Goal: Task Accomplishment & Management: Complete application form

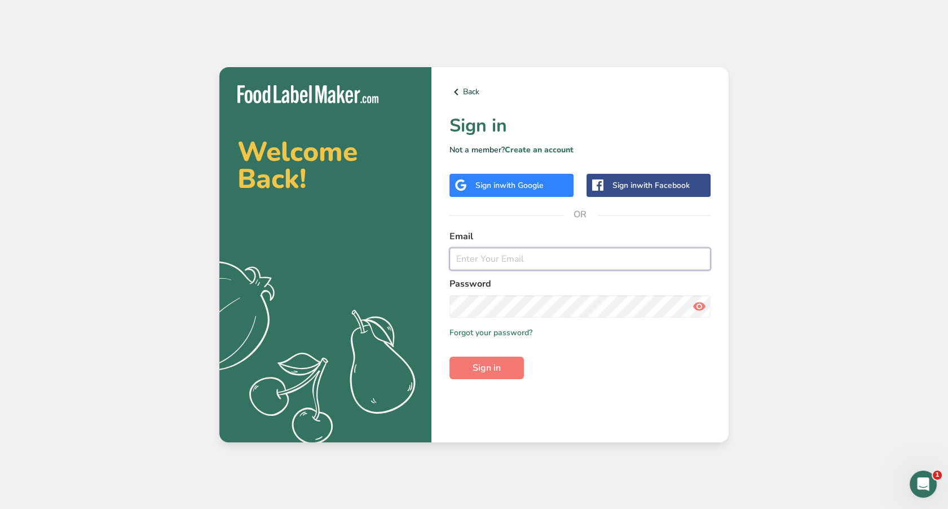
click at [533, 252] on input "email" at bounding box center [579, 259] width 261 height 23
type input "[EMAIL_ADDRESS][DOMAIN_NAME]"
click at [449, 356] on button "Sign in" at bounding box center [486, 367] width 74 height 23
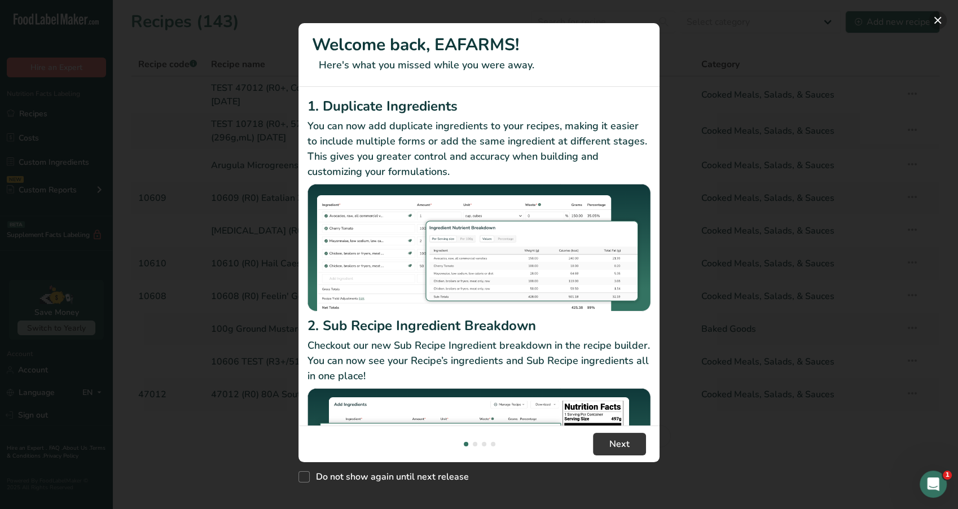
click at [938, 15] on button "New Features" at bounding box center [937, 20] width 18 height 18
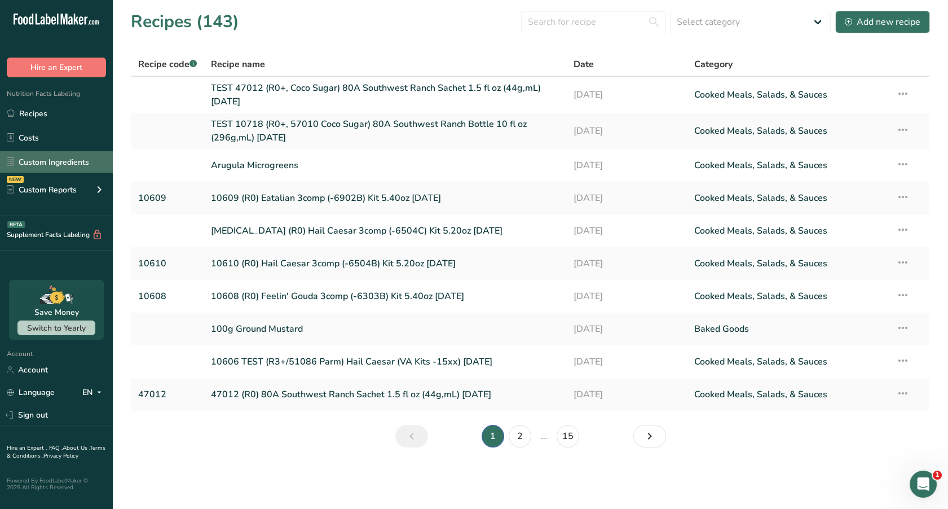
click at [58, 158] on link "Custom Ingredients" at bounding box center [56, 161] width 113 height 21
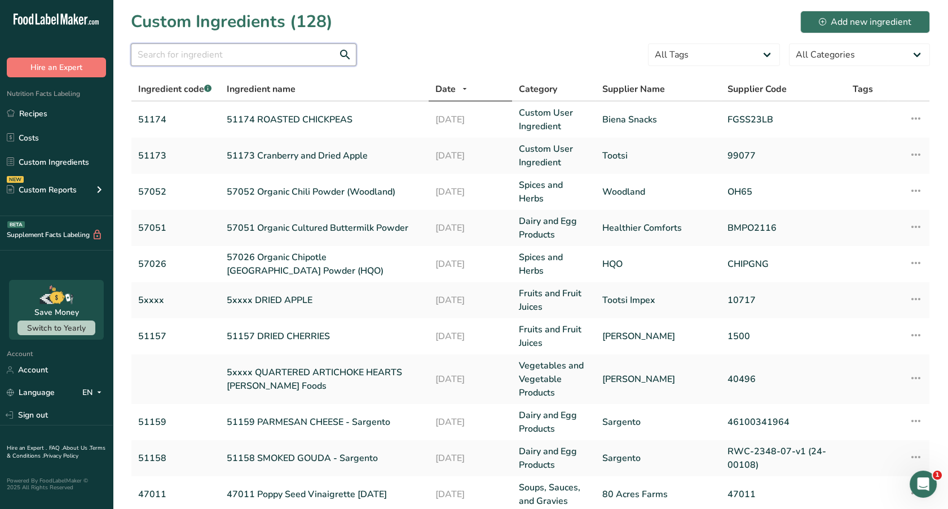
click at [222, 54] on input "text" at bounding box center [244, 54] width 226 height 23
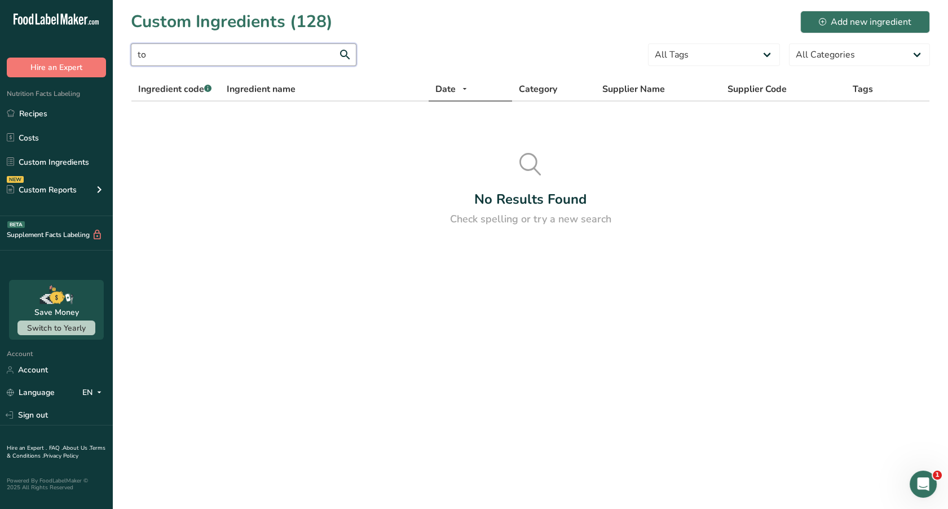
type input "t"
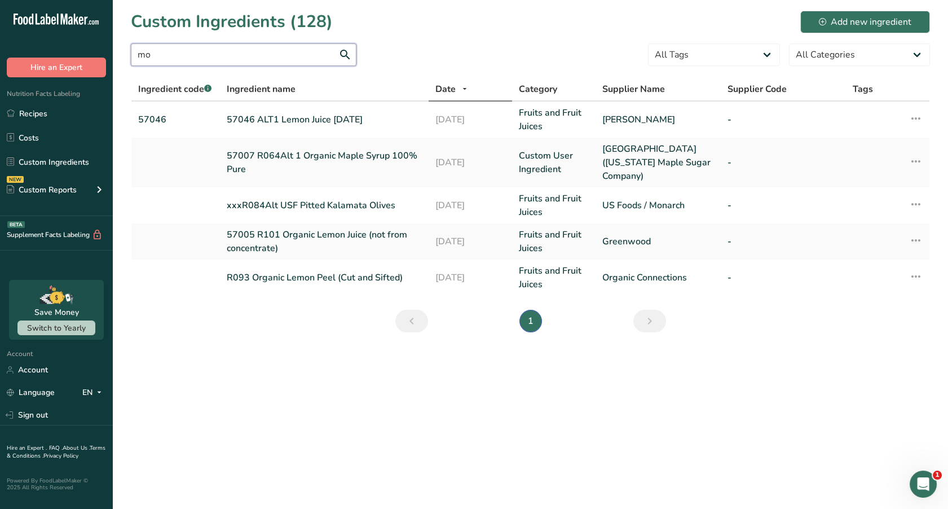
type input "m"
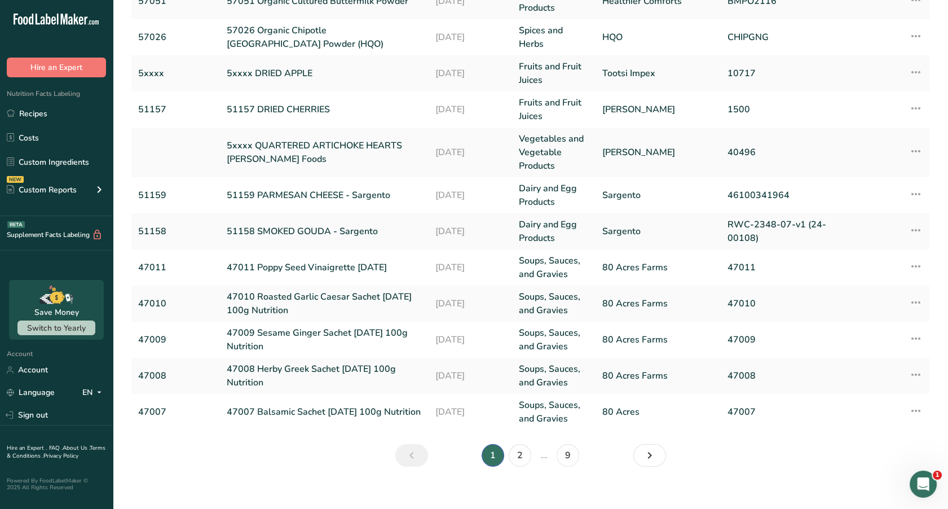
scroll to position [238, 0]
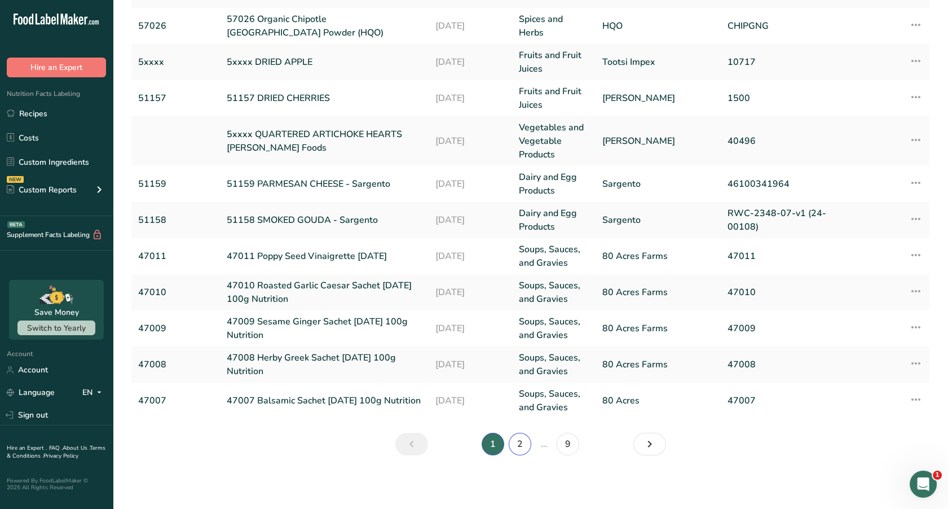
click at [519, 443] on link "2" at bounding box center [520, 444] width 23 height 23
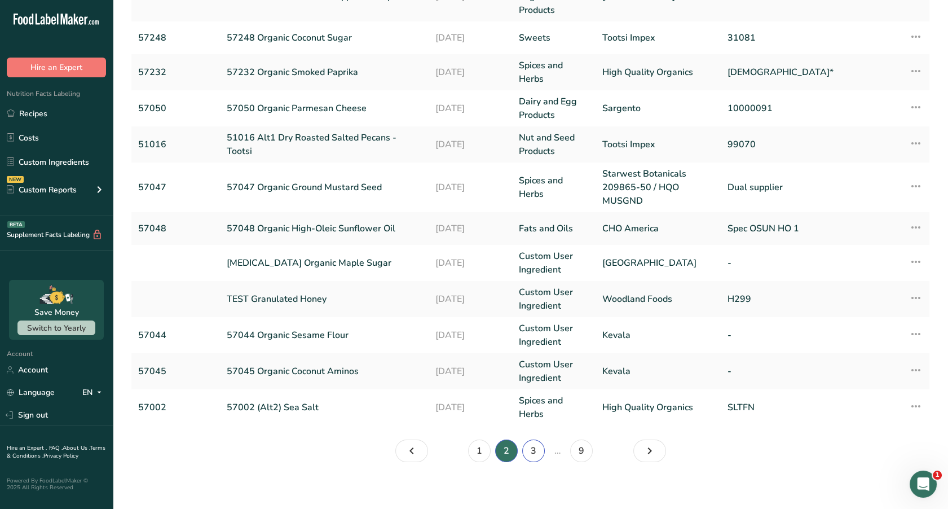
click at [534, 451] on link "3" at bounding box center [533, 450] width 23 height 23
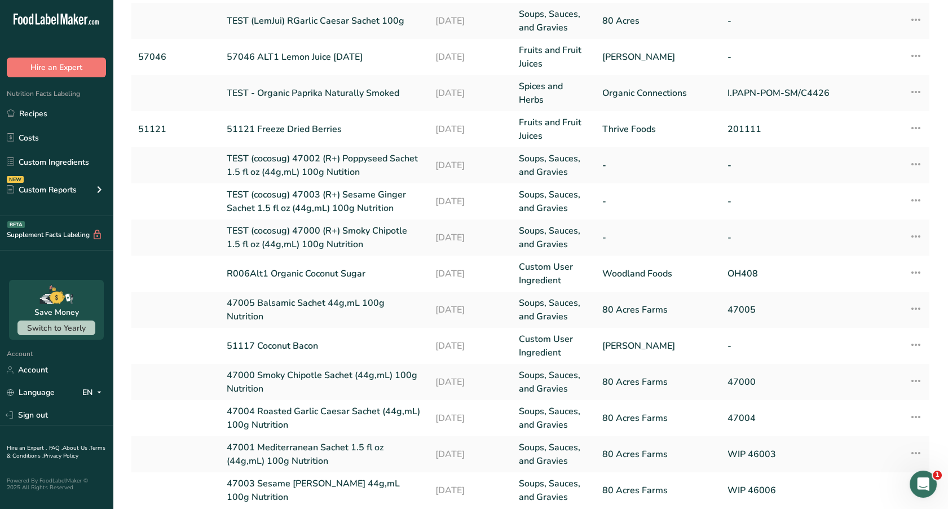
scroll to position [224, 0]
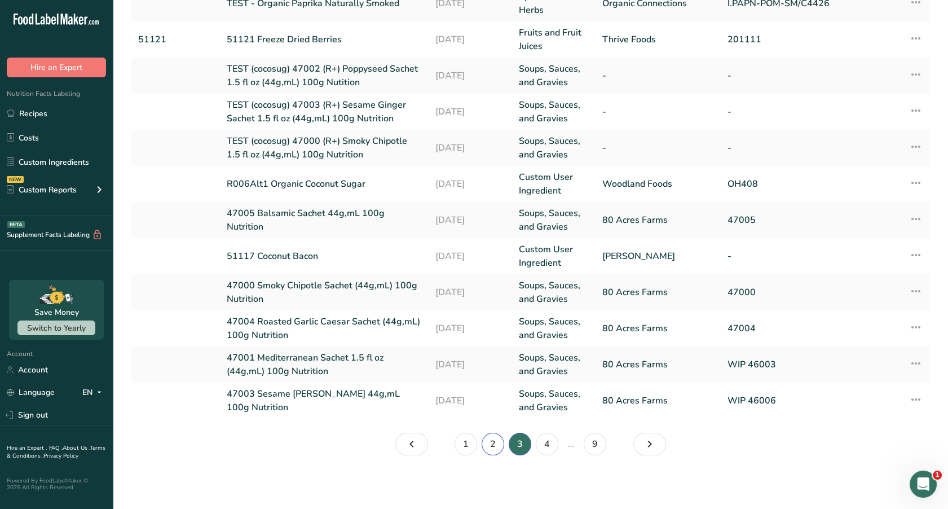
click at [492, 454] on link "2" at bounding box center [493, 444] width 23 height 23
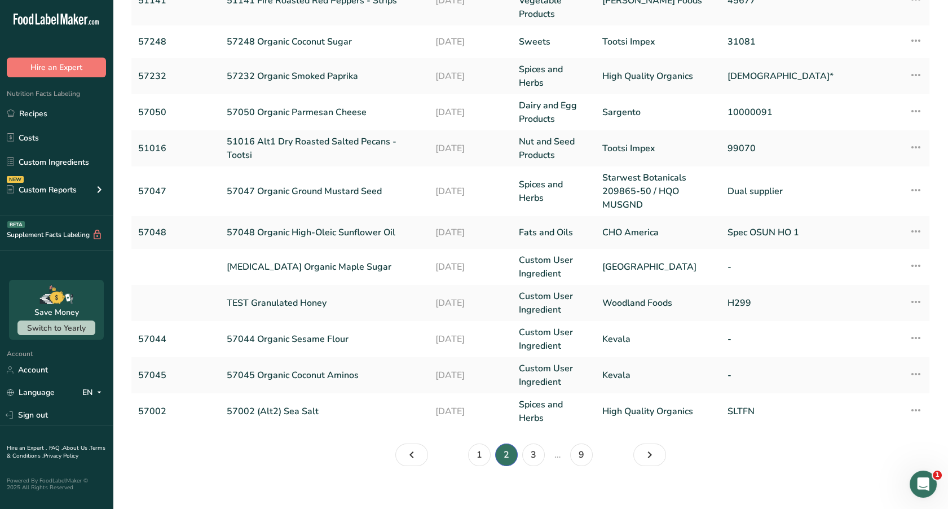
scroll to position [245, 0]
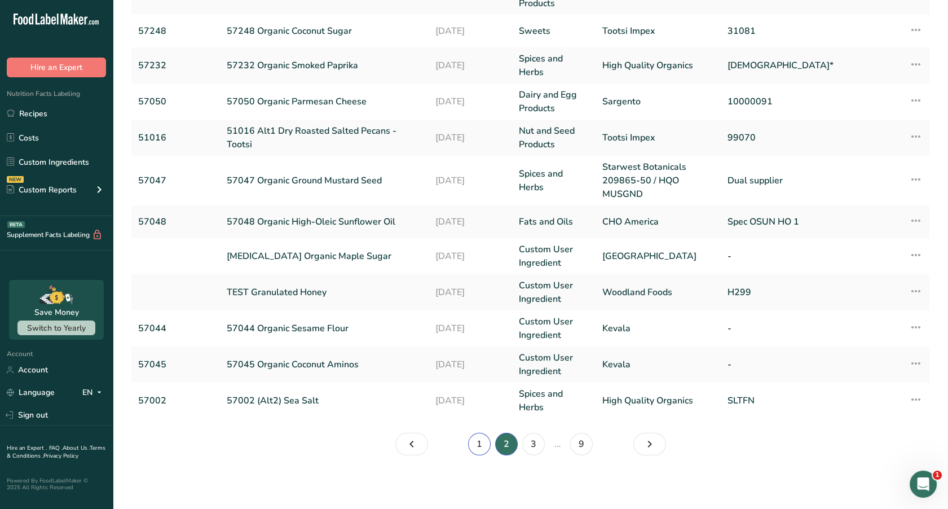
drag, startPoint x: 484, startPoint y: 449, endPoint x: 474, endPoint y: 443, distance: 11.9
click at [474, 443] on link "1" at bounding box center [479, 444] width 23 height 23
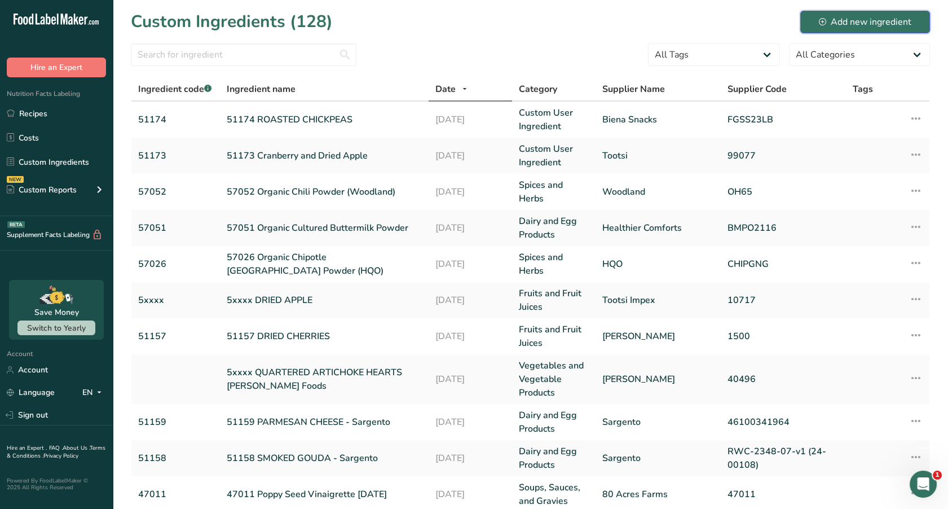
click at [861, 24] on div "Add new ingredient" at bounding box center [865, 22] width 92 height 14
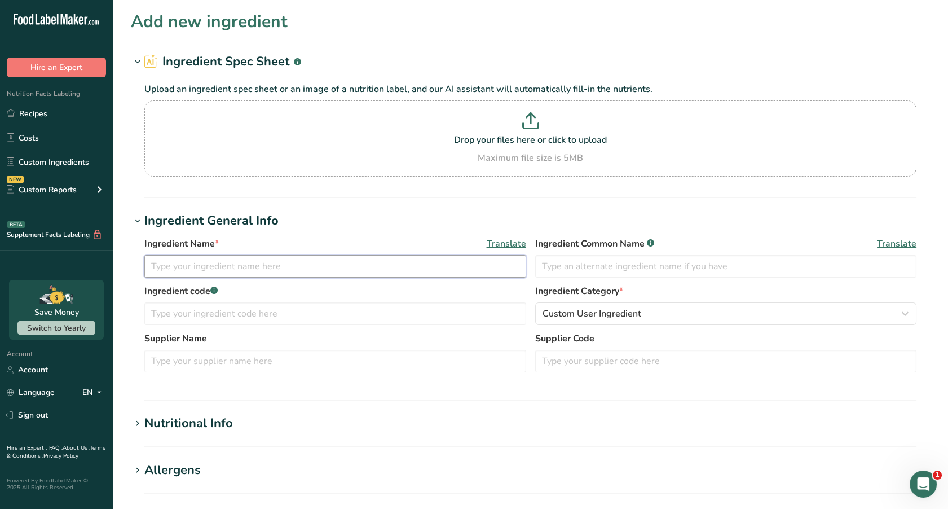
click at [298, 266] on input "text" at bounding box center [335, 266] width 382 height 23
type input "5XXXX MONTEREY JACK AND CHEDDAR CHEESE"
drag, startPoint x: 368, startPoint y: 260, endPoint x: 183, endPoint y: 264, distance: 185.0
click at [183, 264] on input "5XXXX MONTEREY JACK AND CHEDDAR CHEESE" at bounding box center [335, 266] width 382 height 23
click at [569, 265] on input "text" at bounding box center [726, 266] width 382 height 23
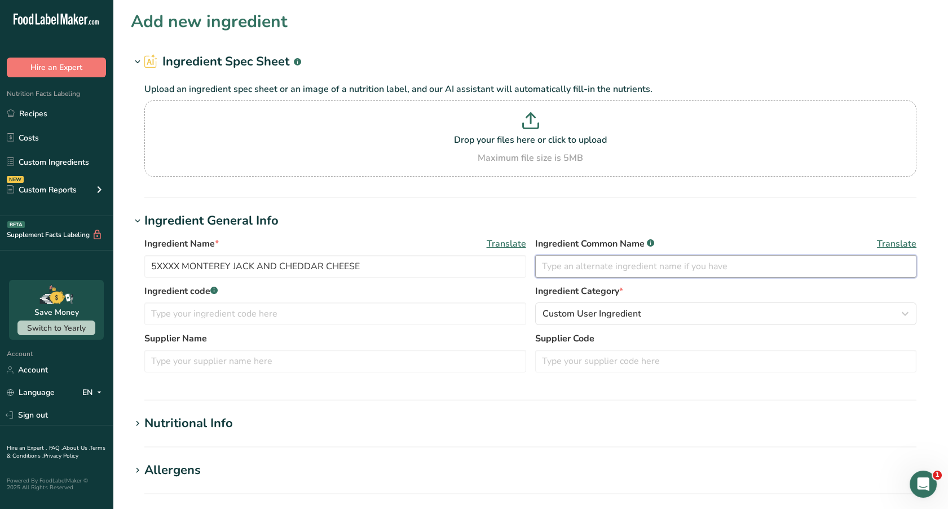
paste input "MONTEREY JACK AND CHEDDAR CHEESE"
type input "MONTEREY JACK AND CHEDDAR CHEESE"
click at [281, 313] on input "text" at bounding box center [335, 313] width 382 height 23
type input "5XXXX"
click at [660, 318] on div "Custom User Ingredient" at bounding box center [723, 314] width 360 height 14
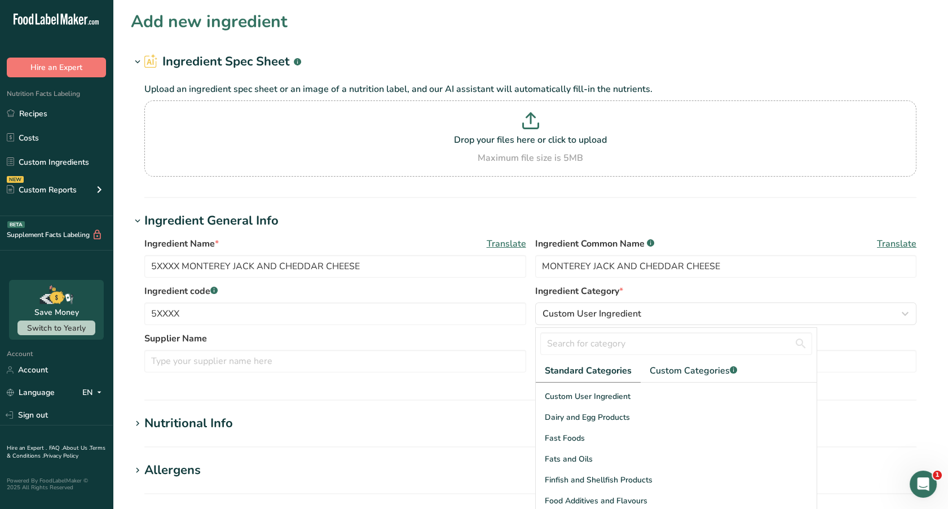
scroll to position [159, 0]
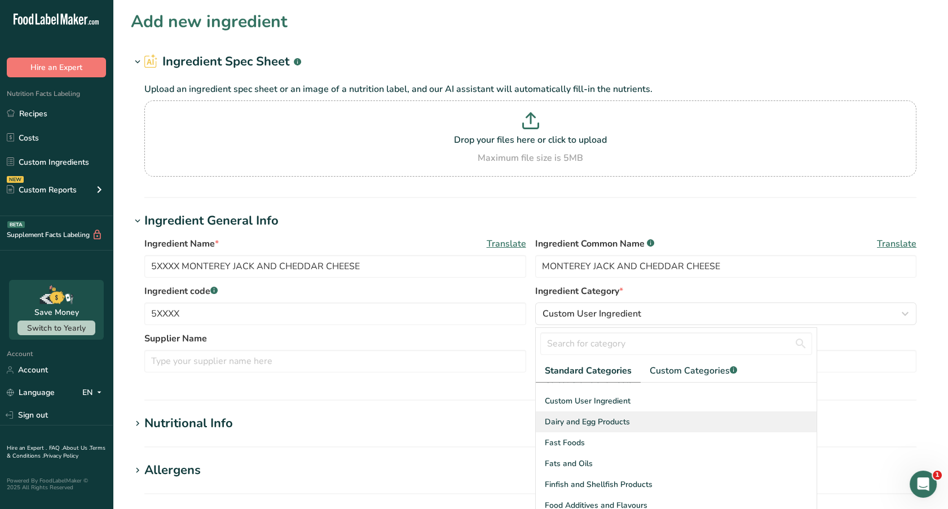
click at [625, 419] on span "Dairy and Egg Products" at bounding box center [587, 422] width 85 height 12
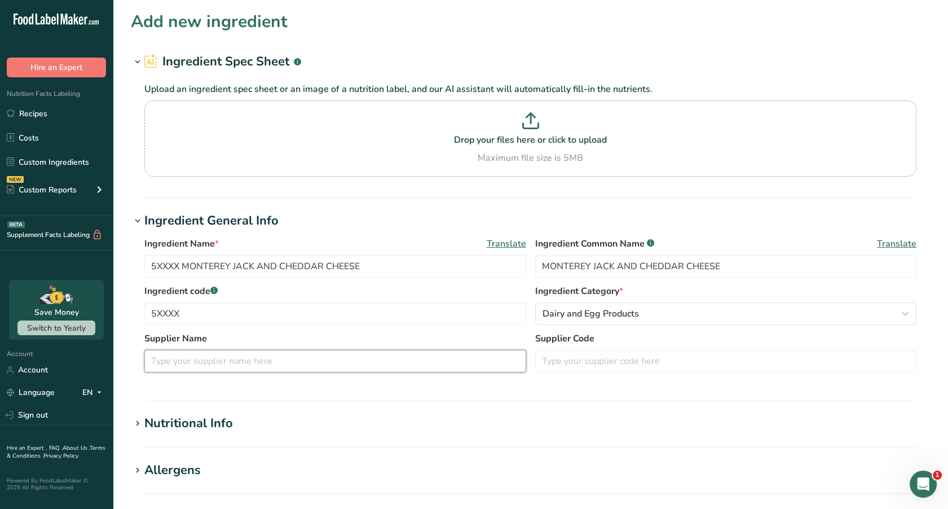
click at [289, 360] on input "text" at bounding box center [335, 361] width 382 height 23
type input "e"
type input "[PERSON_NAME]"
type input "2485"
click at [144, 421] on div "Nutritional Info" at bounding box center [188, 423] width 89 height 19
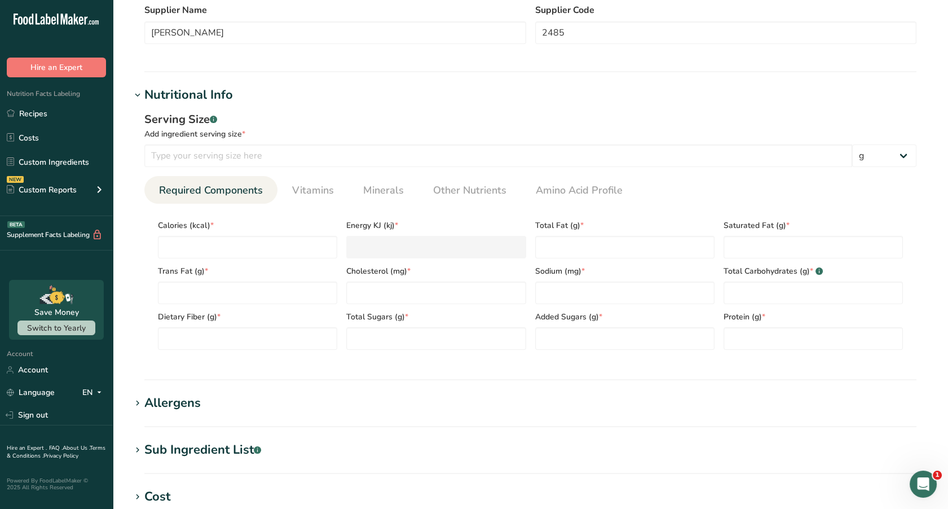
scroll to position [342, 0]
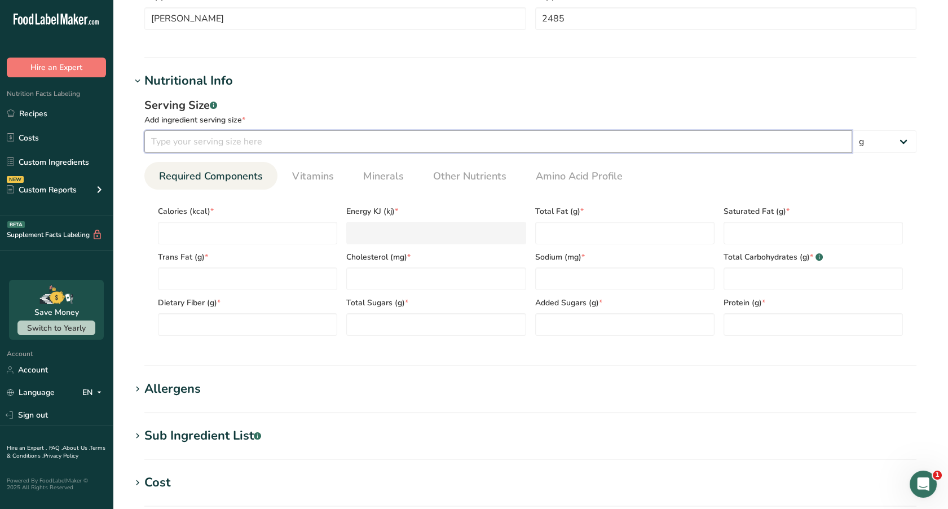
click at [316, 143] on input "number" at bounding box center [498, 141] width 708 height 23
type input "100"
click at [235, 234] on input "number" at bounding box center [247, 233] width 179 height 23
type input "3"
type KJ "12.6"
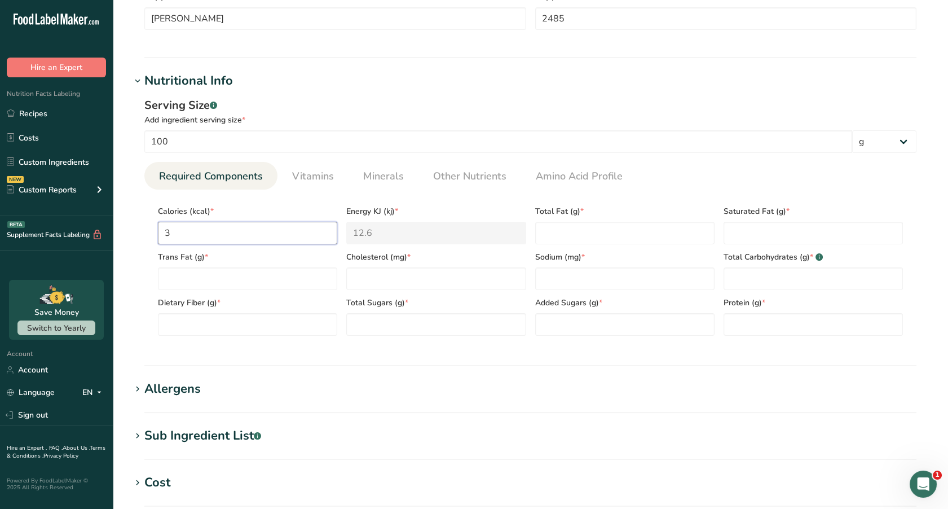
type input "39"
type KJ "163.2"
type input "391"
type KJ "1635.9"
type input "391"
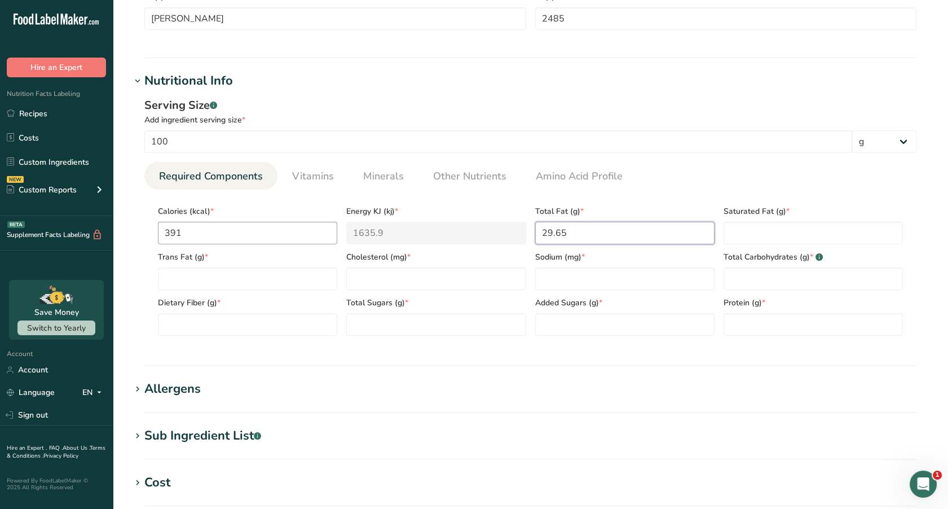
type Fat "29.65"
type Fat "19.15"
type Fat "1.32"
type input "94.5"
type input "627"
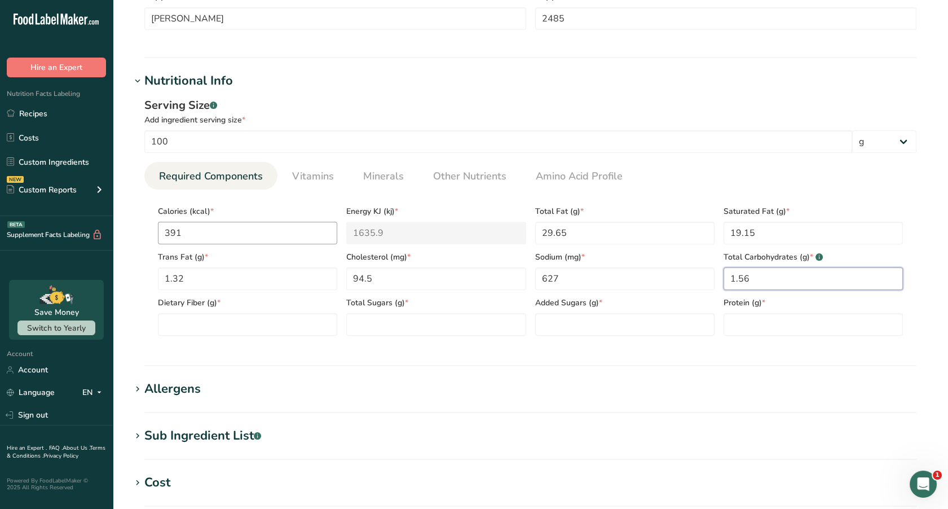
type Carbohydrates "1.56"
type Fiber "0"
type Sugars "0.415"
type Sugars "0"
type input "23.9"
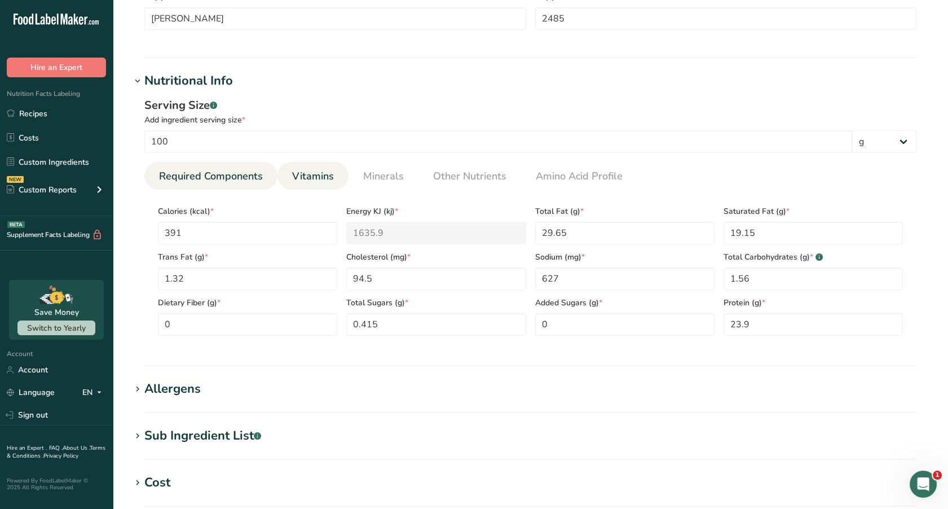
click at [298, 180] on span "Vitamins" at bounding box center [313, 176] width 42 height 15
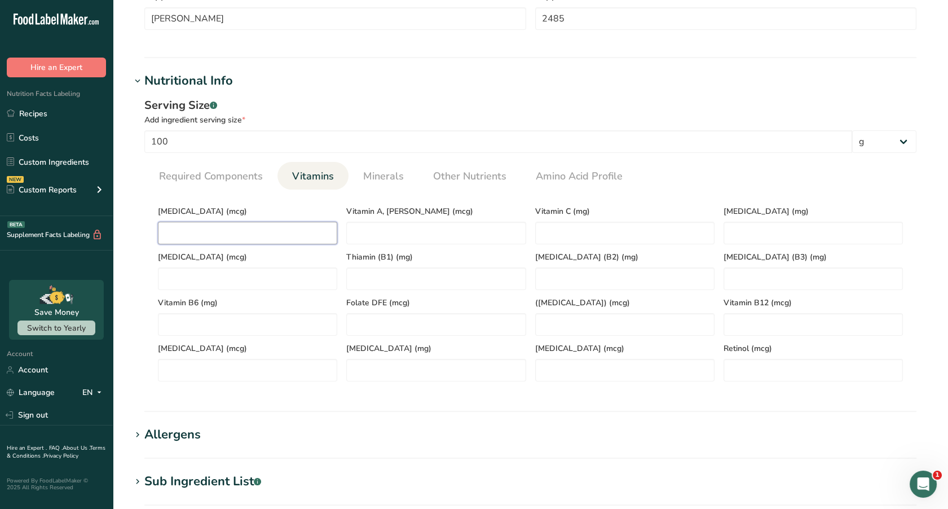
click at [250, 228] on D "number" at bounding box center [247, 233] width 179 height 23
type D "0.55"
click at [365, 183] on span "Minerals" at bounding box center [383, 176] width 41 height 15
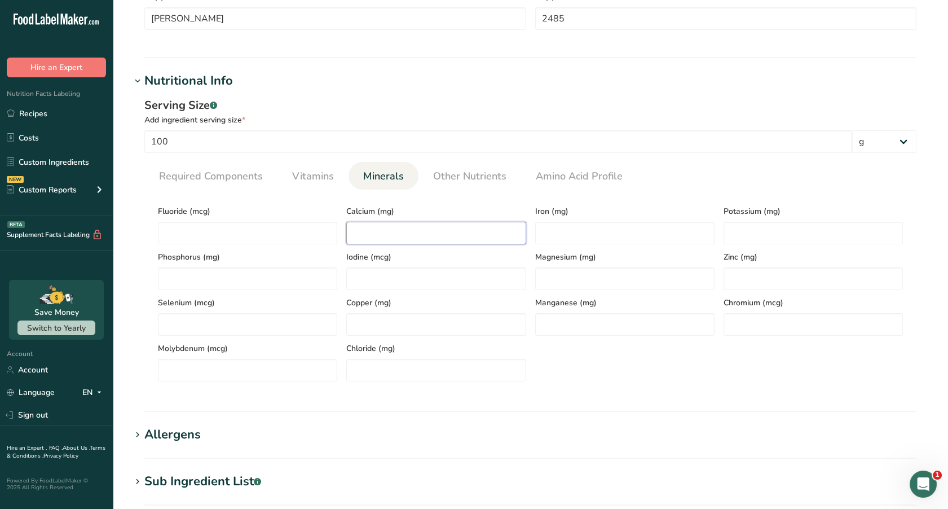
click at [374, 237] on input "number" at bounding box center [435, 233] width 179 height 23
type input "726.5"
type input "0.08"
type input "79"
click at [456, 183] on span "Other Nutrients" at bounding box center [469, 176] width 73 height 15
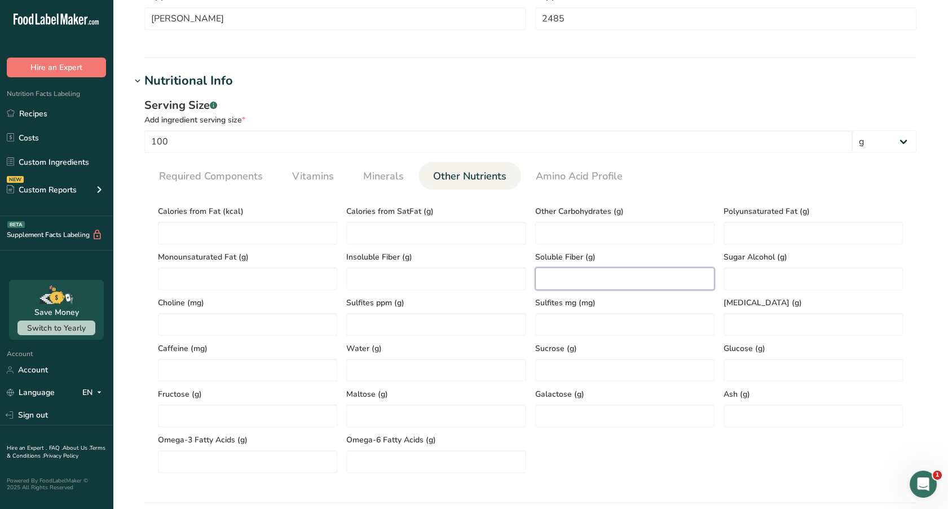
click at [654, 272] on Fiber "number" at bounding box center [624, 278] width 179 height 23
type Fiber "0"
click at [455, 284] on Fiber "number" at bounding box center [435, 278] width 179 height 23
type Fiber "0"
click at [744, 417] on input "number" at bounding box center [813, 415] width 179 height 23
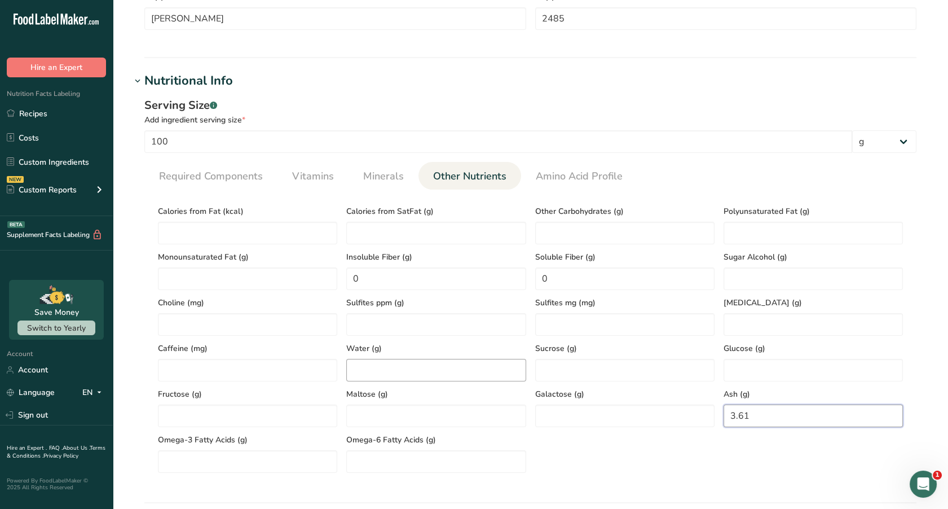
type input "3.61"
click at [465, 368] on input "number" at bounding box center [435, 370] width 179 height 23
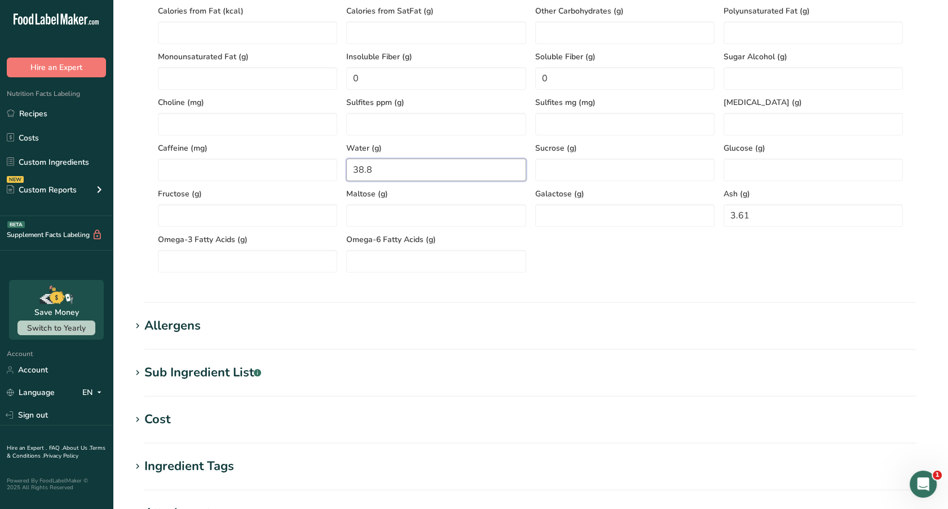
scroll to position [598, 0]
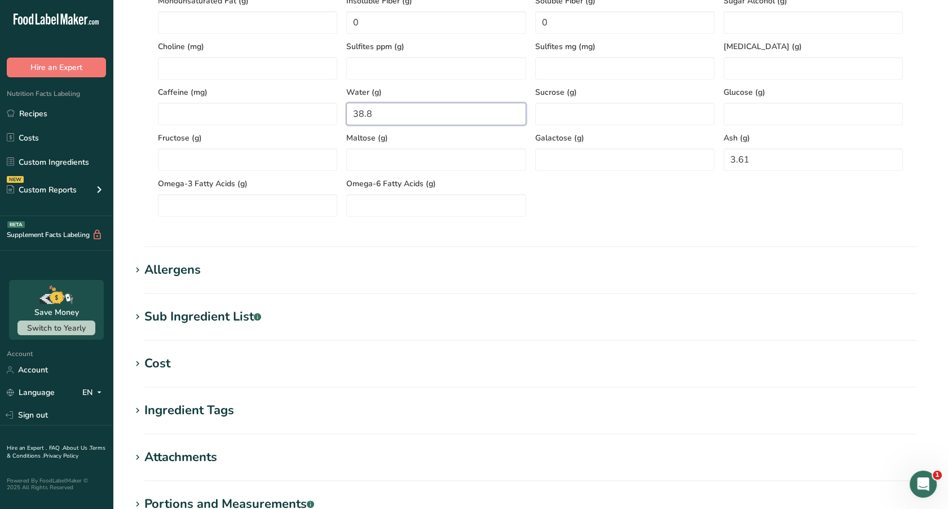
type input "38.8"
click at [170, 272] on div "Allergens" at bounding box center [172, 270] width 56 height 19
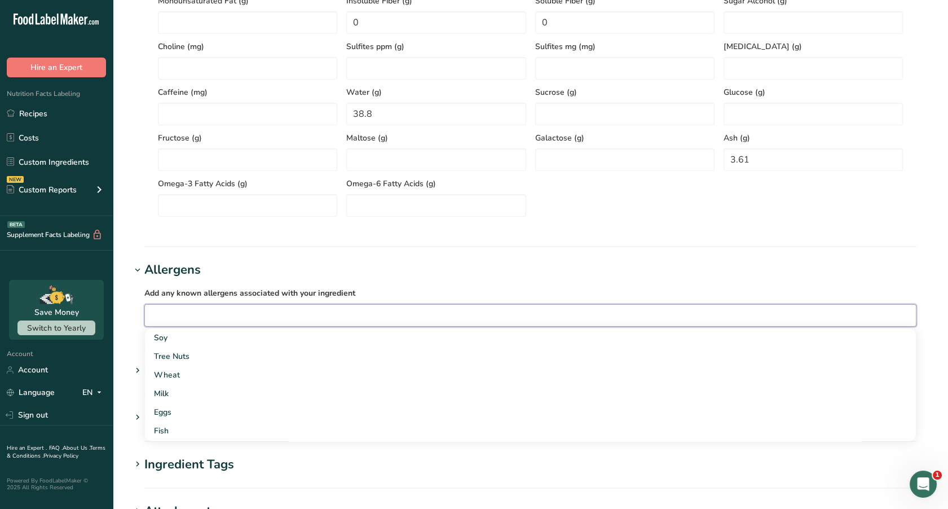
click at [176, 317] on input "text" at bounding box center [530, 314] width 771 height 17
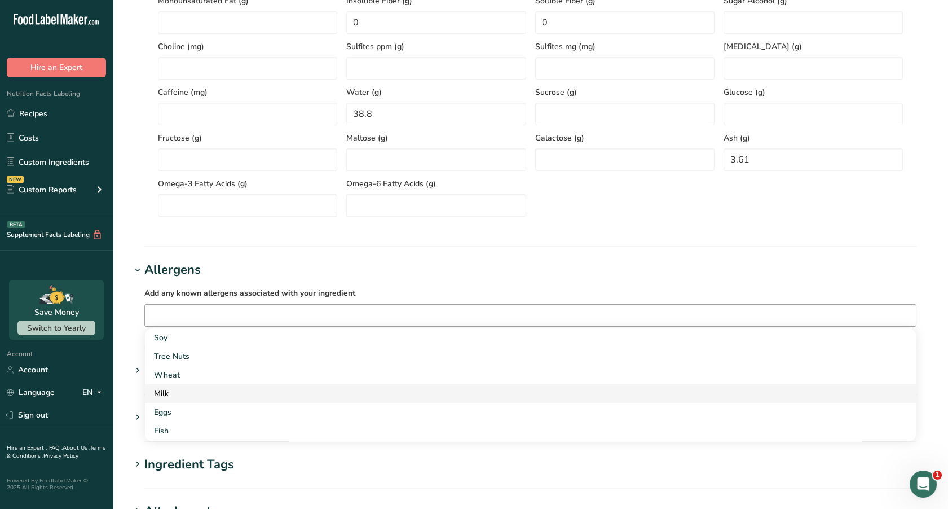
click at [167, 396] on div "Milk" at bounding box center [521, 393] width 735 height 12
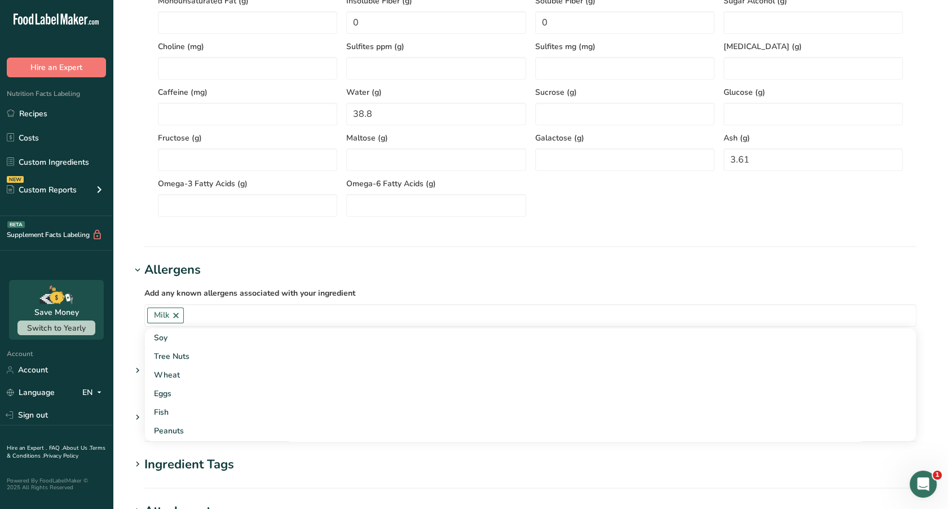
click at [134, 371] on icon at bounding box center [138, 371] width 10 height 16
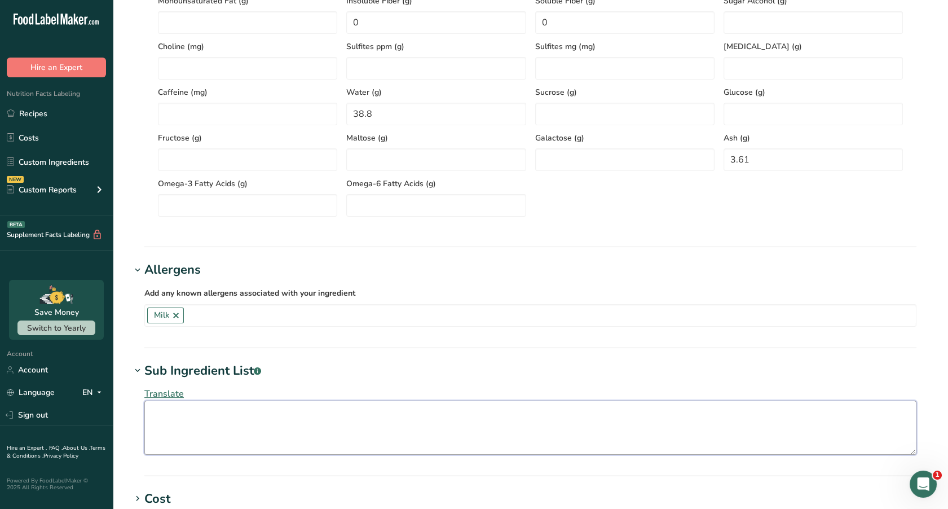
click at [182, 420] on textarea at bounding box center [530, 427] width 772 height 54
paste textarea "MONTEREY JACK CHEESE (CULTURED PASTEURIZED MILK, SALT, ENZYMES), CHEDDAR CHEESE…"
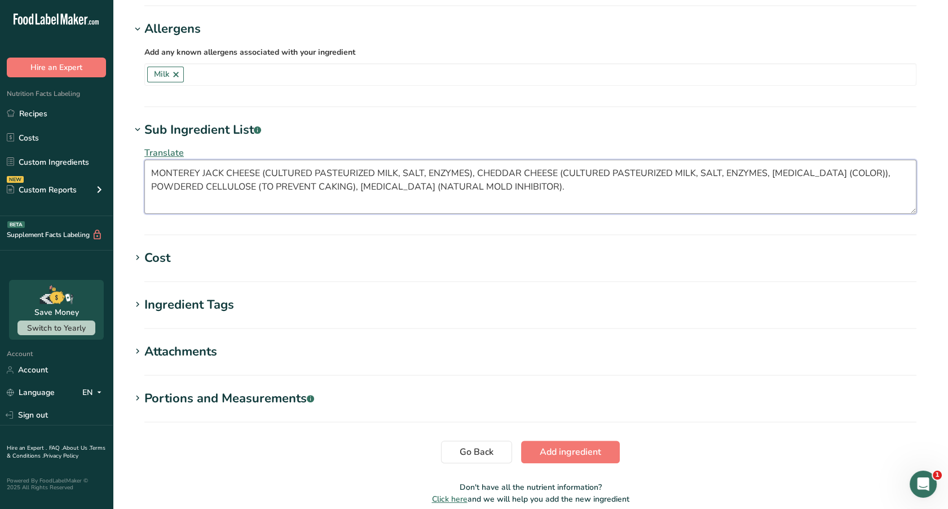
scroll to position [889, 0]
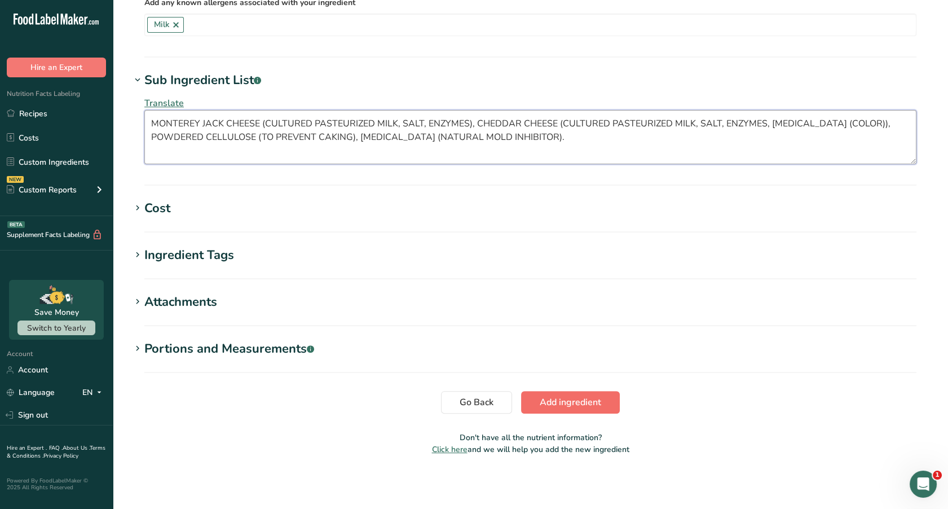
type textarea "MONTEREY JACK CHEESE (CULTURED PASTEURIZED MILK, SALT, ENZYMES), CHEDDAR CHEESE…"
click at [585, 398] on span "Add ingredient" at bounding box center [570, 402] width 61 height 14
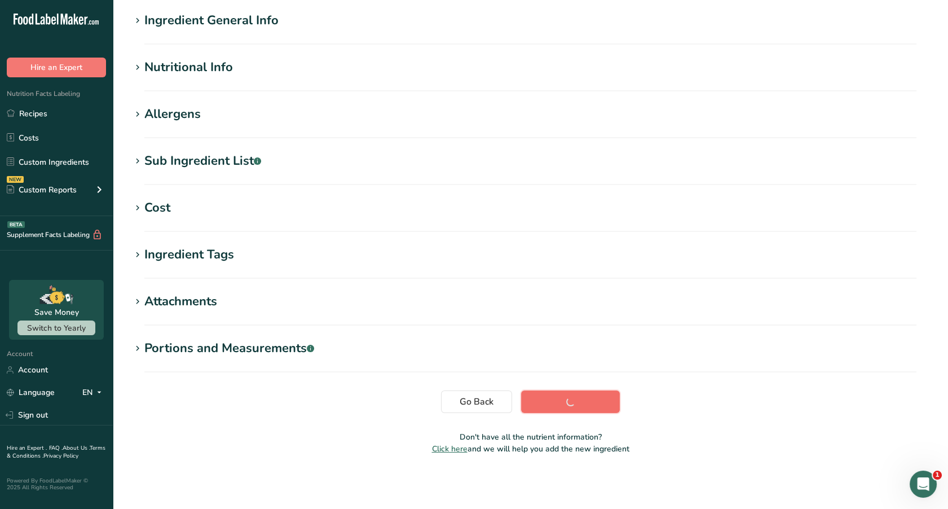
scroll to position [87, 0]
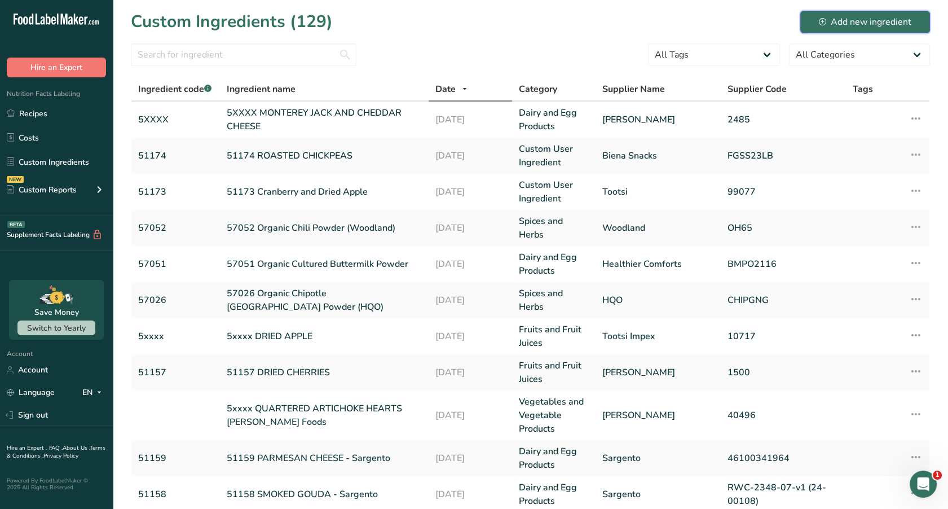
click at [884, 14] on button "Add new ingredient" at bounding box center [865, 22] width 130 height 23
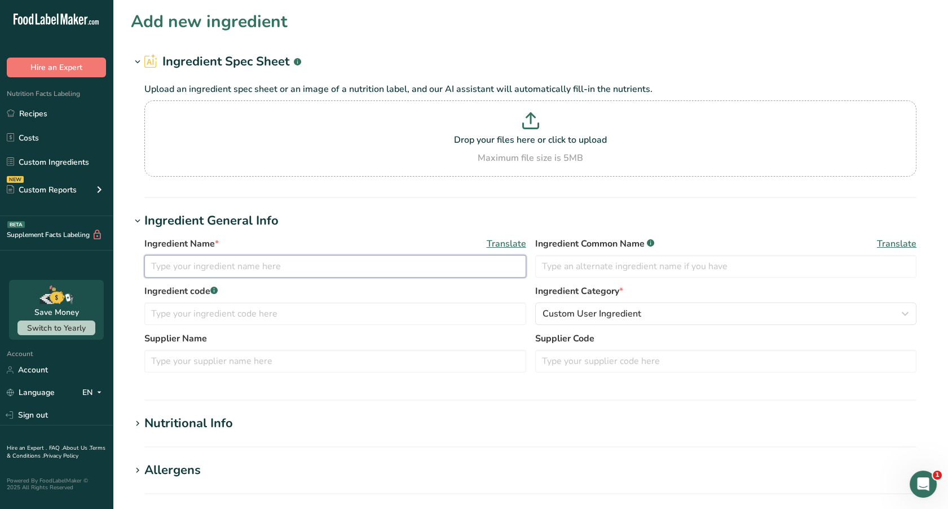
click at [230, 270] on input "text" at bounding box center [335, 266] width 382 height 23
type input "5XXXX LIGHTLY SALTED TORTILLA STRIPS"
type input "TORTILLA STRIPS"
type input "5XXXX"
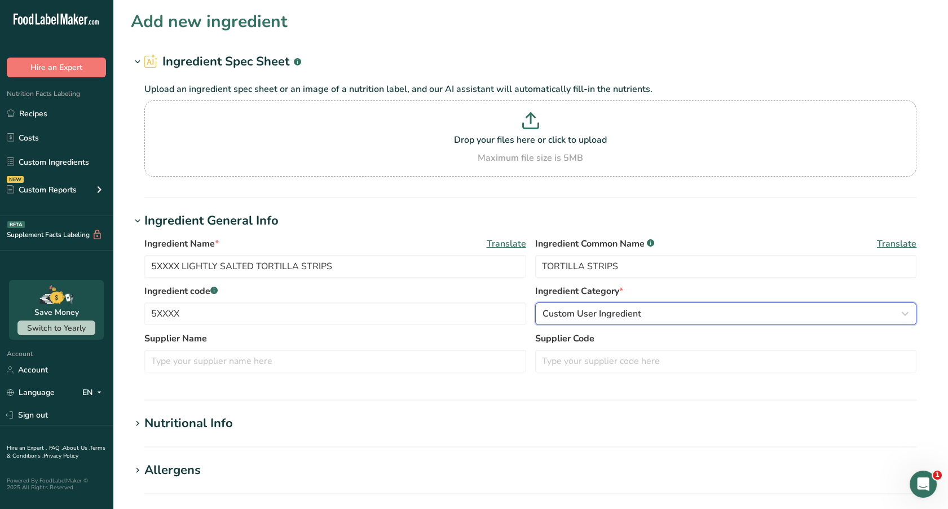
click at [902, 312] on icon "button" at bounding box center [905, 313] width 14 height 20
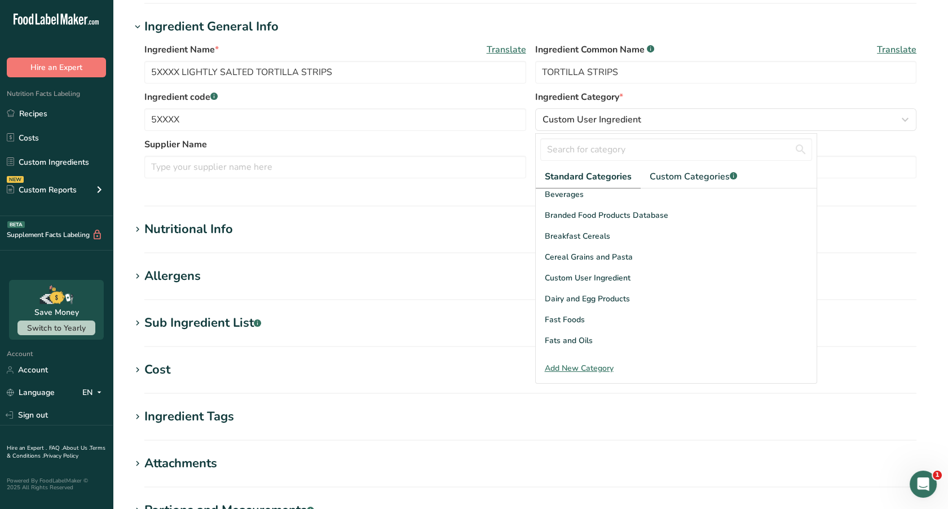
scroll to position [67, 0]
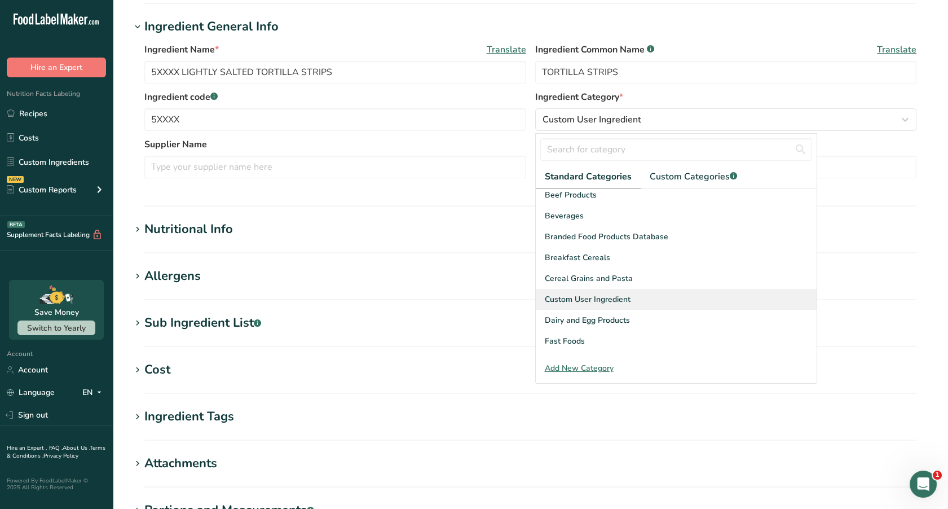
click at [589, 297] on span "Custom User Ingredient" at bounding box center [588, 299] width 86 height 12
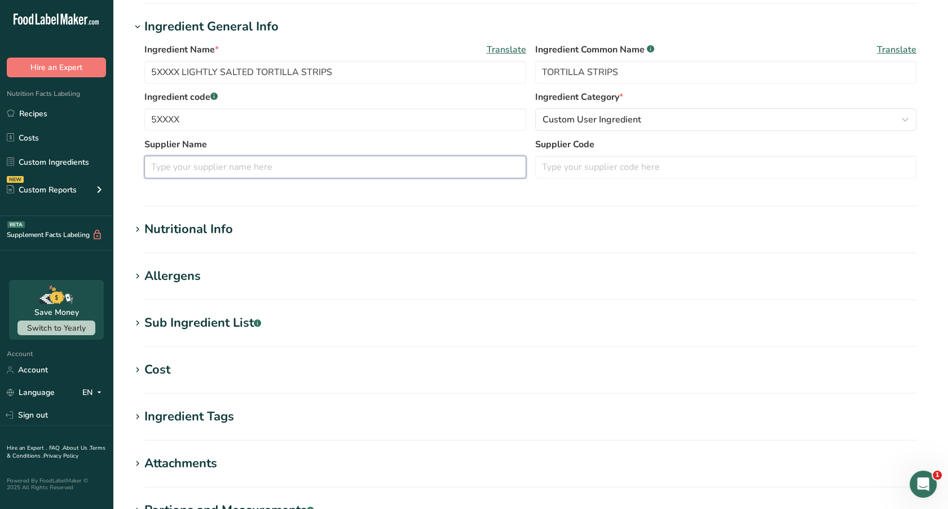
click at [180, 157] on input "text" at bounding box center [335, 167] width 382 height 23
type input "Fresh Gourmet"
type input "55651"
click at [143, 227] on span at bounding box center [138, 230] width 14 height 14
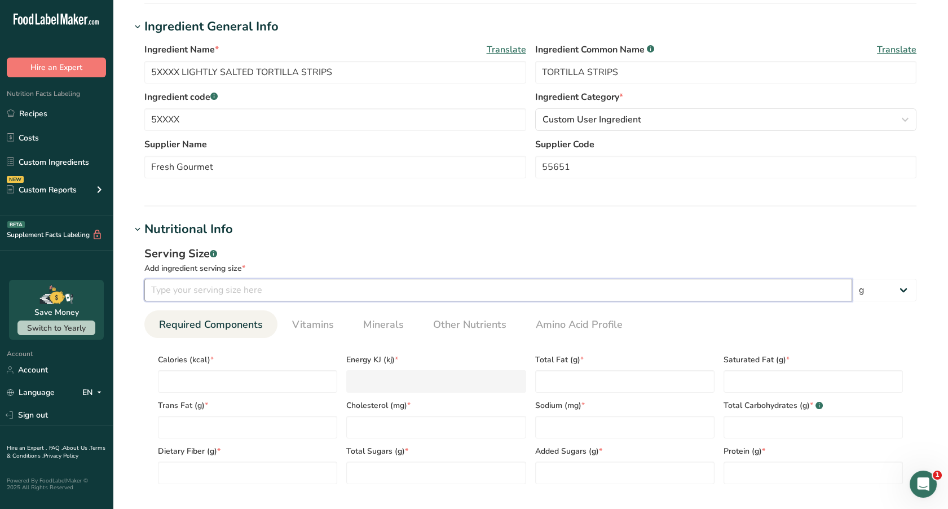
click at [176, 295] on input "number" at bounding box center [498, 290] width 708 height 23
type input "100"
click at [180, 378] on input "number" at bounding box center [247, 381] width 179 height 23
type input "5"
type KJ "20.9"
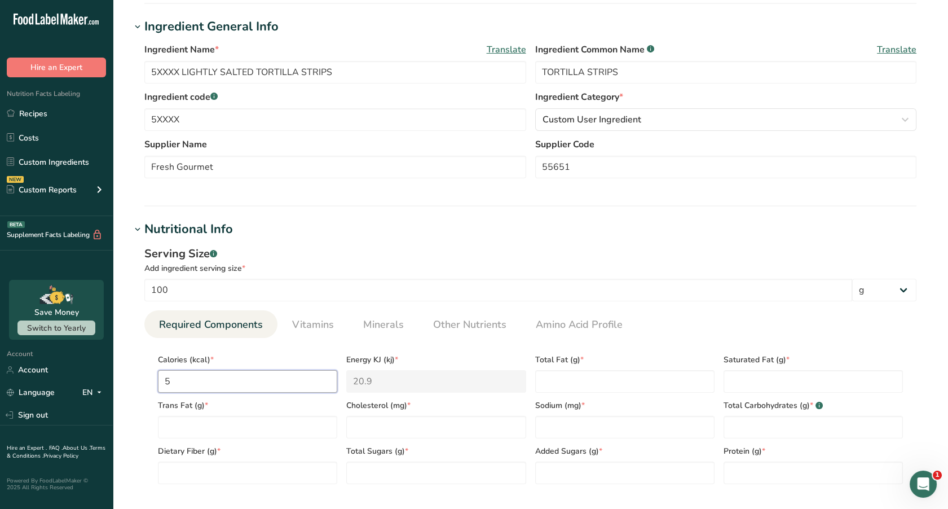
type input "52"
type KJ "217.6"
type input "528"
type KJ "2209.2"
type input "528.1"
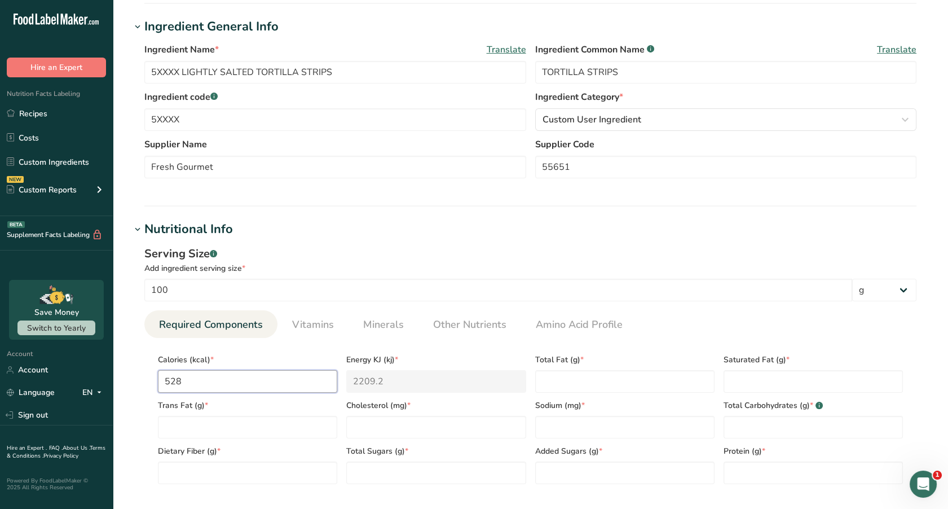
type KJ "2209.6"
type input "528.11"
type Fat "280.17"
type Fat "2.51"
type Fat "0"
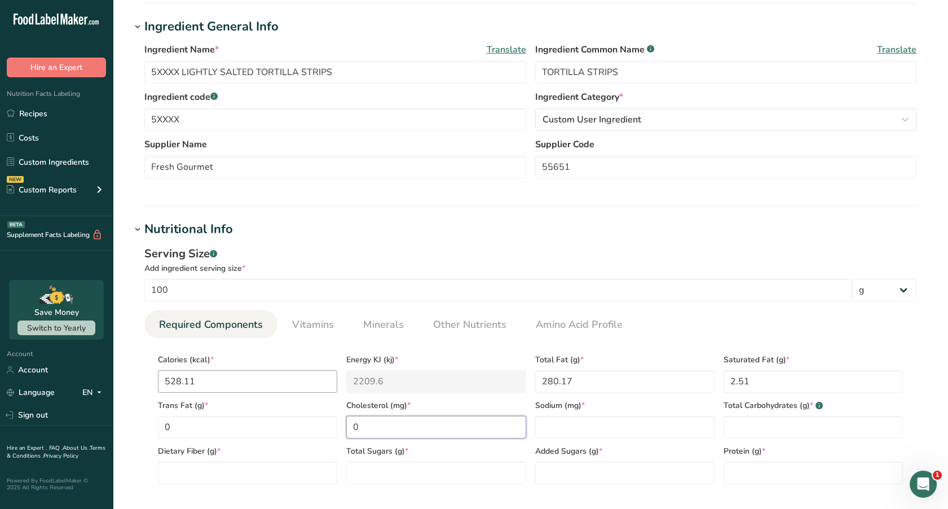
type input "0"
type input "242.61"
type Carbohydrates "58.75"
type Fiber "5.83"
type Sugars "1.00"
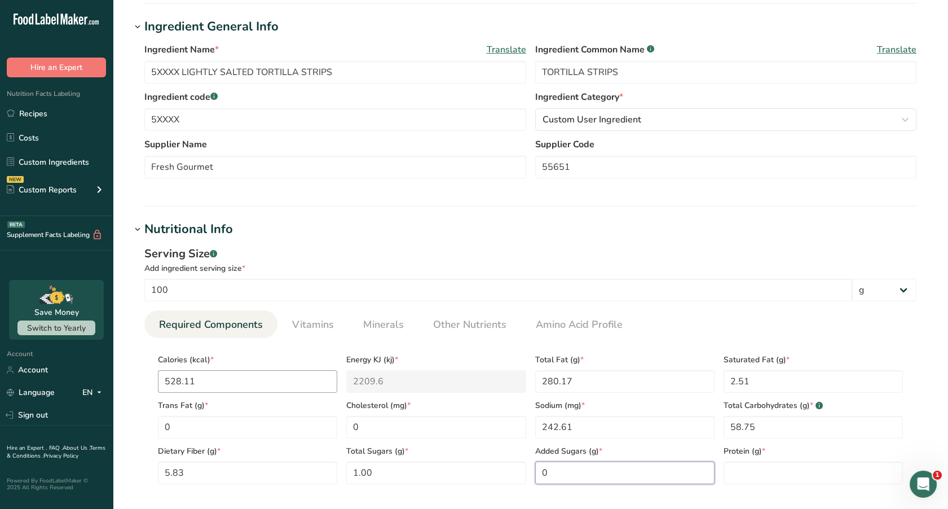
type Sugars "0"
type input "6.21"
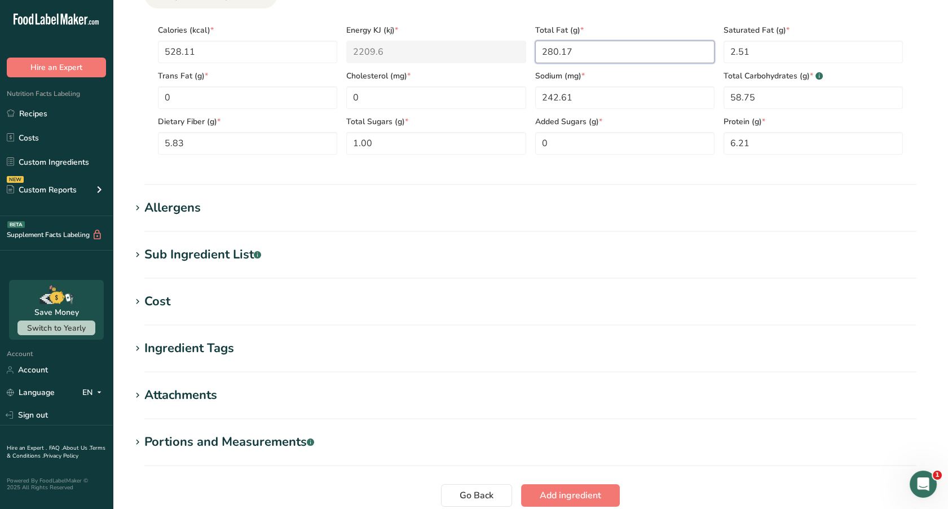
click at [494, 48] on div "Calories (kcal) * 528.11 Energy KJ (kj) * 2209.6 Total Fat (g) * 280.17 Saturat…" at bounding box center [530, 85] width 754 height 137
type Fat "31.13"
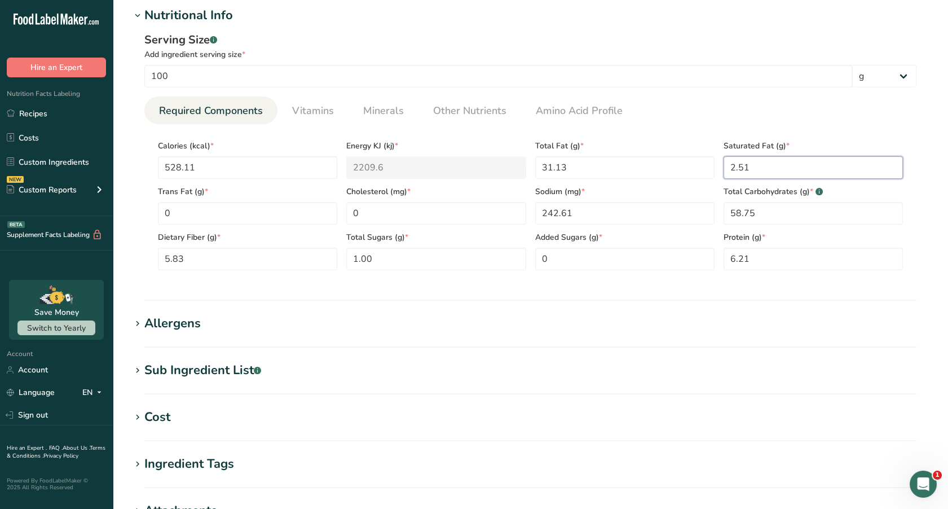
scroll to position [409, 0]
click at [309, 112] on span "Vitamins" at bounding box center [313, 109] width 42 height 15
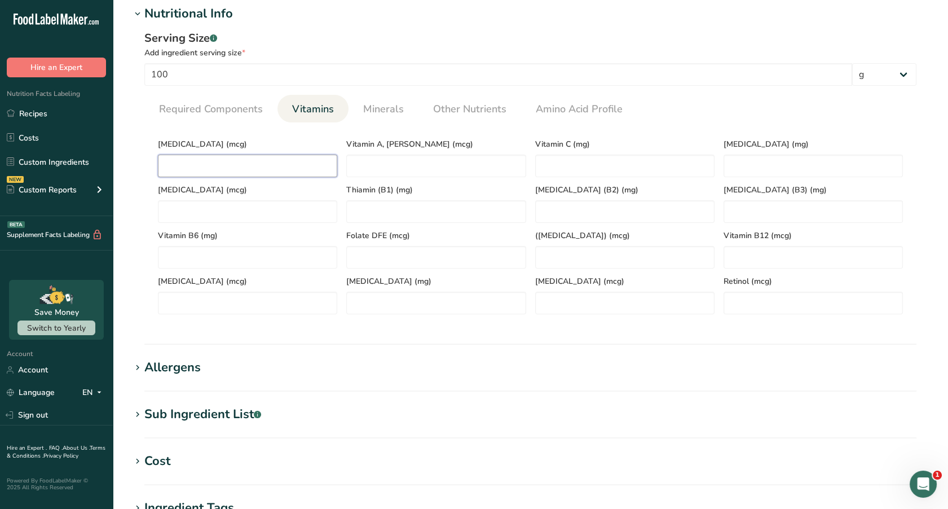
click at [260, 162] on D "number" at bounding box center [247, 166] width 179 height 23
type D "0"
click at [377, 110] on span "Minerals" at bounding box center [383, 109] width 41 height 15
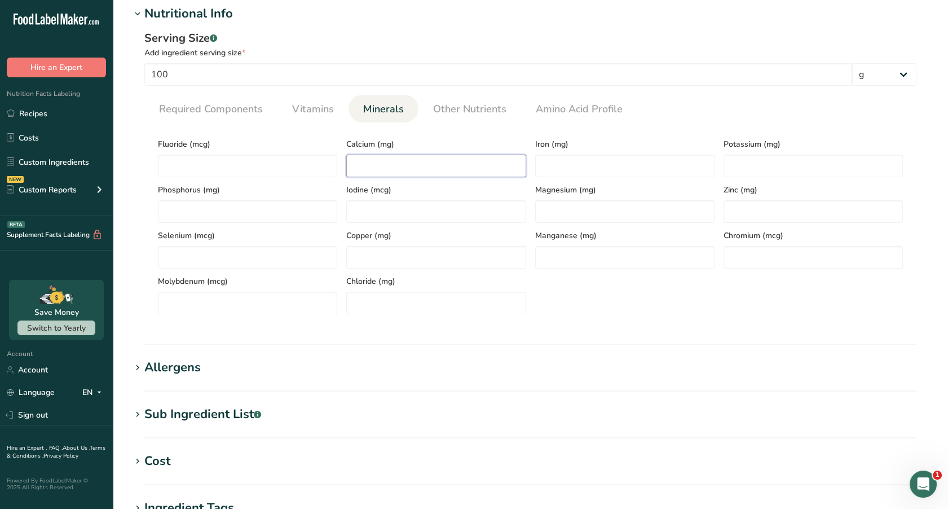
click at [383, 169] on input "number" at bounding box center [435, 166] width 179 height 23
type input "73.10"
click at [570, 161] on input "number" at bounding box center [624, 166] width 179 height 23
type input "1.37"
type input "219.77"
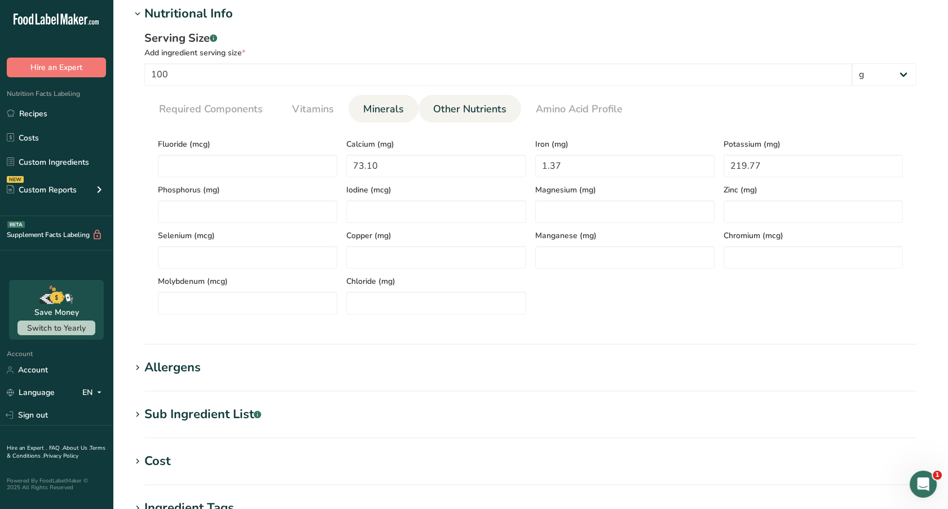
click at [449, 113] on span "Other Nutrients" at bounding box center [469, 109] width 73 height 15
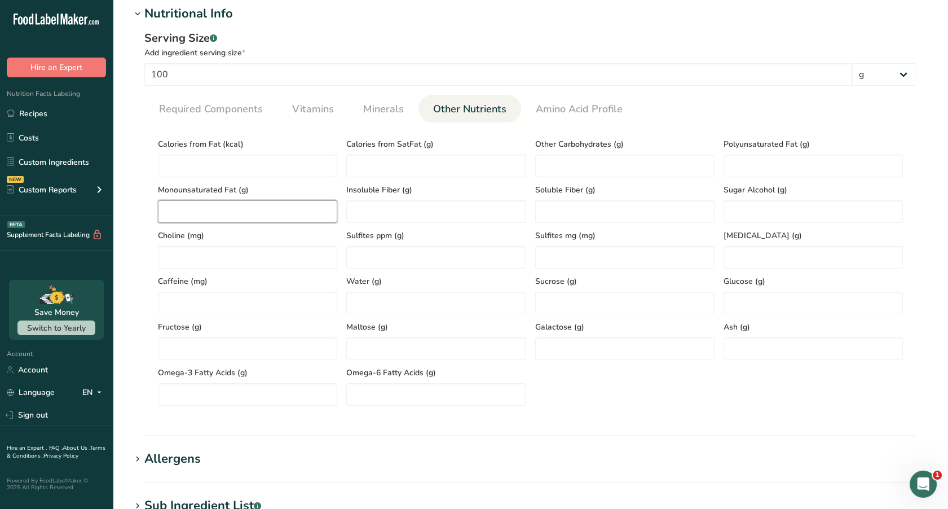
click at [268, 212] on Fat "number" at bounding box center [247, 211] width 179 height 23
type Fat "23.91"
click at [740, 168] on Fat "number" at bounding box center [813, 166] width 179 height 23
type Fat "4.67"
click at [180, 455] on div "Allergens" at bounding box center [172, 458] width 56 height 19
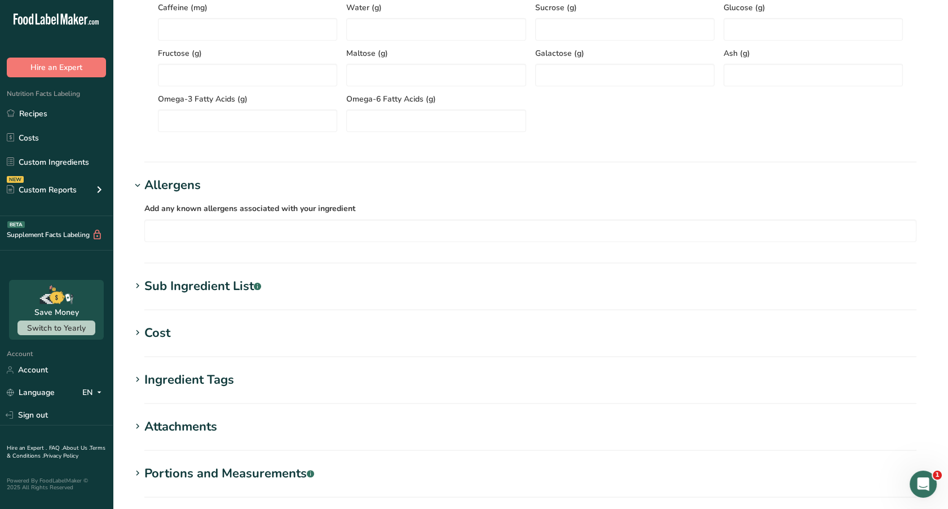
scroll to position [712, 0]
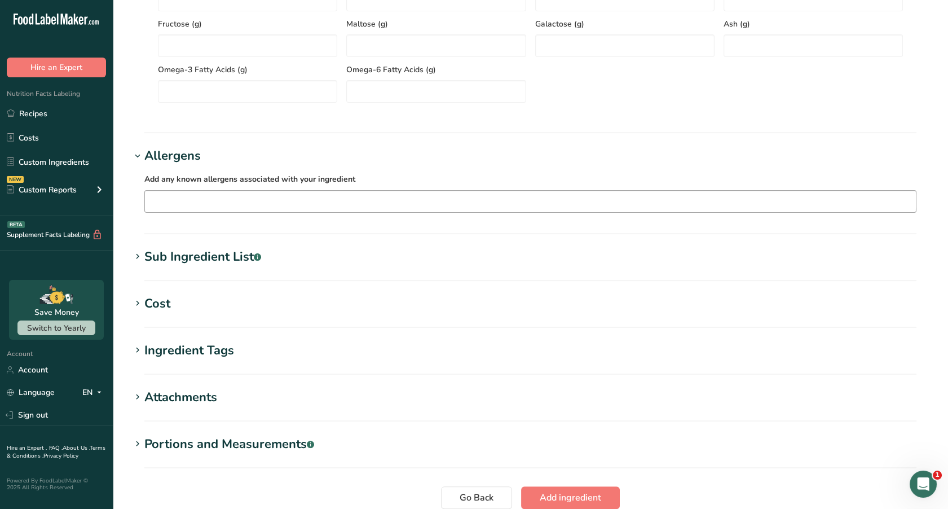
click at [219, 206] on input "text" at bounding box center [530, 200] width 771 height 17
click at [134, 252] on icon at bounding box center [138, 257] width 10 height 16
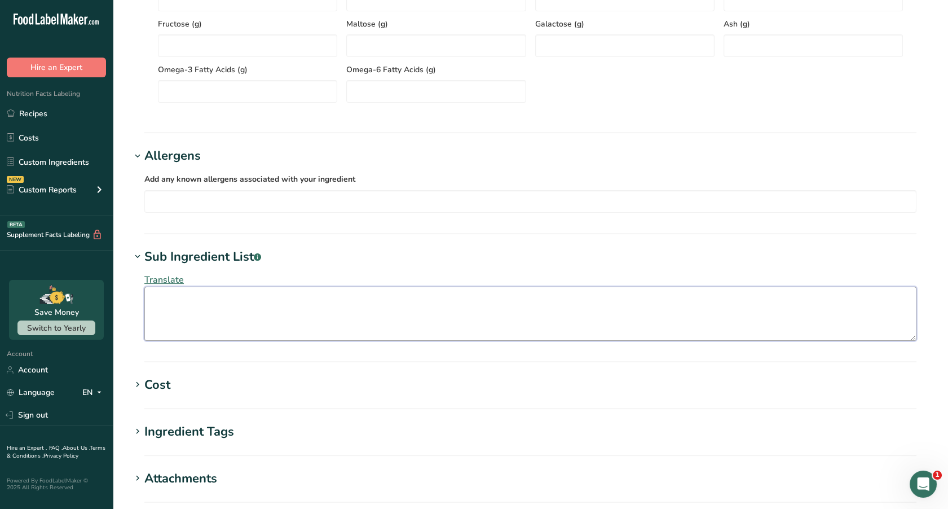
click at [186, 323] on textarea at bounding box center [530, 313] width 772 height 54
paste textarea "CORN MASA FLOUR, VEGETABLE OIL (SUNFLOWER, SAFFLOWER AND/OR CANOLA), SALT."
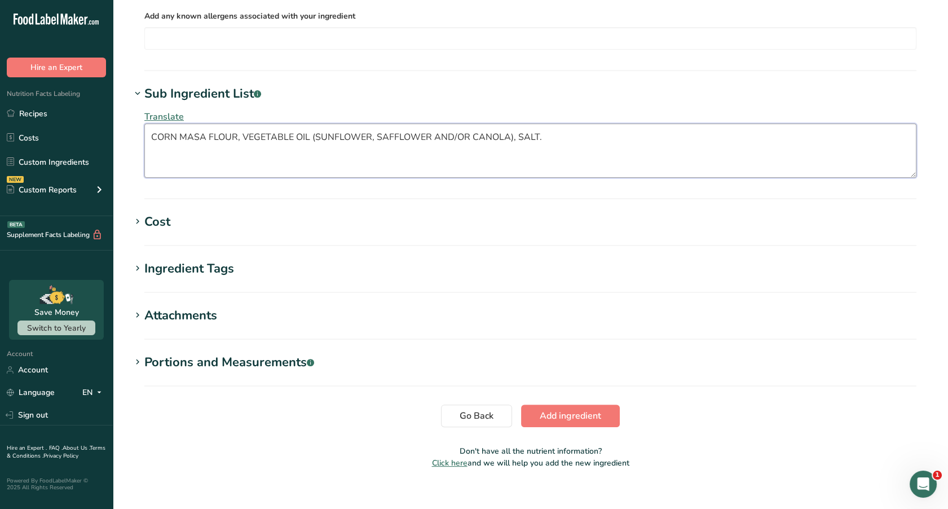
scroll to position [889, 0]
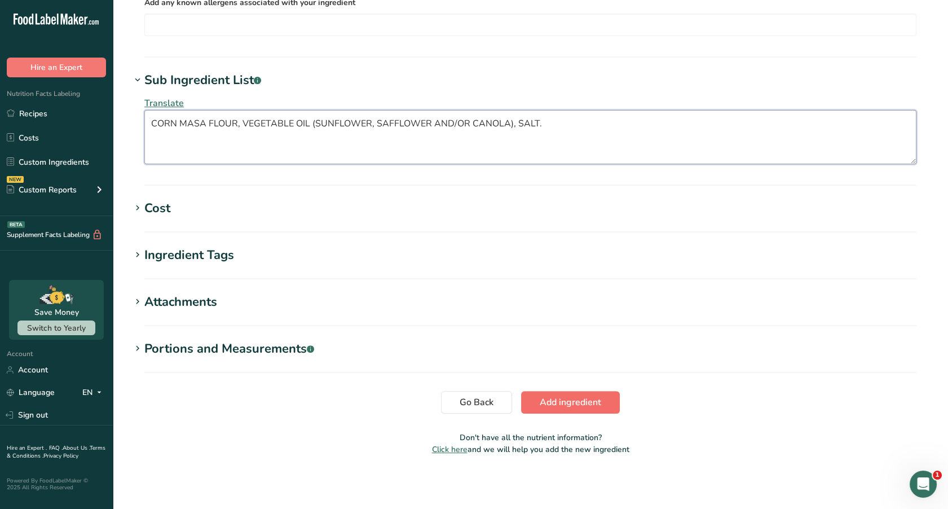
type textarea "CORN MASA FLOUR, VEGETABLE OIL (SUNFLOWER, SAFFLOWER AND/OR CANOLA), SALT."
click at [596, 402] on span "Add ingredient" at bounding box center [570, 402] width 61 height 14
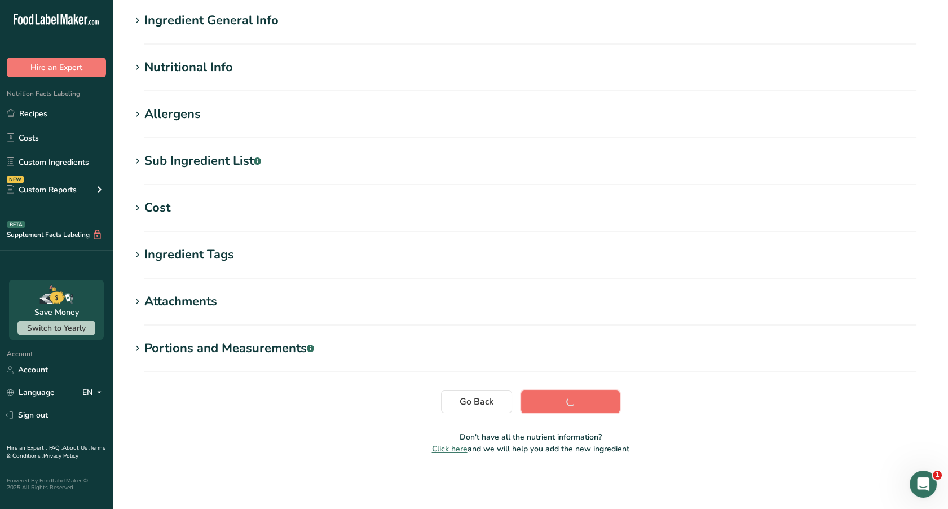
scroll to position [87, 0]
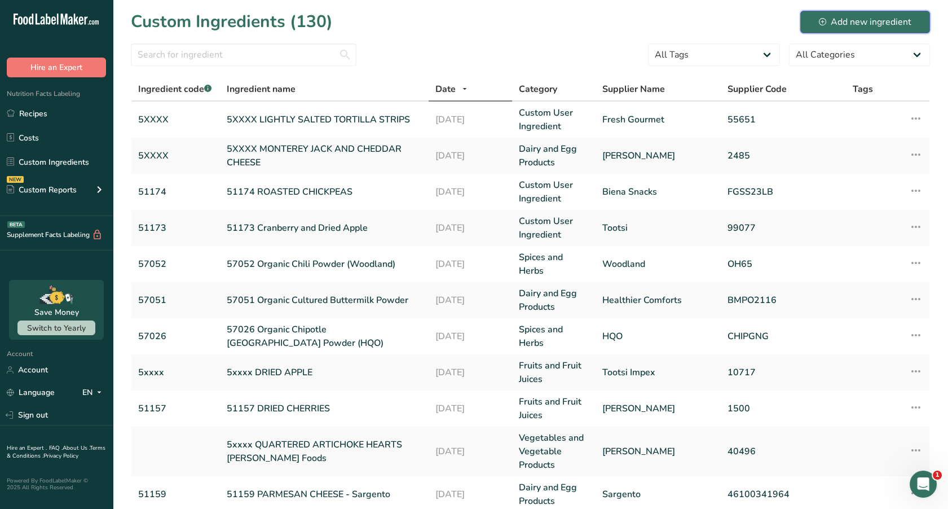
click at [893, 24] on div "Add new ingredient" at bounding box center [865, 22] width 92 height 14
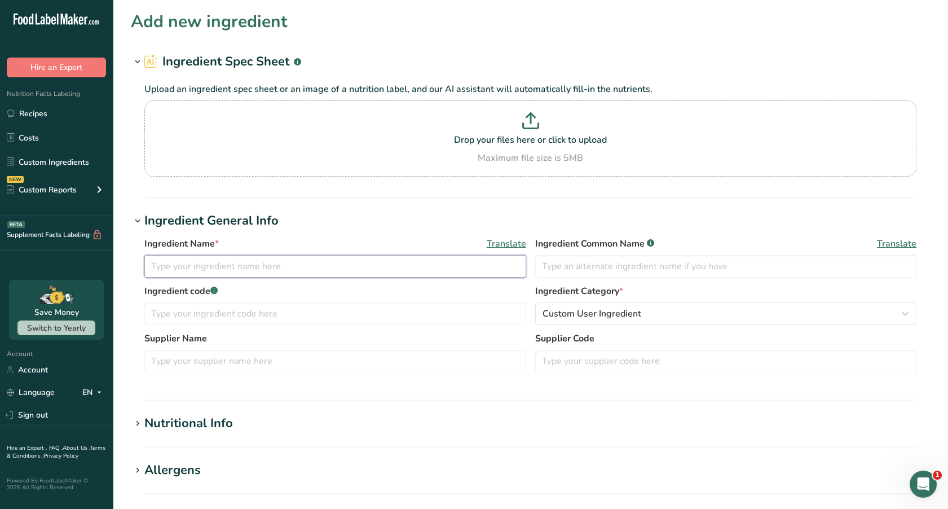
click at [222, 261] on input "text" at bounding box center [335, 266] width 382 height 23
type input "5"
type input "5XXXX BRINED AND ROASTED PUMPKIN SEEDS"
drag, startPoint x: 350, startPoint y: 266, endPoint x: 184, endPoint y: 264, distance: 165.8
click at [184, 264] on input "5XXXX BRINED AND ROASTED PUMPKIN SEEDS" at bounding box center [335, 266] width 382 height 23
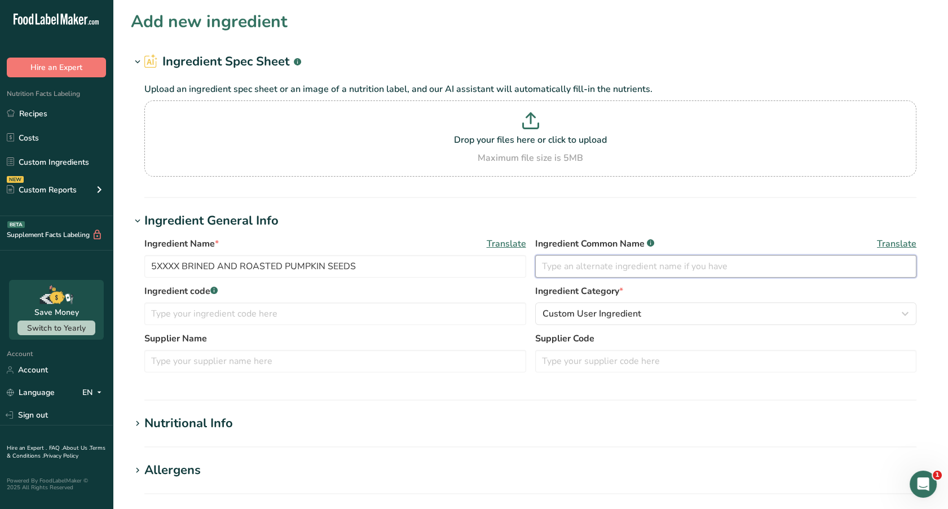
click at [563, 270] on input "text" at bounding box center [726, 266] width 382 height 23
paste input "BRINED AND ROASTED PUMPKIN SEEDS"
type input "BRINED AND ROASTED PUMPKIN SEEDS"
click at [224, 316] on input "text" at bounding box center [335, 313] width 382 height 23
type input "5XXXX"
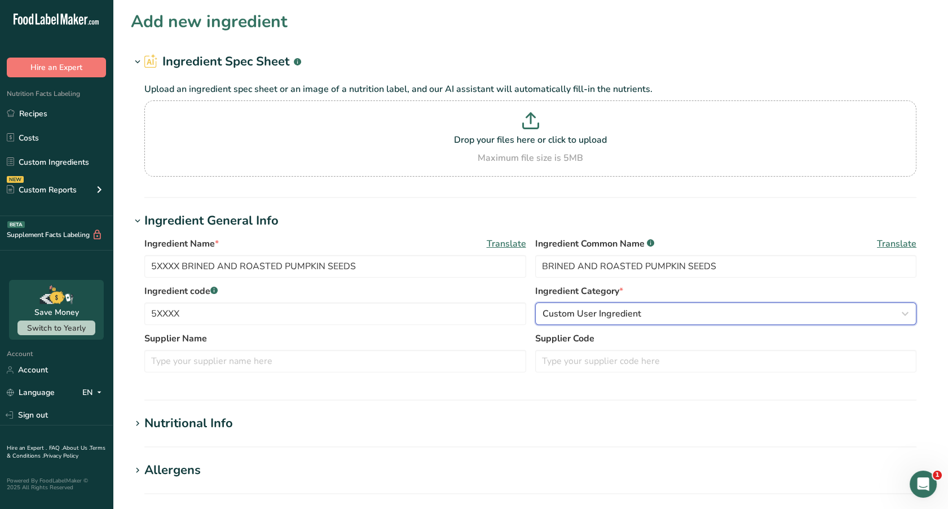
click at [907, 317] on icon "button" at bounding box center [905, 313] width 14 height 20
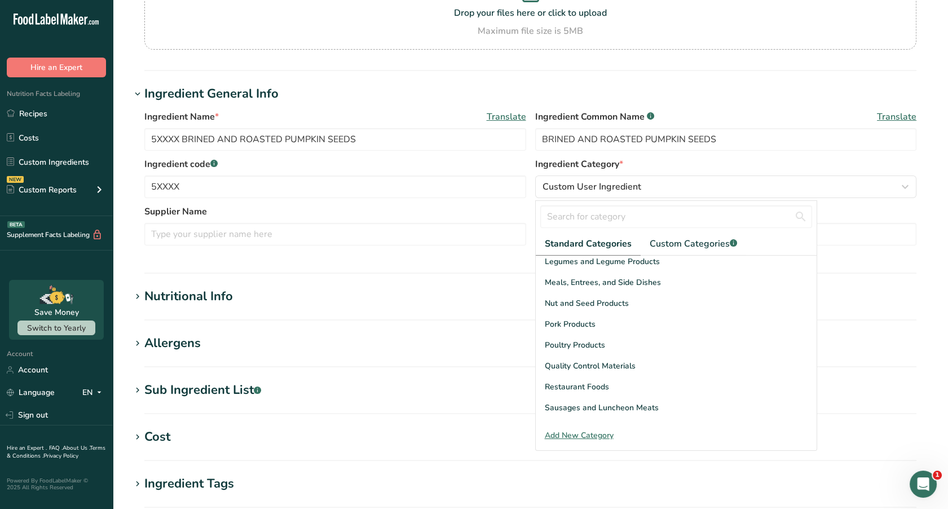
scroll to position [329, 0]
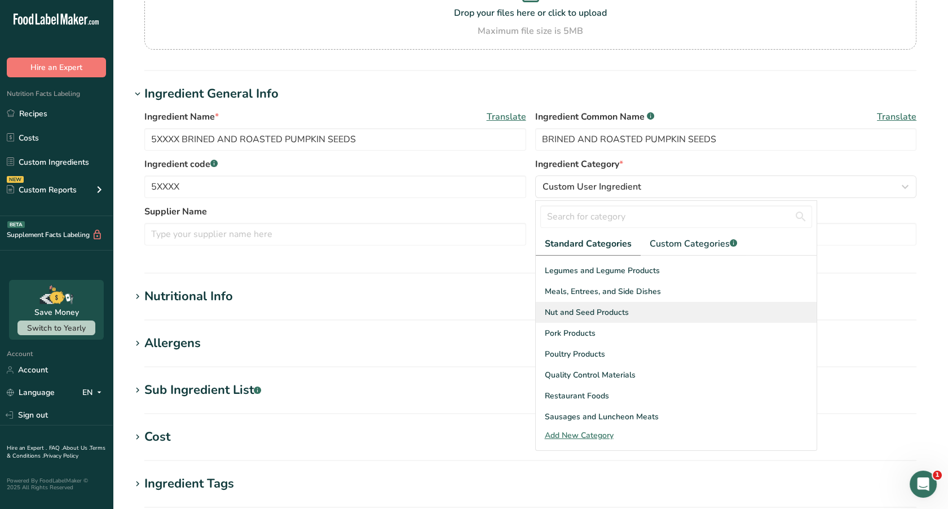
click at [601, 307] on span "Nut and Seed Products" at bounding box center [587, 312] width 84 height 12
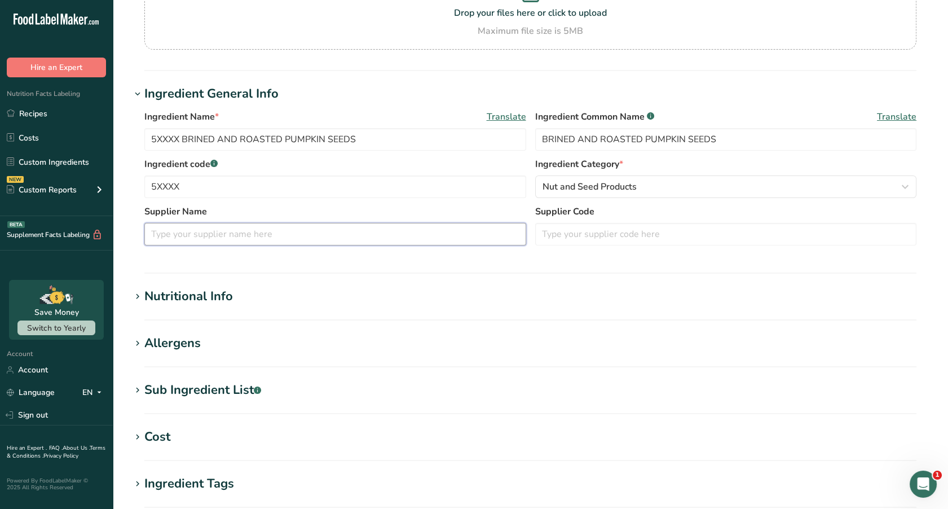
click at [206, 230] on input "text" at bounding box center [335, 234] width 382 height 23
type input "s"
type input "[GEOGRAPHIC_DATA]"
type input "PEPS (primary)"
click at [139, 299] on icon at bounding box center [138, 297] width 10 height 16
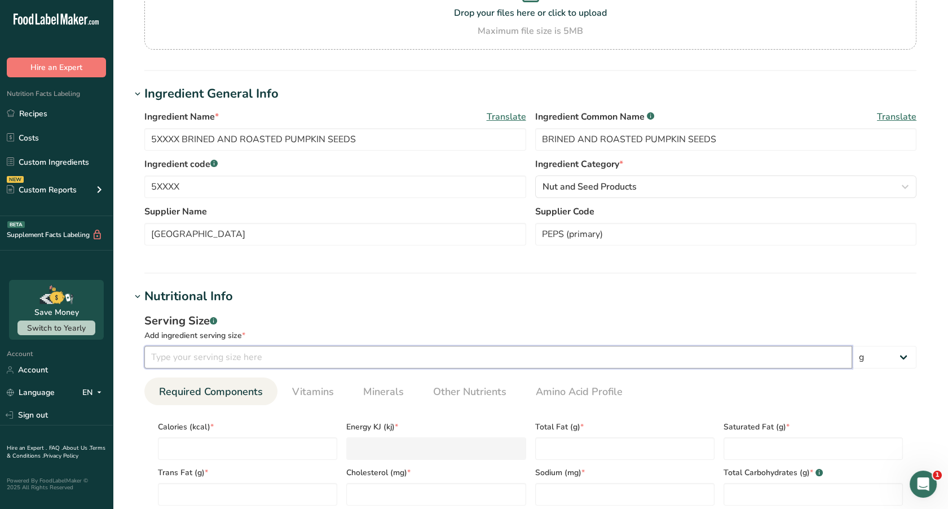
click at [169, 358] on input "number" at bounding box center [498, 357] width 708 height 23
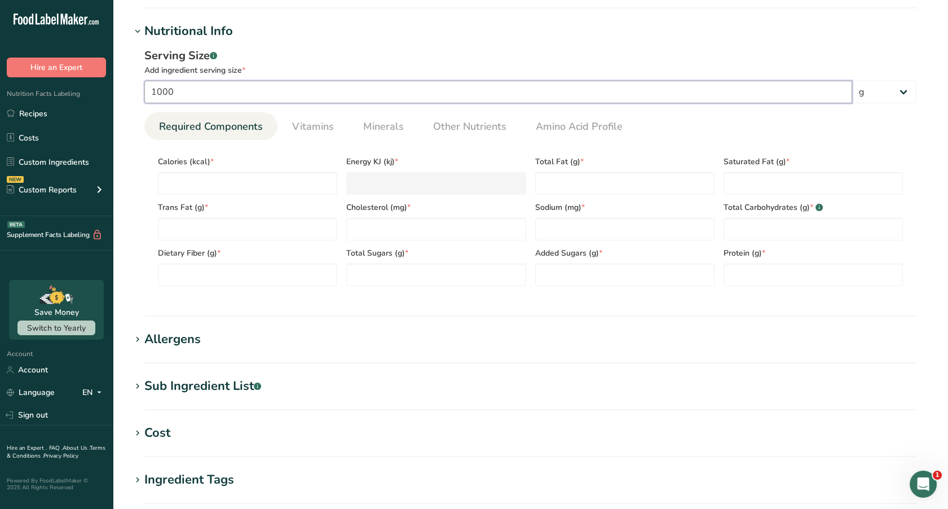
scroll to position [415, 0]
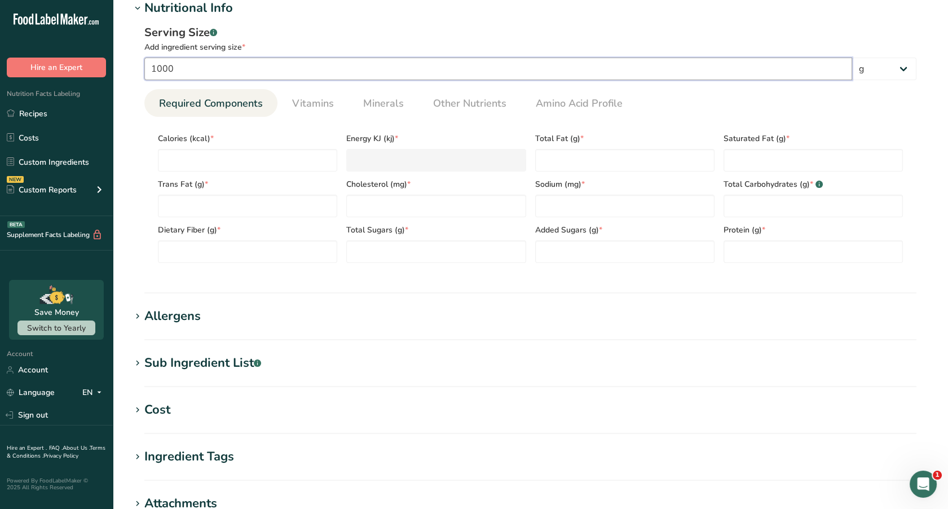
type input "1000"
click at [275, 170] on input "number" at bounding box center [247, 160] width 179 height 23
type input "5"
type KJ "20.9"
type input "56"
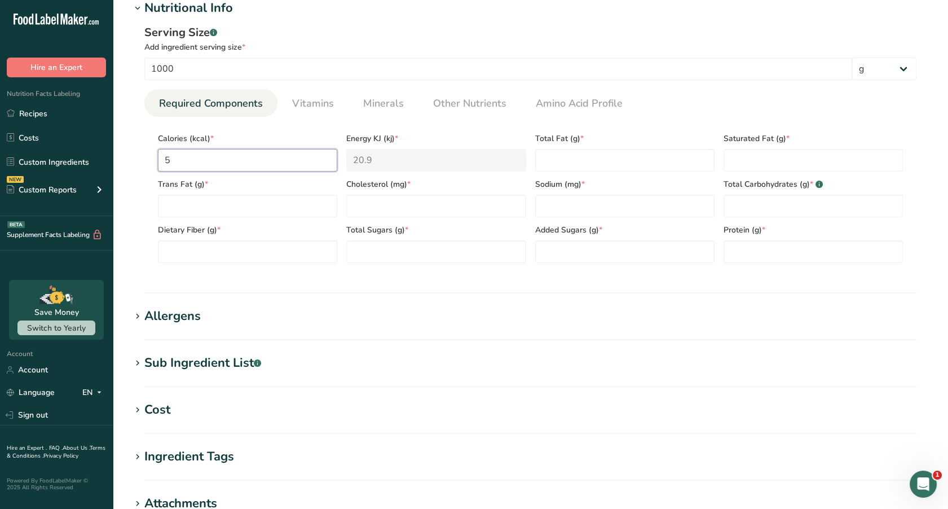
type KJ "234.3"
type input "567"
type KJ "2372.3"
type input "567"
click at [590, 155] on Fat "number" at bounding box center [624, 160] width 179 height 23
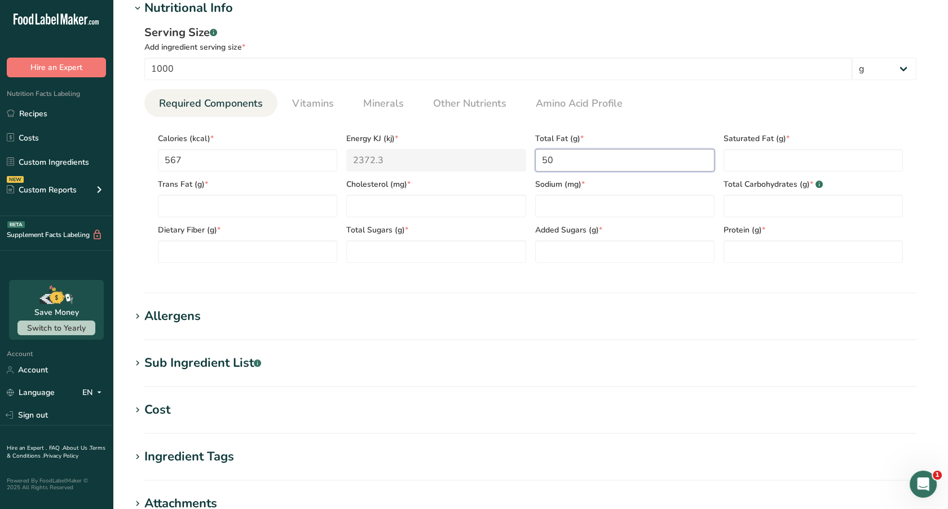
type Fat "50"
type Fat "10"
type Fat "0"
type input "0"
type input "433"
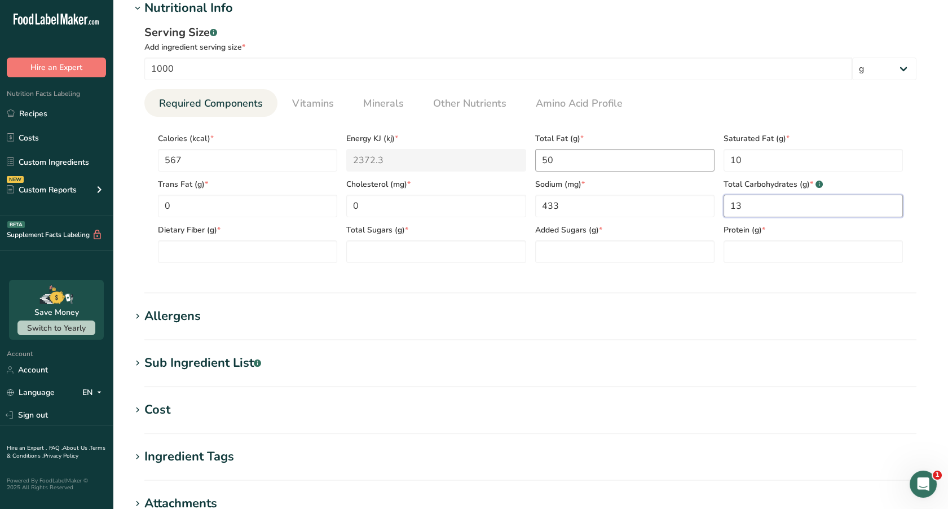
type Carbohydrates "13"
type Fiber "10"
type Sugars "3"
type Sugars "0"
type input "30"
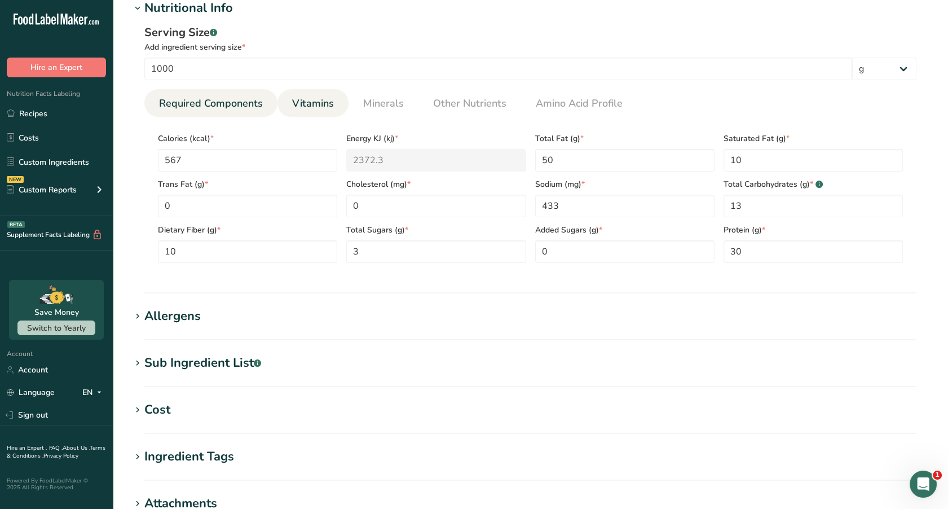
click at [320, 90] on link "Vitamins" at bounding box center [313, 103] width 51 height 29
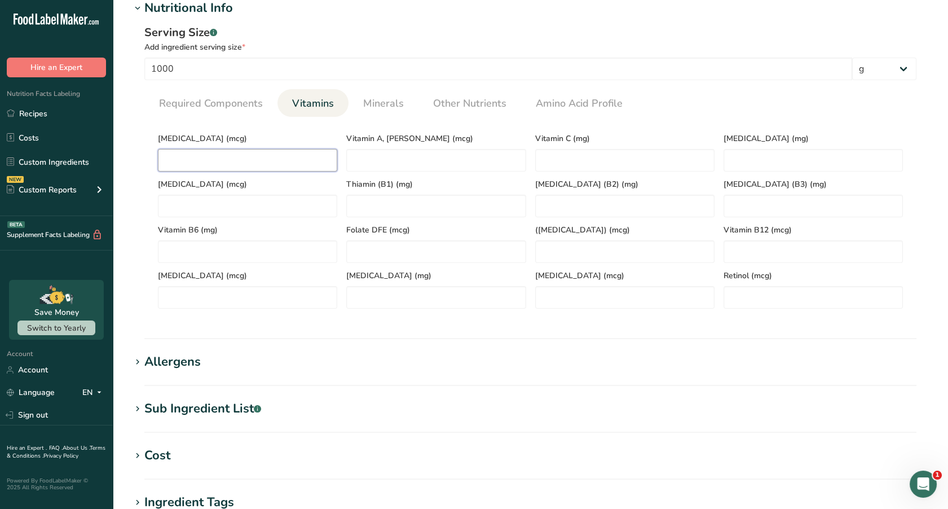
click at [227, 157] on D "number" at bounding box center [247, 160] width 179 height 23
type D "0"
click at [392, 103] on span "Minerals" at bounding box center [383, 103] width 41 height 15
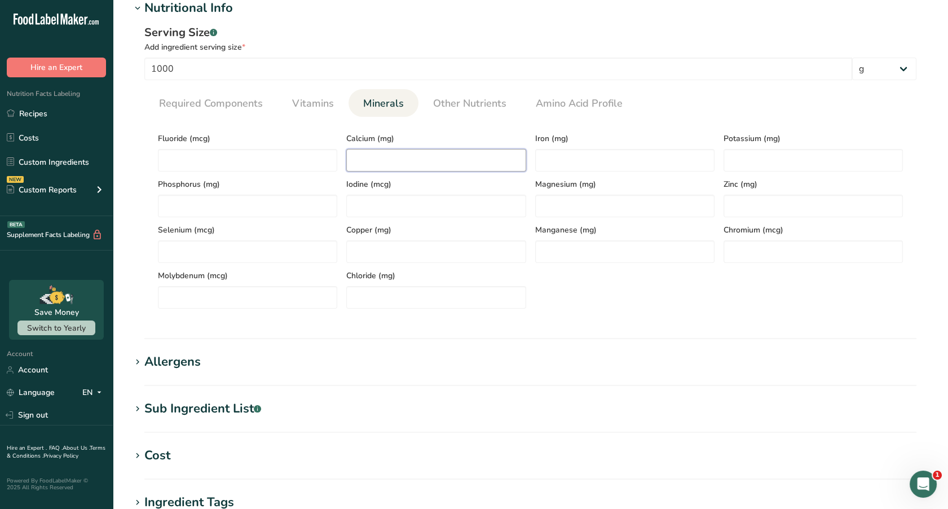
click at [372, 158] on input "number" at bounding box center [435, 160] width 179 height 23
type input "54"
type input "7"
type input "811"
type input "929"
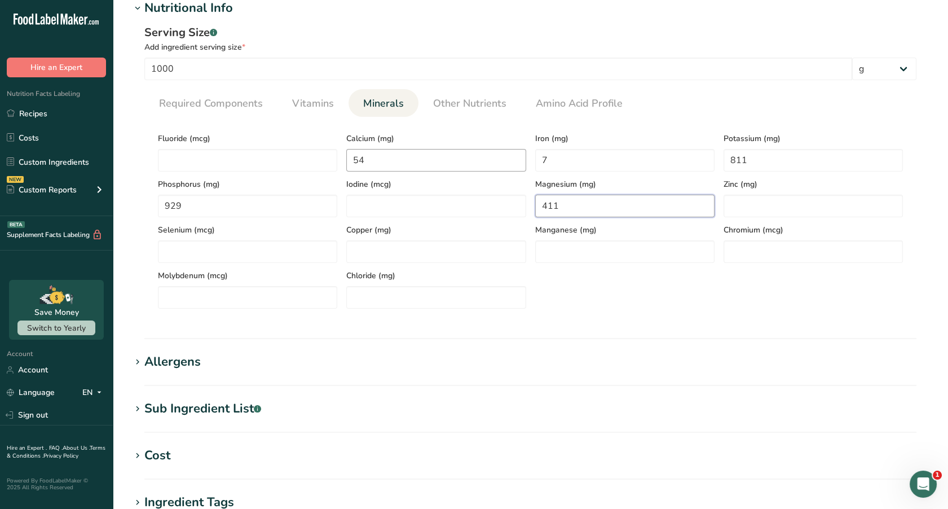
type input "411"
type input "7"
type input "1.4"
type input "3.5"
click at [130, 411] on section "Add new ingredient Ingredient Spec Sheet .a-a{fill:#347362;}.b-a{fill:#fff;} Up…" at bounding box center [530, 152] width 835 height 1135
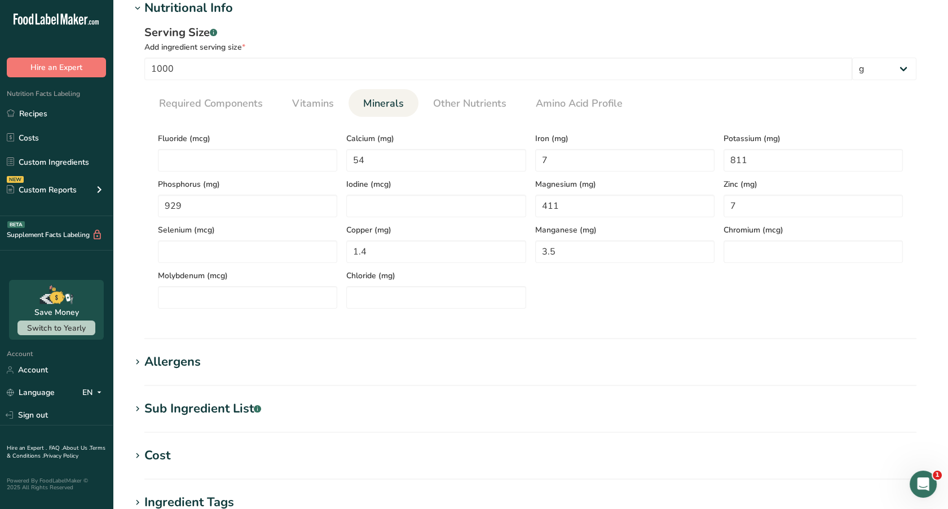
click at [138, 409] on icon at bounding box center [138, 409] width 10 height 16
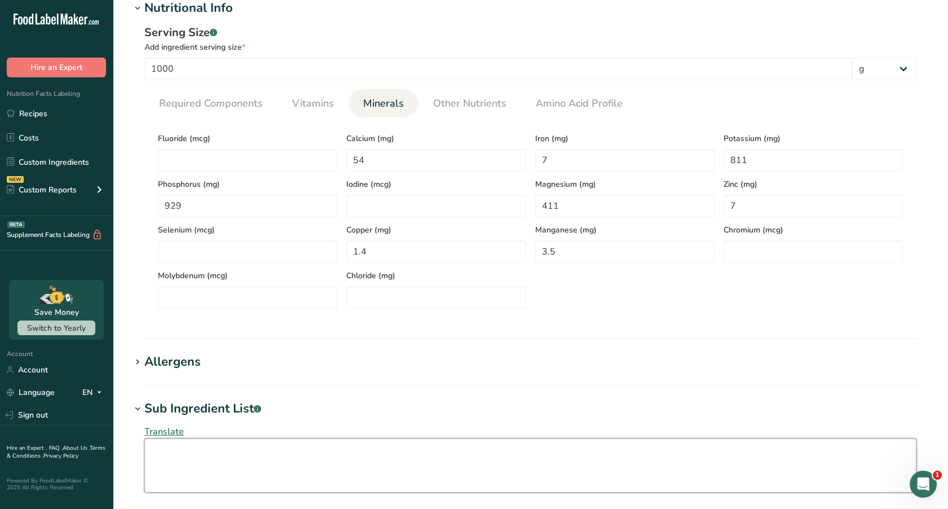
click at [174, 456] on textarea at bounding box center [530, 465] width 772 height 54
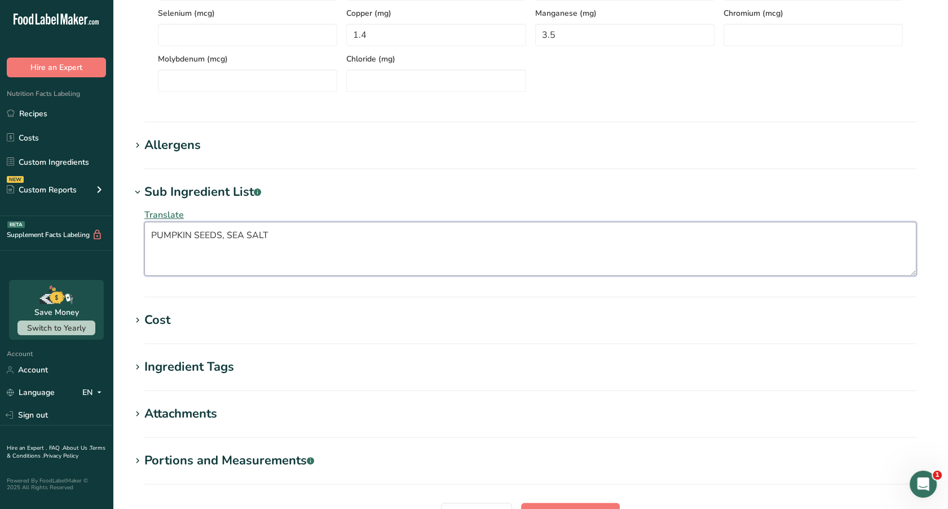
scroll to position [743, 0]
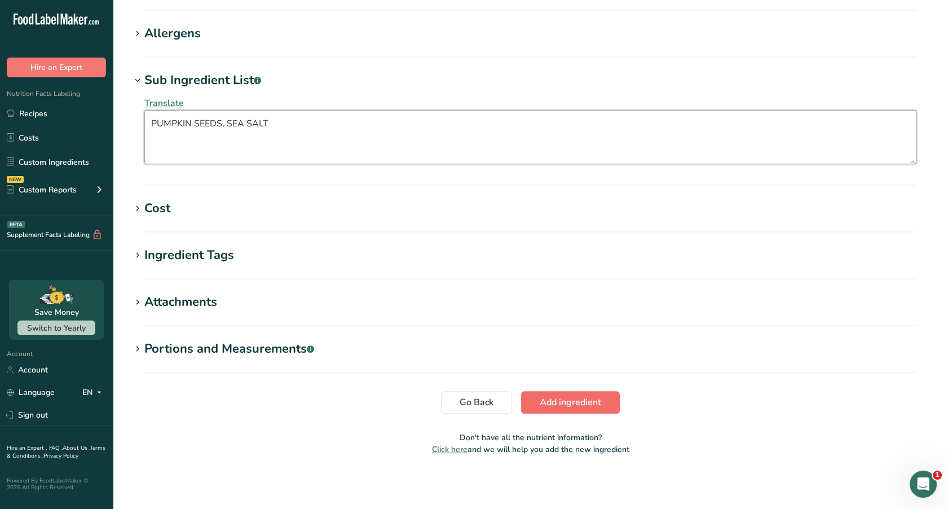
type textarea "PUMPKIN SEEDS, SEA SALT"
click at [589, 405] on span "Add ingredient" at bounding box center [570, 402] width 61 height 14
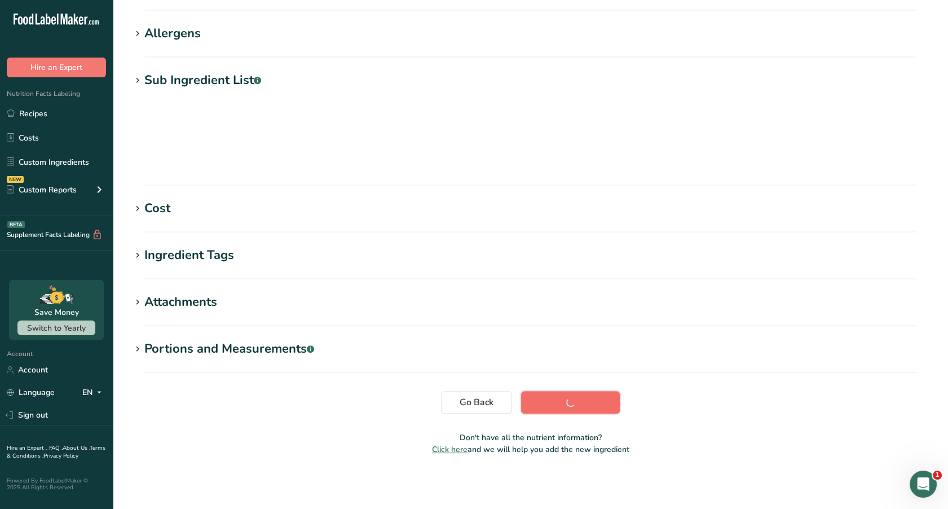
scroll to position [87, 0]
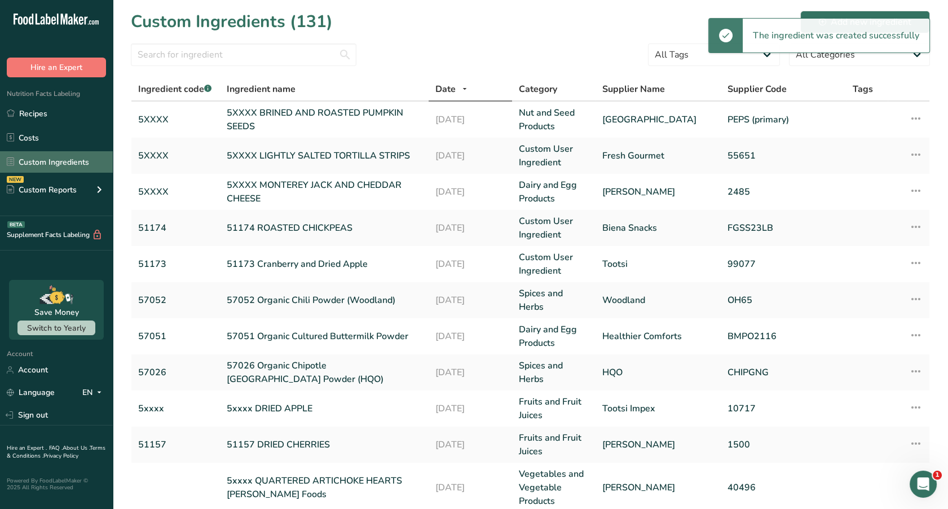
click at [63, 165] on link "Custom Ingredients" at bounding box center [56, 161] width 113 height 21
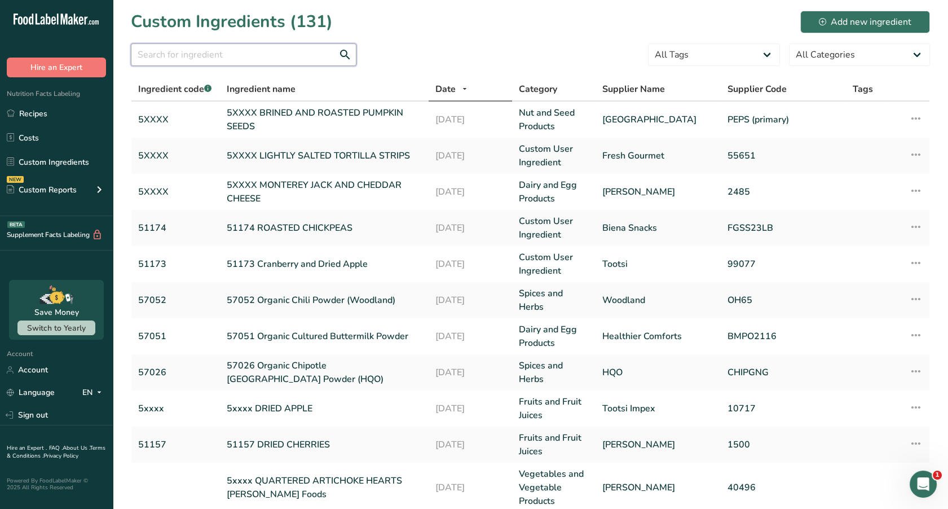
click at [191, 53] on input "text" at bounding box center [244, 54] width 226 height 23
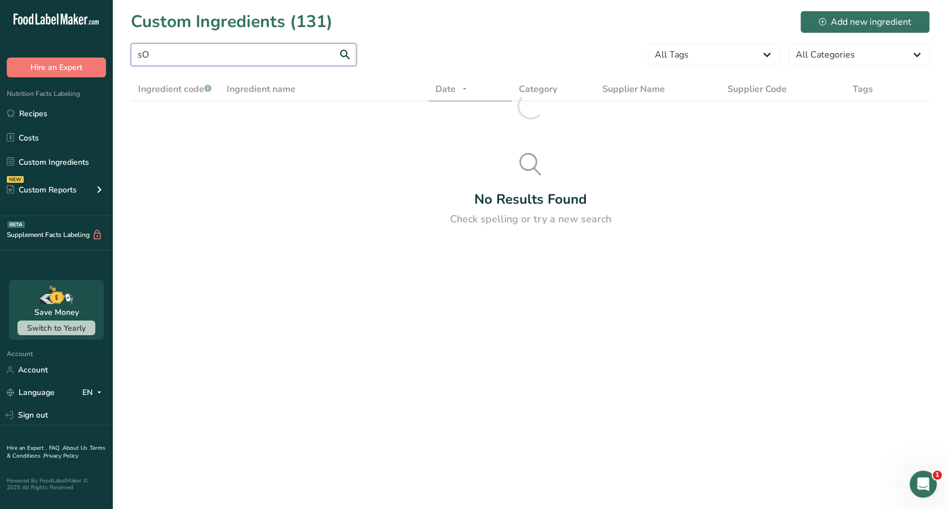
type input "s"
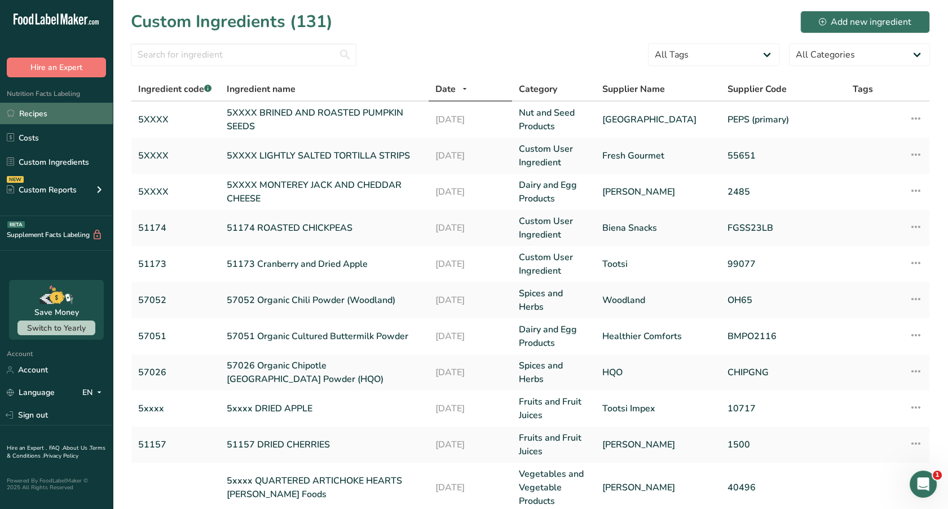
click at [31, 120] on link "Recipes" at bounding box center [56, 113] width 113 height 21
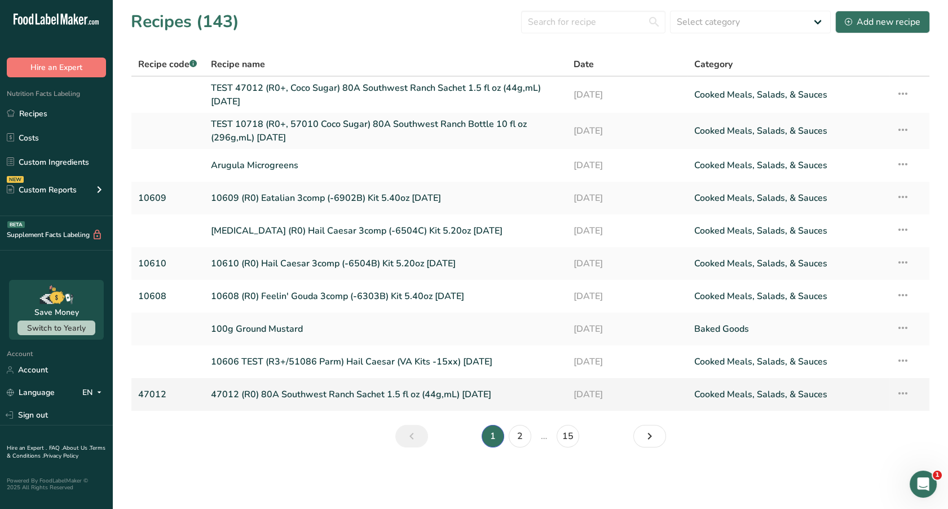
click at [355, 393] on link "47012 (R0) 80A Southwest Ranch Sachet 1.5 fl oz (44g,mL) [DATE]" at bounding box center [385, 394] width 349 height 24
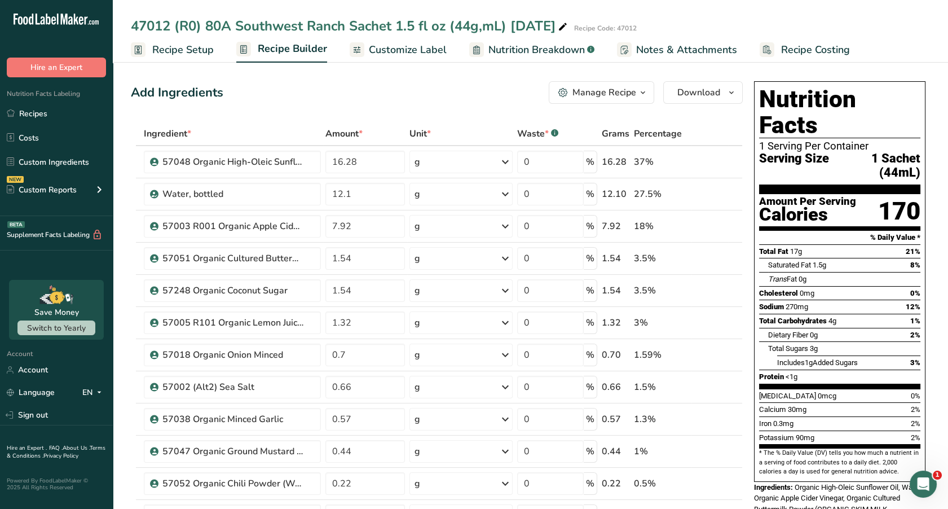
click at [525, 53] on span "Nutrition Breakdown" at bounding box center [536, 49] width 96 height 15
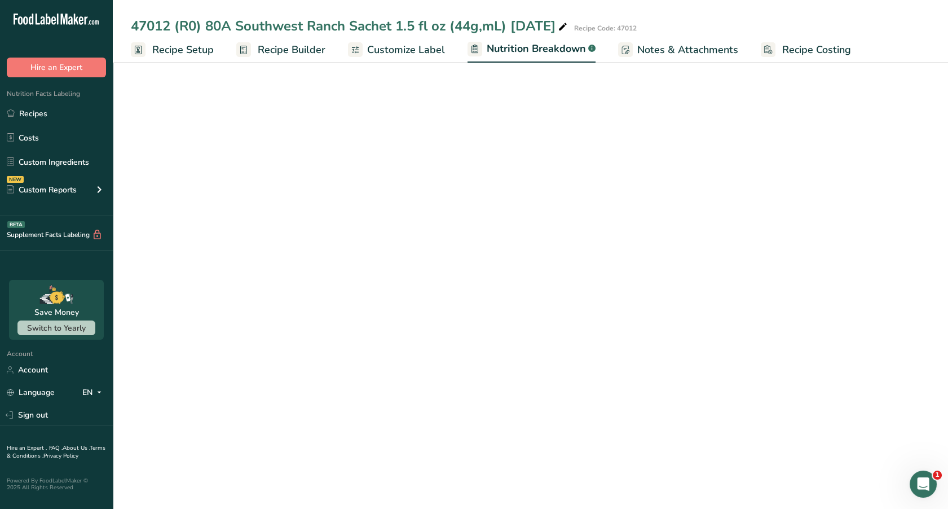
select select "Calories"
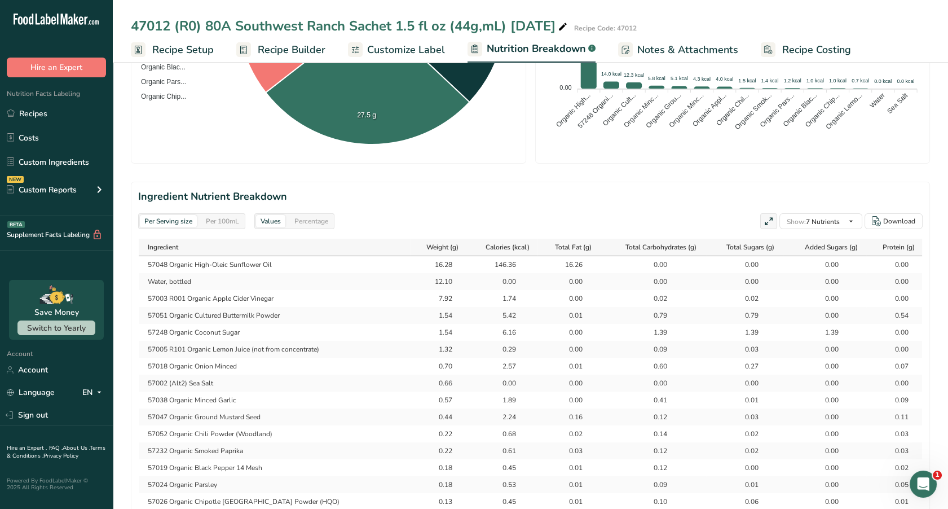
scroll to position [431, 0]
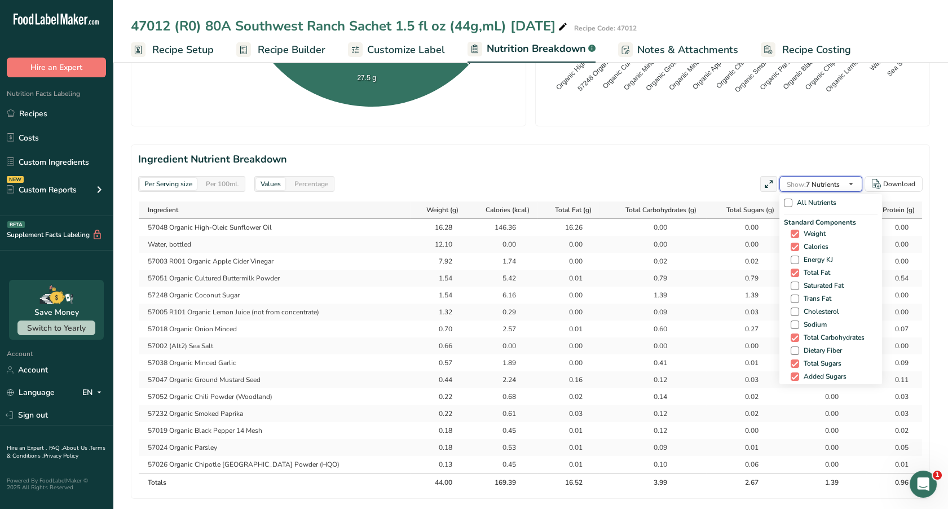
click at [854, 182] on icon "button" at bounding box center [850, 184] width 9 height 14
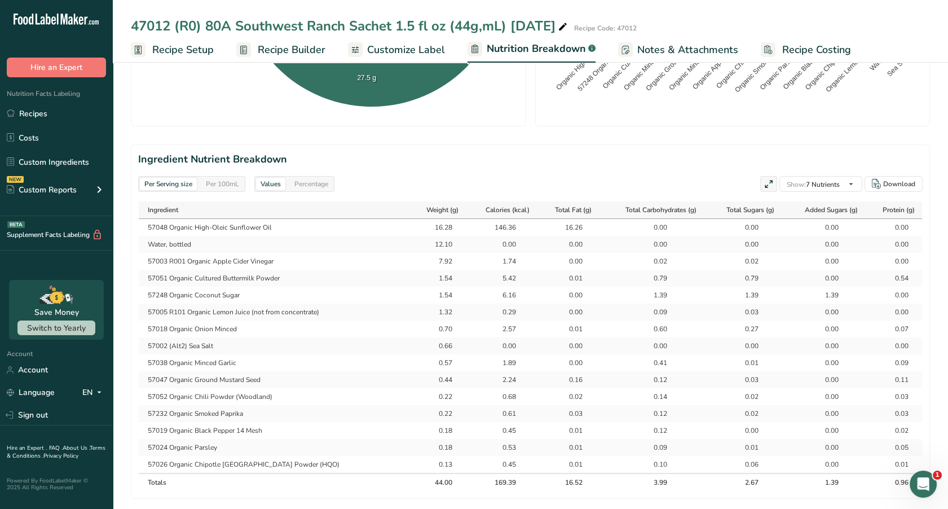
click at [302, 187] on div "Percentage" at bounding box center [311, 184] width 43 height 12
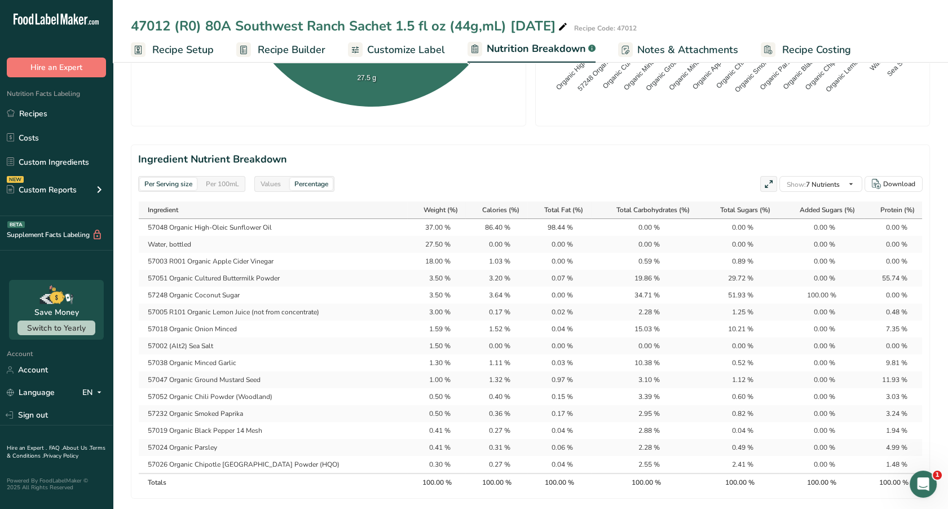
click at [239, 181] on div "Per 100mL" at bounding box center [222, 184] width 42 height 12
click at [187, 189] on div "Per Serving size" at bounding box center [168, 184] width 57 height 12
click at [210, 186] on div "Per 100mL" at bounding box center [222, 184] width 42 height 12
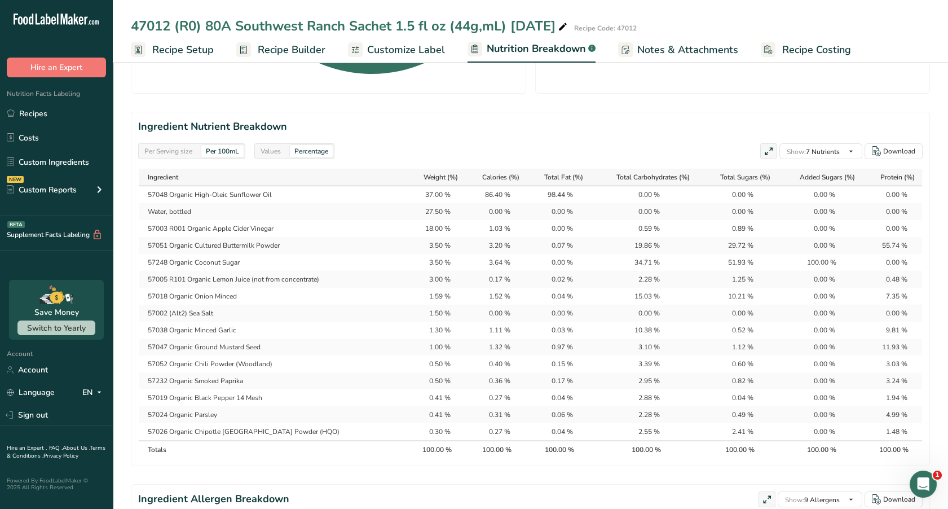
scroll to position [461, 0]
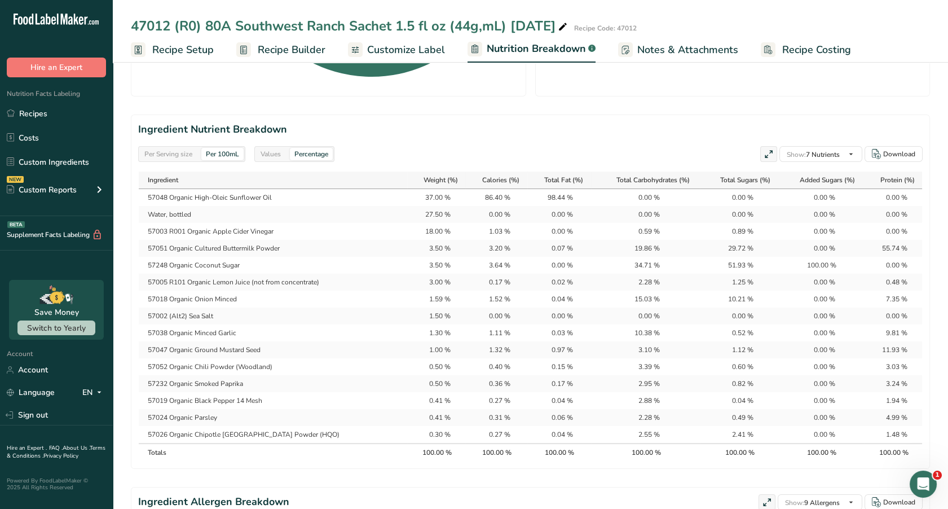
click at [283, 153] on div "Values" at bounding box center [270, 154] width 29 height 12
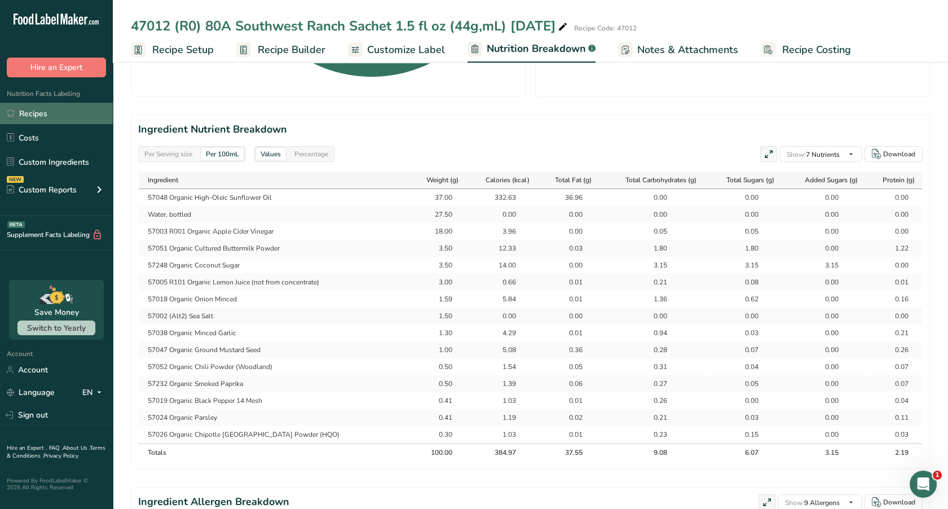
click at [41, 118] on link "Recipes" at bounding box center [56, 113] width 113 height 21
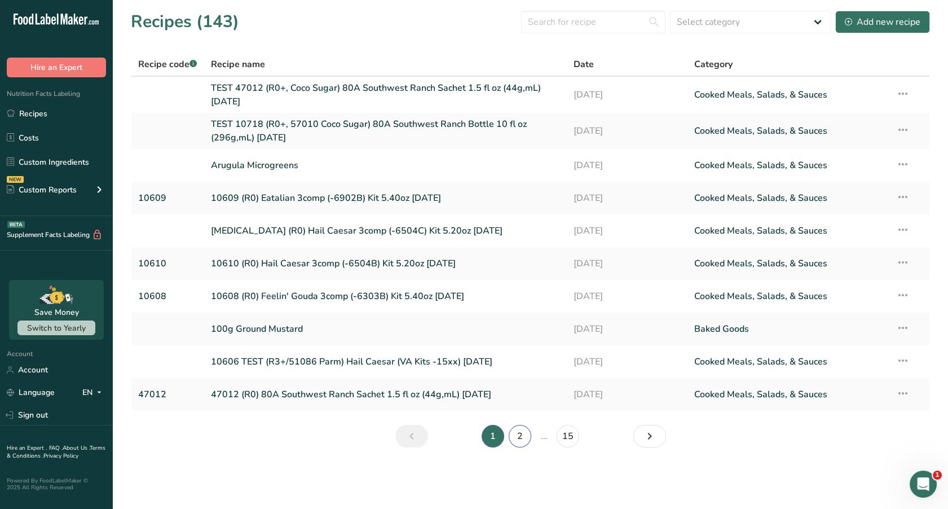
click at [518, 435] on link "2" at bounding box center [520, 436] width 23 height 23
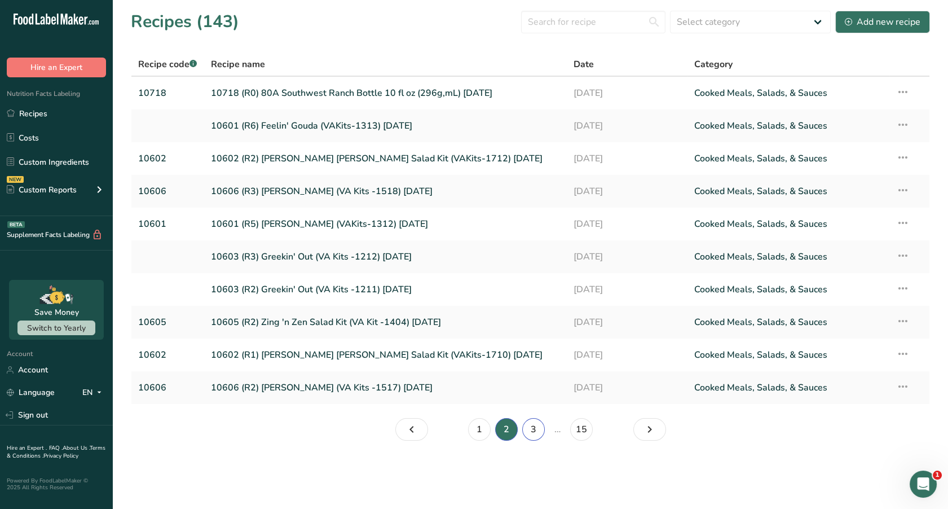
click at [529, 430] on link "3" at bounding box center [533, 429] width 23 height 23
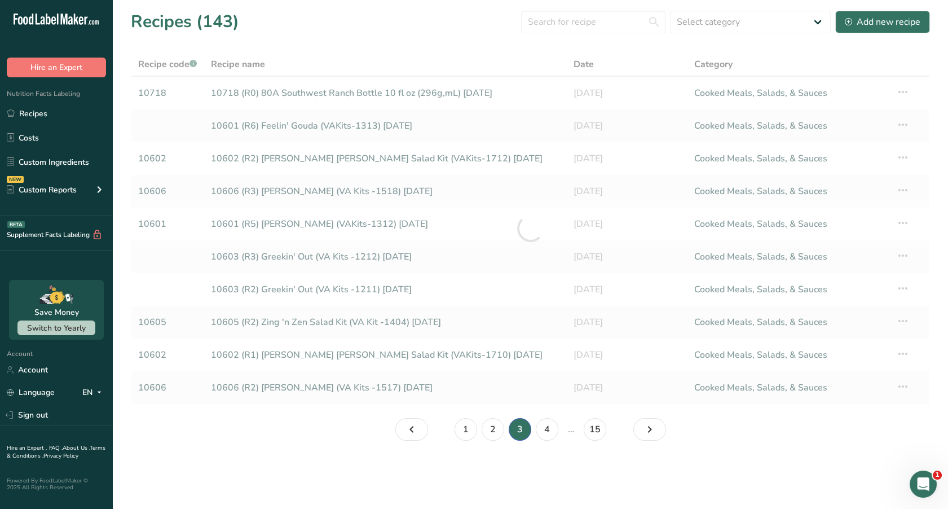
click at [529, 430] on li "3" at bounding box center [519, 429] width 27 height 23
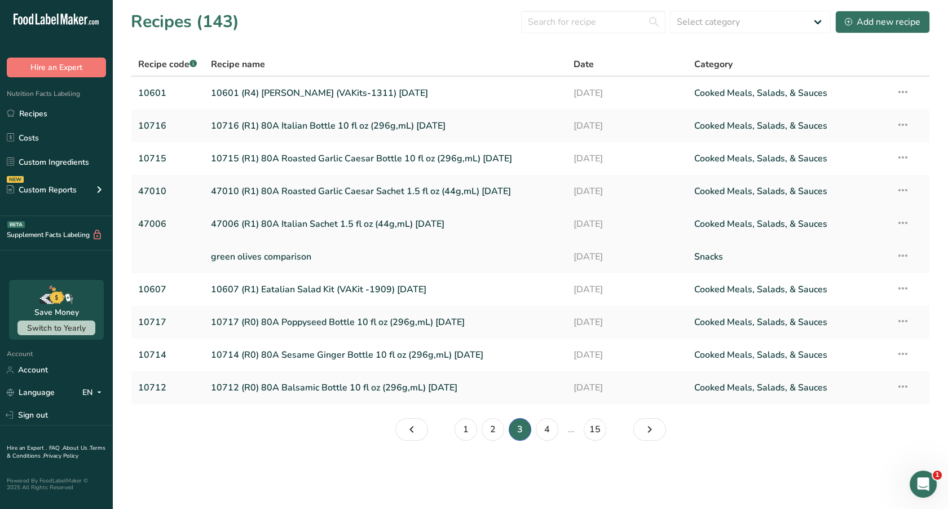
click at [334, 225] on link "47006 (R1) 80A Italian Sachet 1.5 fl oz (44g,mL) [DATE]" at bounding box center [385, 224] width 349 height 24
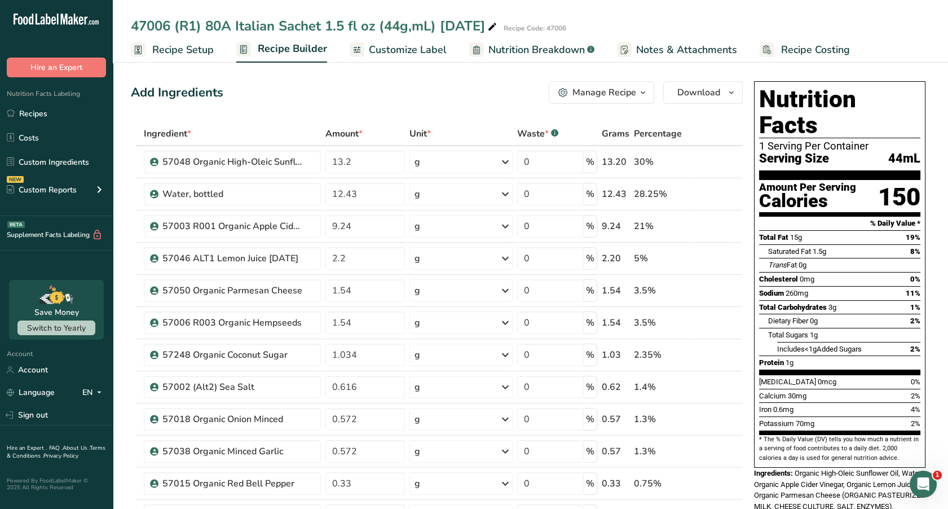
click at [561, 48] on span "Nutrition Breakdown" at bounding box center [536, 49] width 96 height 15
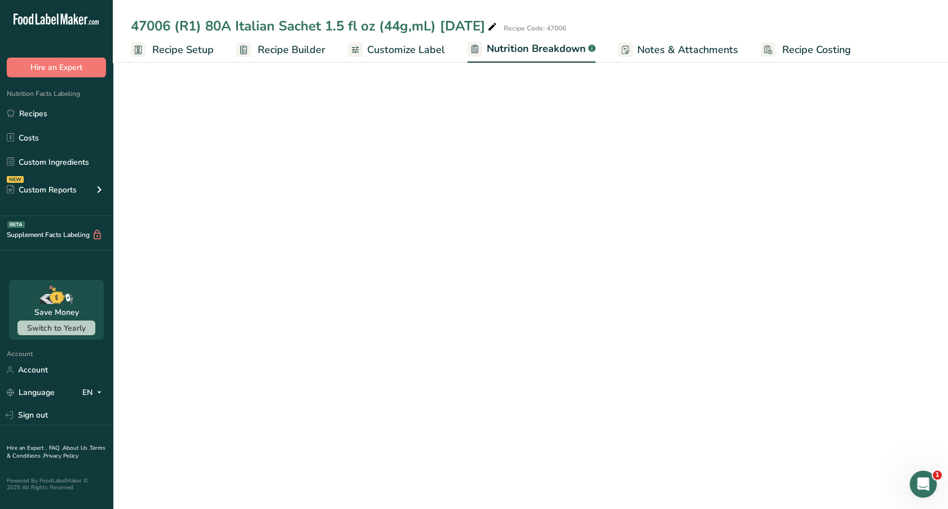
select select "Calories"
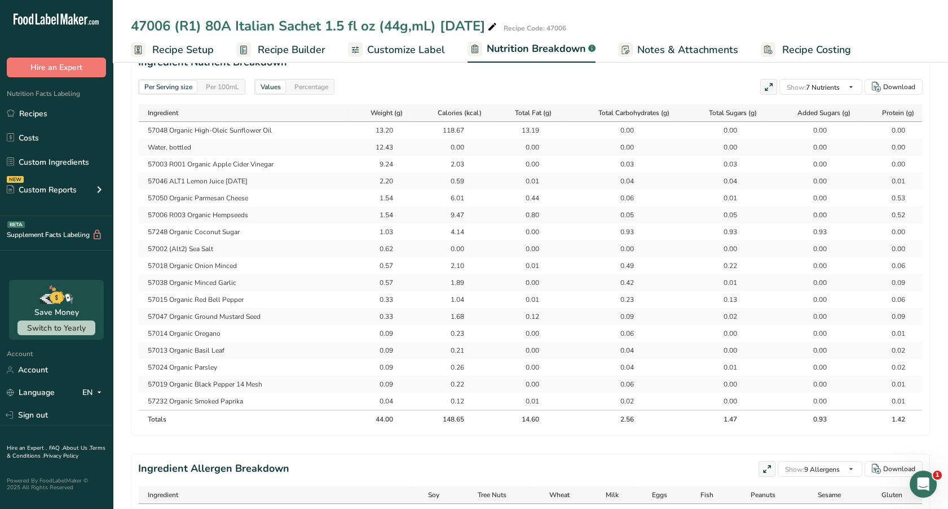
scroll to position [524, 0]
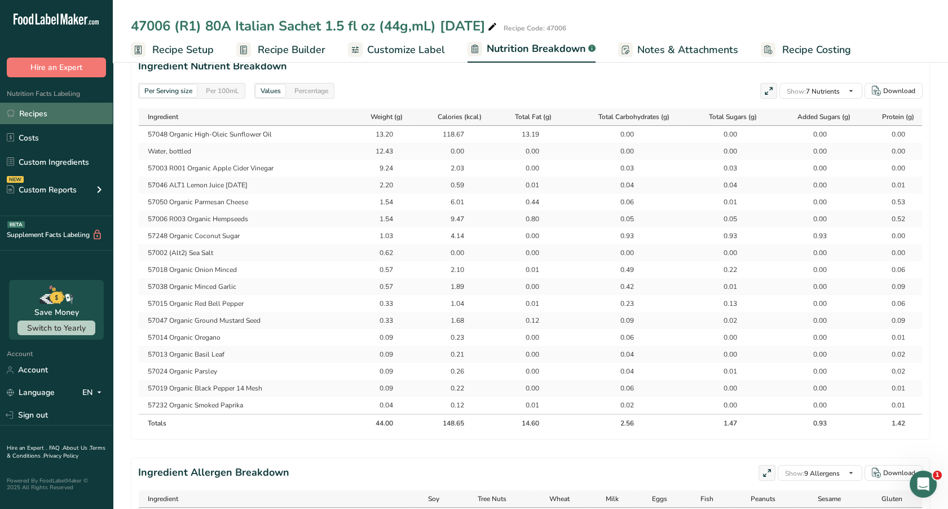
click at [26, 112] on link "Recipes" at bounding box center [56, 113] width 113 height 21
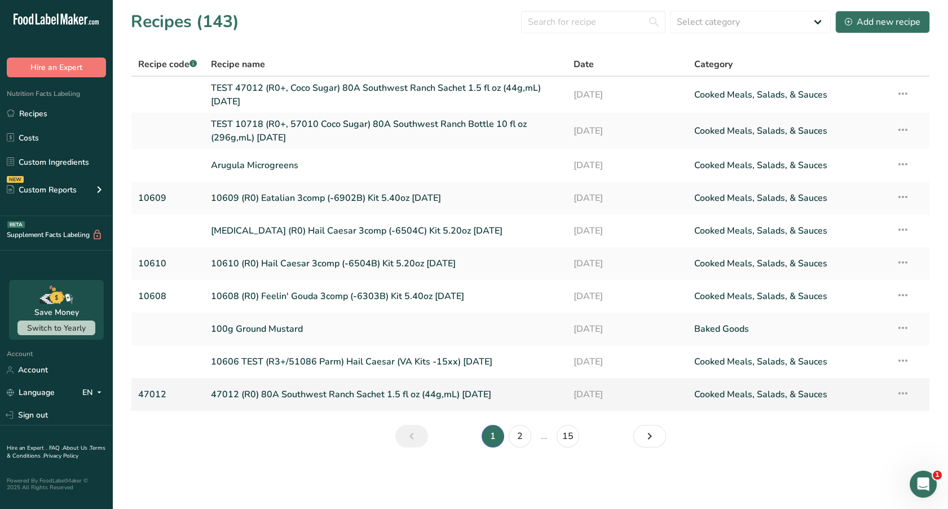
click at [307, 391] on link "47012 (R0) 80A Southwest Ranch Sachet 1.5 fl oz (44g,mL) [DATE]" at bounding box center [385, 394] width 349 height 24
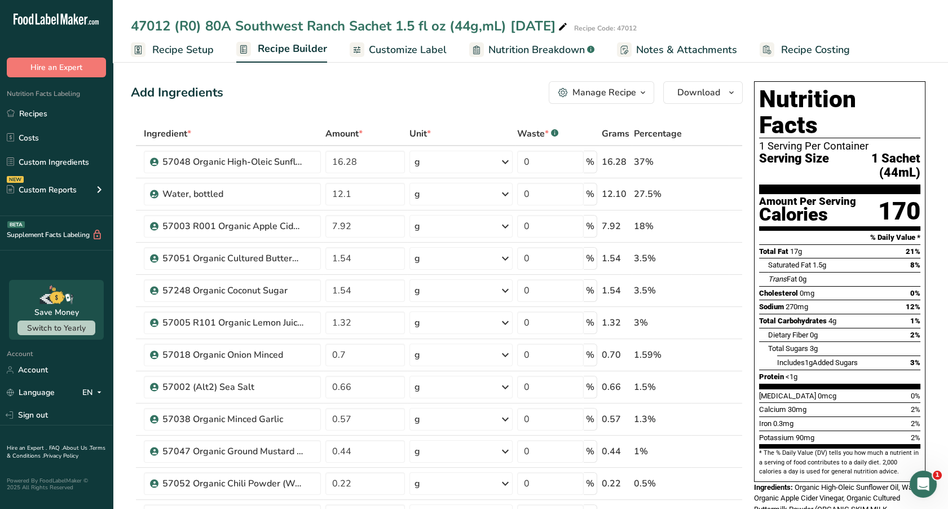
click at [521, 52] on span "Nutrition Breakdown" at bounding box center [536, 49] width 96 height 15
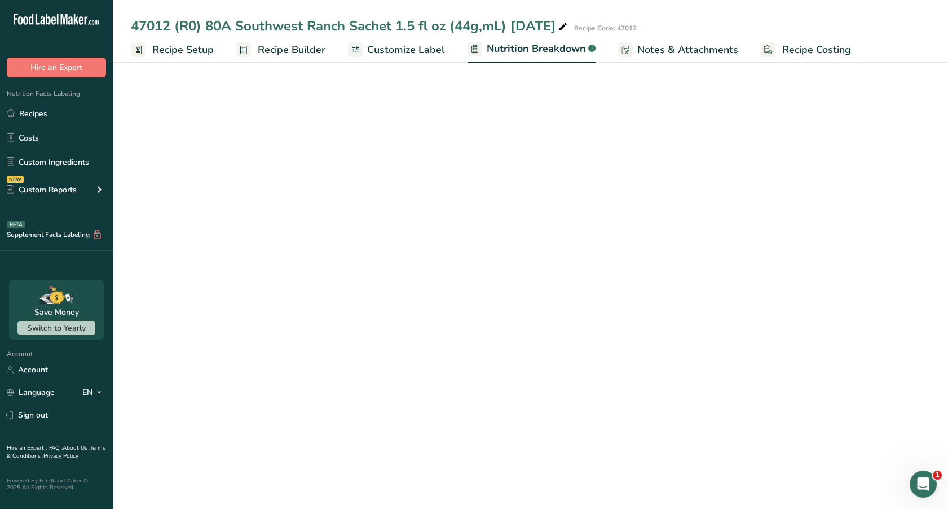
select select "Calories"
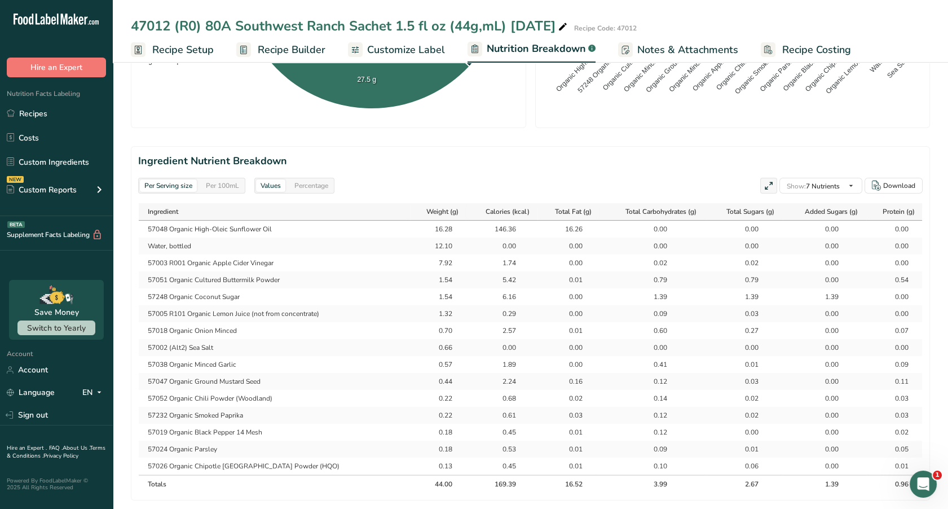
scroll to position [431, 0]
click at [237, 186] on div "Per 100mL" at bounding box center [222, 184] width 42 height 12
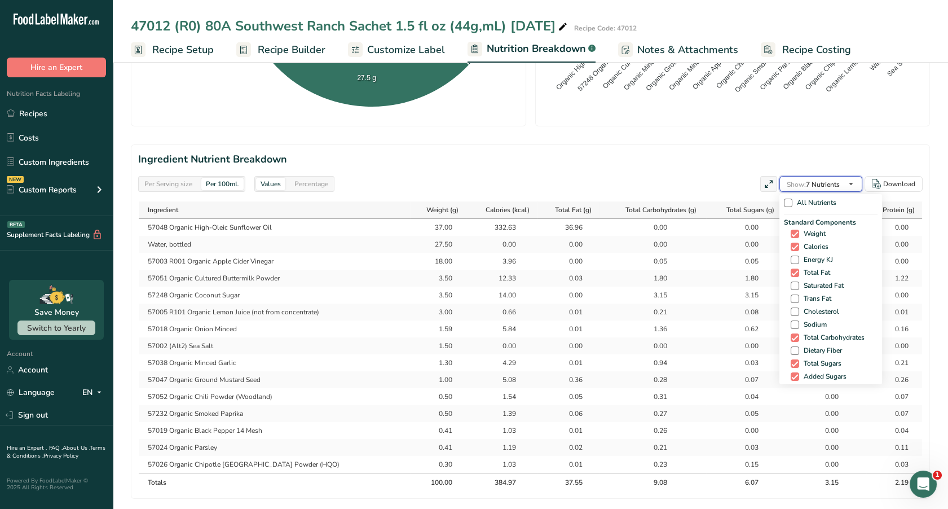
click at [856, 182] on icon "button" at bounding box center [850, 184] width 9 height 14
click at [791, 285] on span at bounding box center [795, 285] width 8 height 8
click at [791, 285] on input "Saturated Fat" at bounding box center [794, 285] width 7 height 7
checkbox input "true"
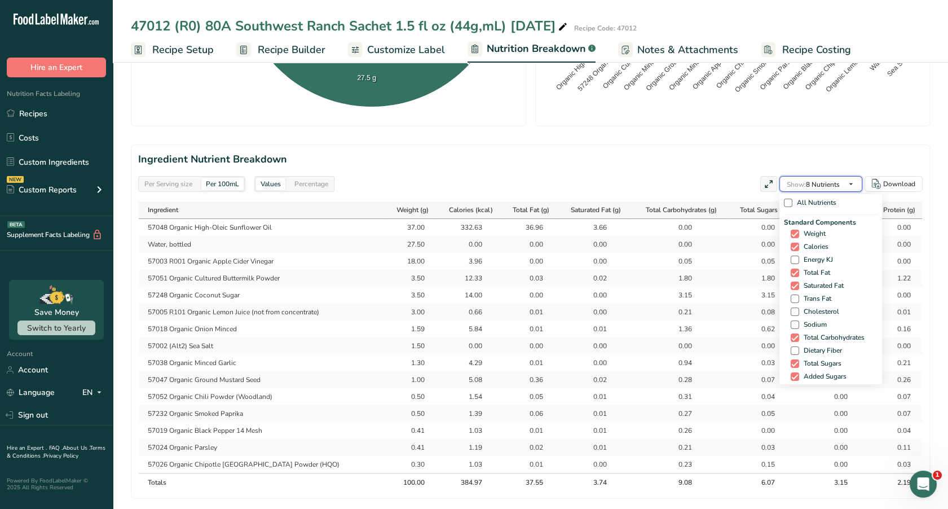
click at [852, 184] on icon "button" at bounding box center [850, 184] width 9 height 14
click at [795, 299] on span at bounding box center [795, 298] width 8 height 8
click at [795, 299] on input "Trans Fat" at bounding box center [794, 298] width 7 height 7
checkbox input "true"
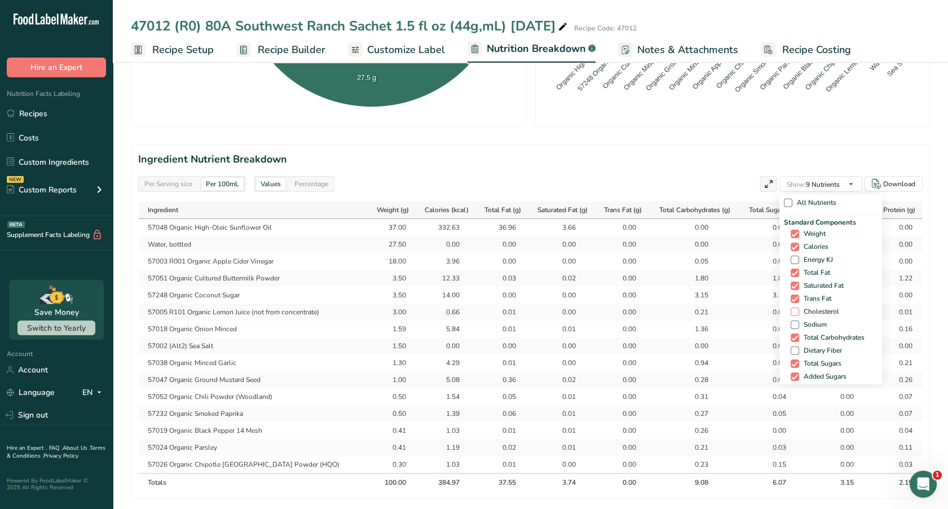
click at [795, 312] on span at bounding box center [795, 311] width 8 height 8
click at [795, 312] on input "Cholesterol" at bounding box center [794, 311] width 7 height 7
checkbox input "true"
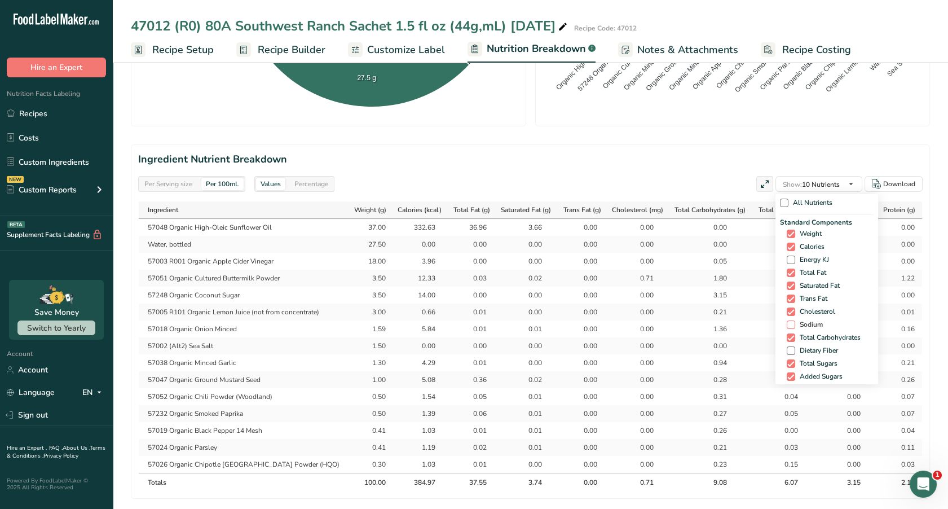
click at [790, 326] on span at bounding box center [791, 324] width 8 height 8
click at [790, 326] on input "Sodium" at bounding box center [790, 324] width 7 height 7
checkbox input "true"
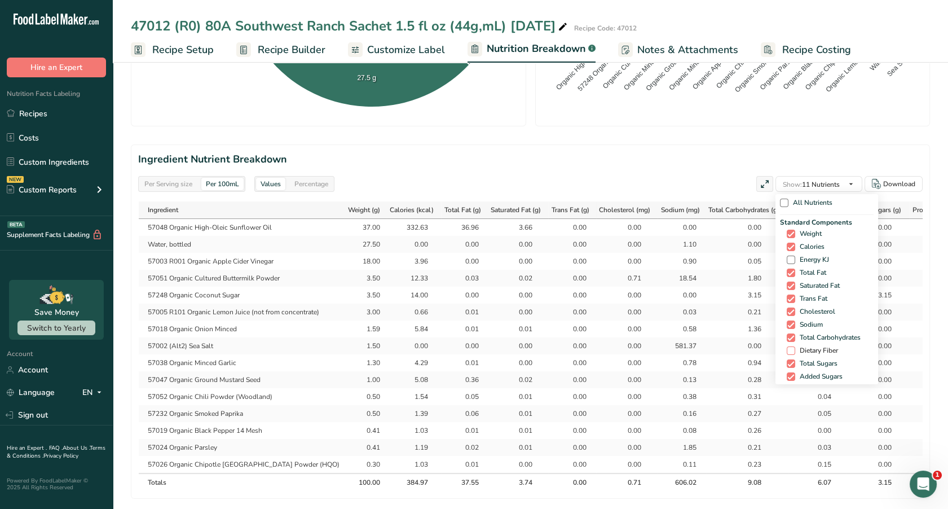
click at [790, 352] on span at bounding box center [791, 350] width 8 height 8
click at [790, 352] on input "Dietary Fiber" at bounding box center [790, 350] width 7 height 7
checkbox input "true"
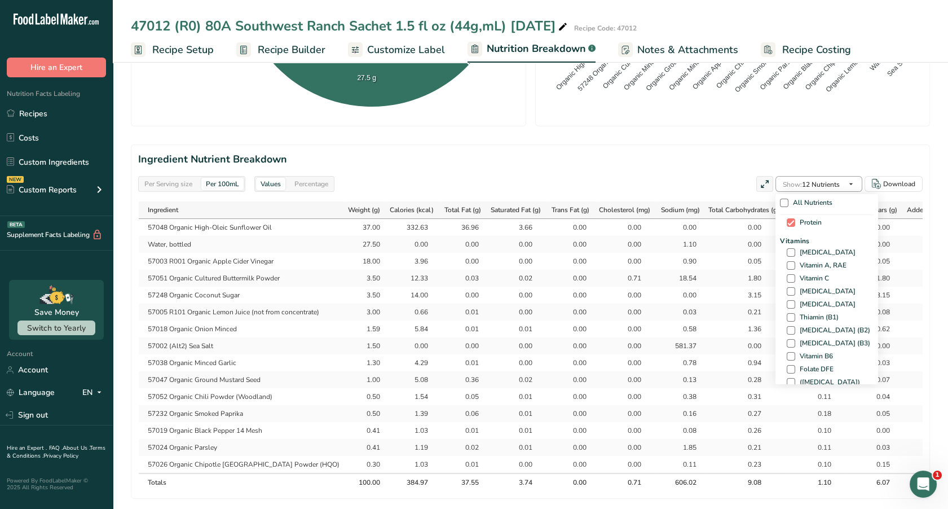
scroll to position [158, 0]
click at [787, 262] on span at bounding box center [791, 261] width 8 height 8
click at [787, 262] on input "[MEDICAL_DATA]" at bounding box center [790, 261] width 7 height 7
checkbox input "true"
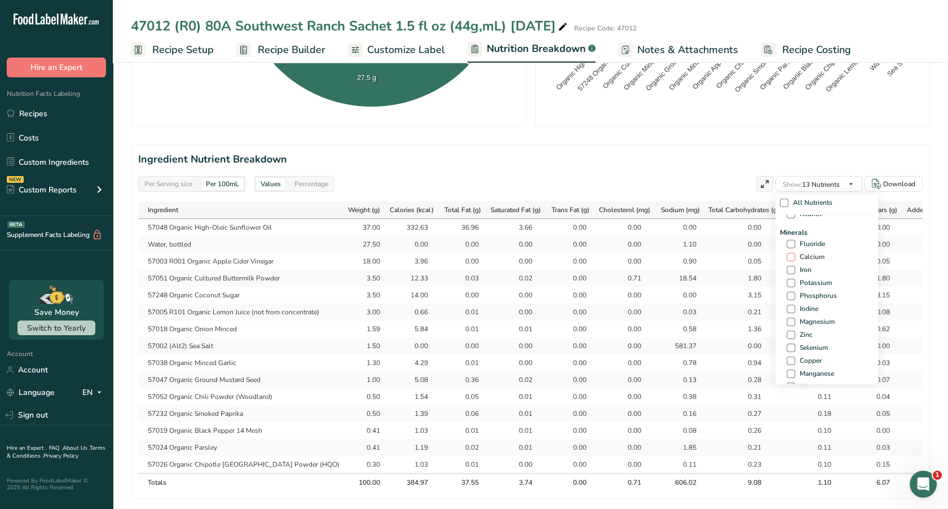
click at [787, 253] on span at bounding box center [791, 257] width 8 height 8
click at [787, 253] on input "Calcium" at bounding box center [790, 256] width 7 height 7
checkbox input "true"
click at [790, 267] on span at bounding box center [791, 270] width 8 height 8
click at [790, 267] on input "Iron" at bounding box center [790, 269] width 7 height 7
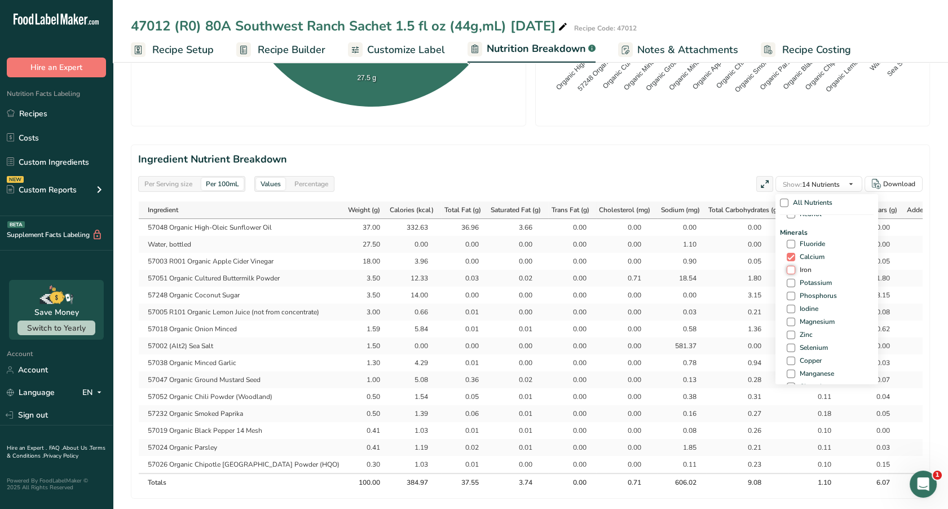
checkbox input "true"
click at [788, 284] on span at bounding box center [791, 283] width 8 height 8
click at [788, 284] on input "Potassium" at bounding box center [790, 282] width 7 height 7
checkbox input "true"
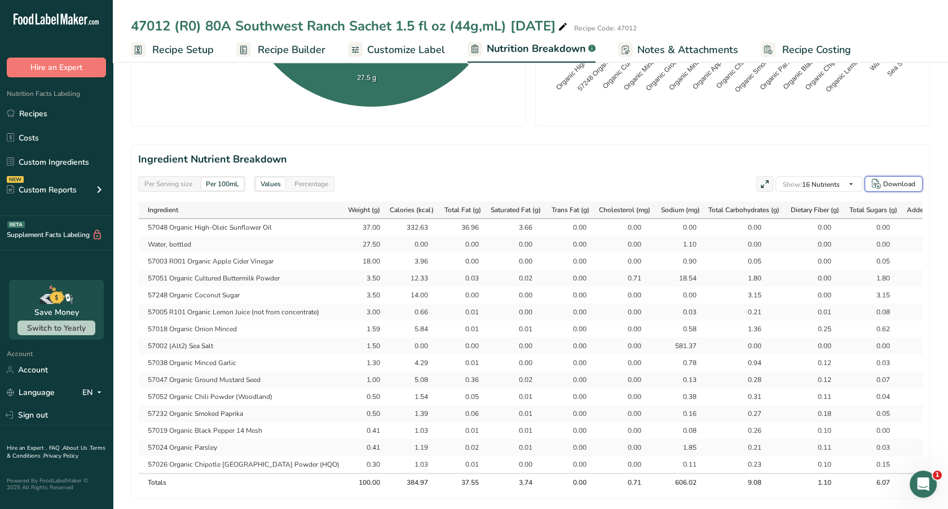
click at [888, 182] on div "Download" at bounding box center [899, 184] width 32 height 10
click at [40, 158] on link "Custom Ingredients" at bounding box center [56, 161] width 113 height 21
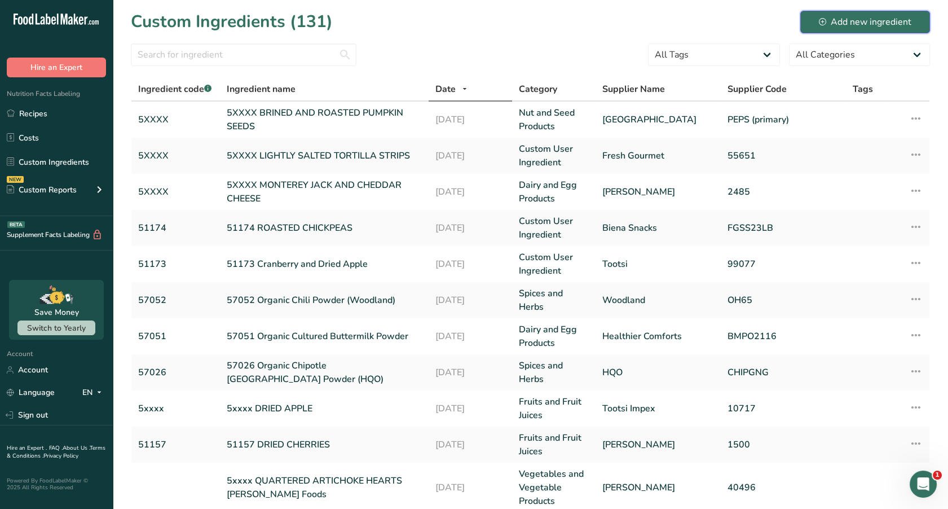
click at [870, 24] on div "Add new ingredient" at bounding box center [865, 22] width 92 height 14
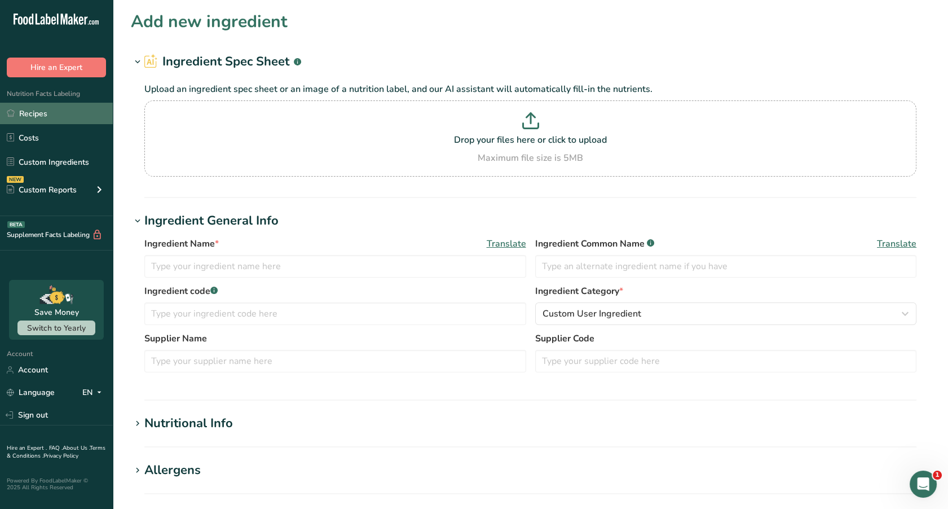
click at [33, 111] on link "Recipes" at bounding box center [56, 113] width 113 height 21
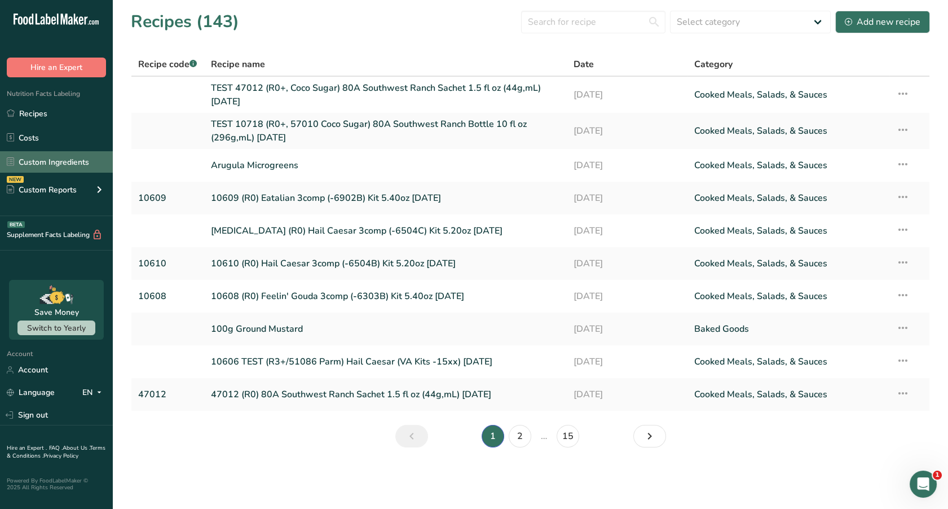
click at [49, 159] on link "Custom Ingredients" at bounding box center [56, 161] width 113 height 21
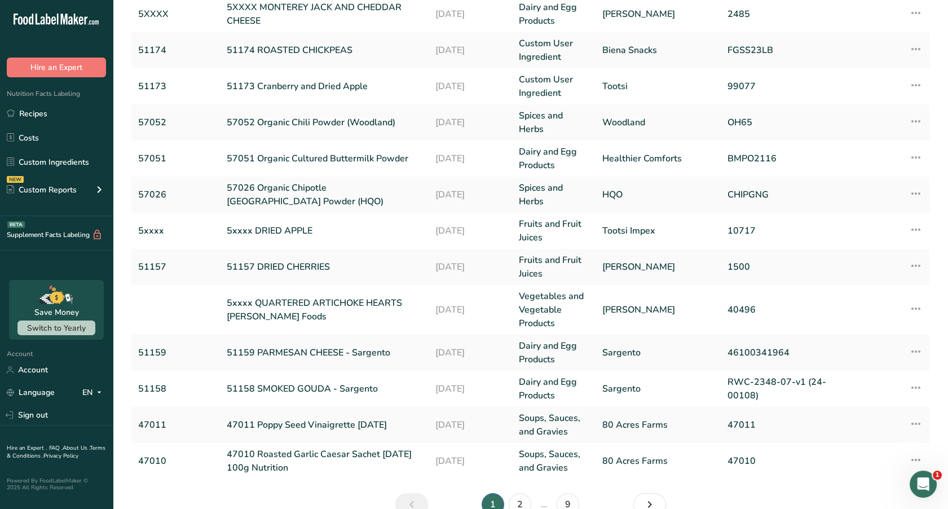
scroll to position [238, 0]
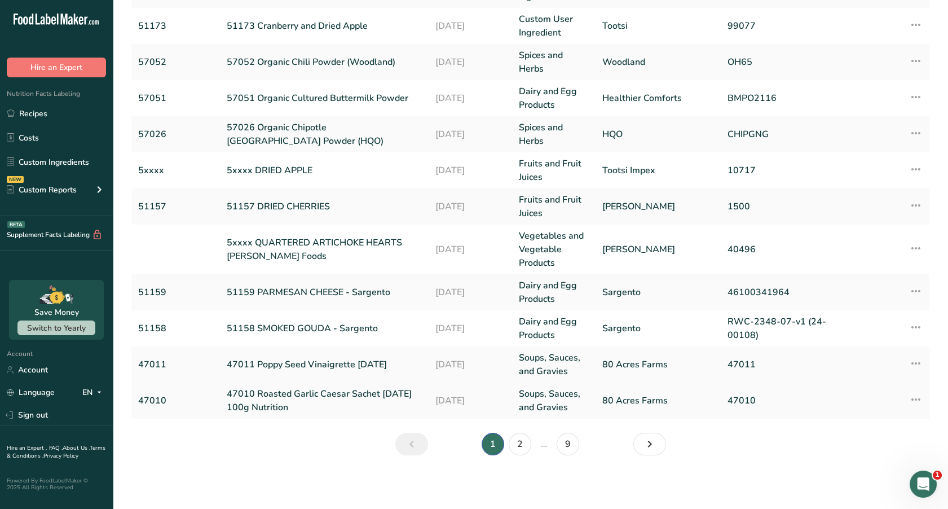
click at [280, 393] on link "47010 Roasted Garlic Caesar Sachet [DATE] 100g Nutrition" at bounding box center [324, 400] width 195 height 27
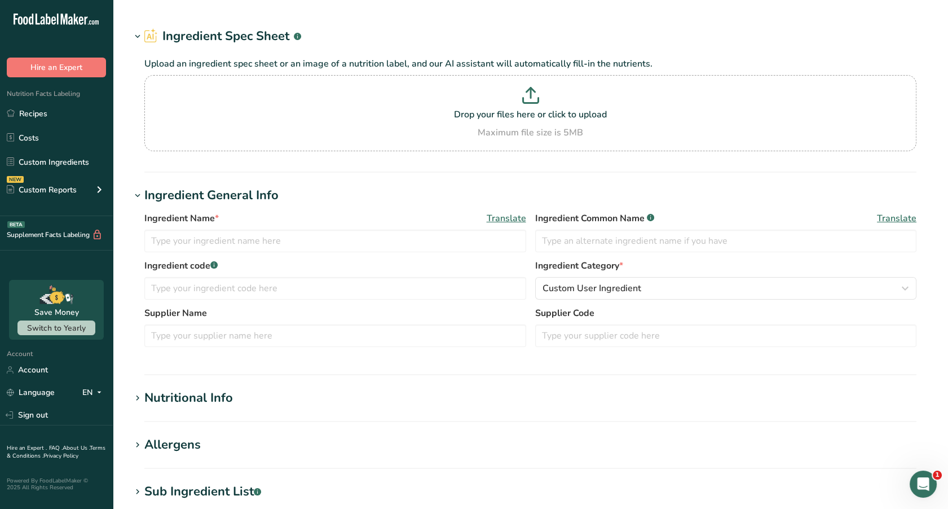
type input "47010 Roasted Garlic Caesar Sachet [DATE] 100g Nutrition"
type input "Roasted Garlic Caesar Vinaigrette"
type input "47010"
type input "80 Acres Farms"
type input "47010"
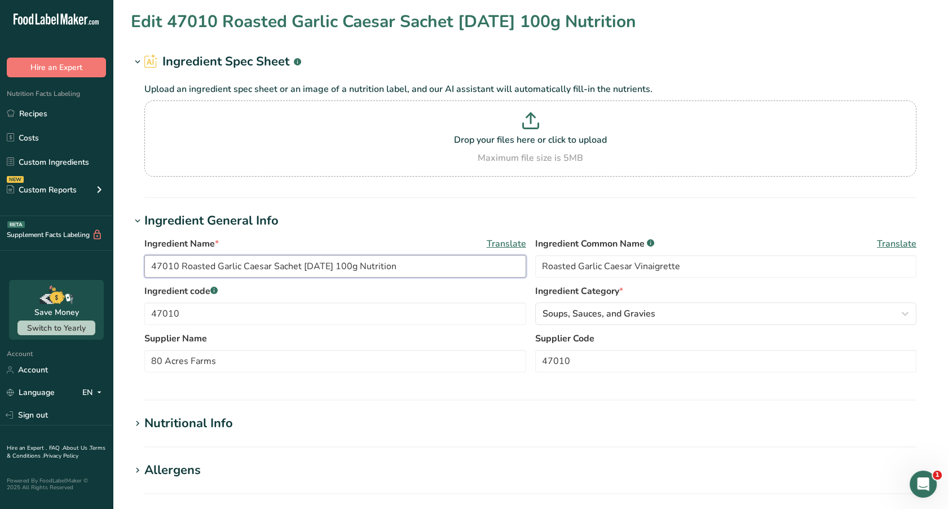
drag, startPoint x: 398, startPoint y: 267, endPoint x: 111, endPoint y: 254, distance: 287.3
click at [111, 254] on div ".a-20{fill:#fff;} Hire an Expert Nutrition Facts Labeling Recipes Costs Custom …" at bounding box center [474, 432] width 948 height 865
click at [36, 155] on link "Custom Ingredients" at bounding box center [56, 161] width 113 height 21
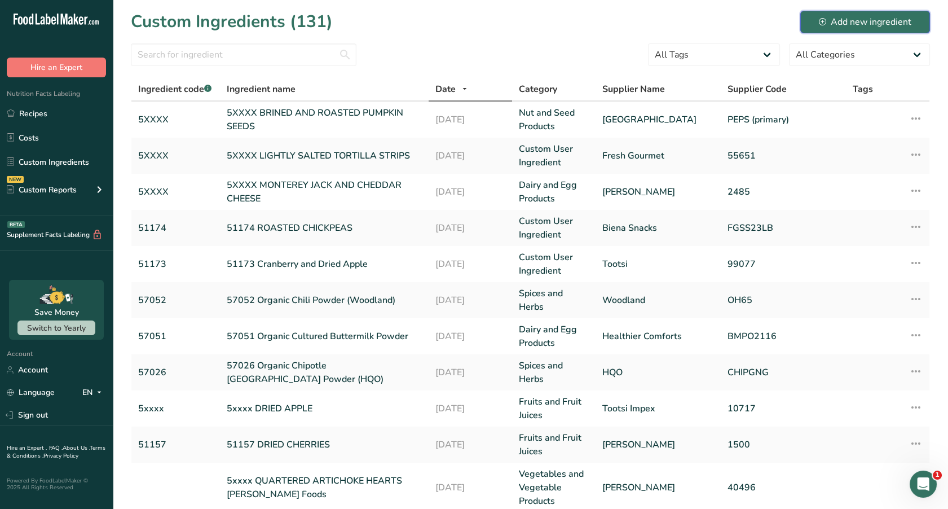
click at [895, 27] on div "Add new ingredient" at bounding box center [865, 22] width 92 height 14
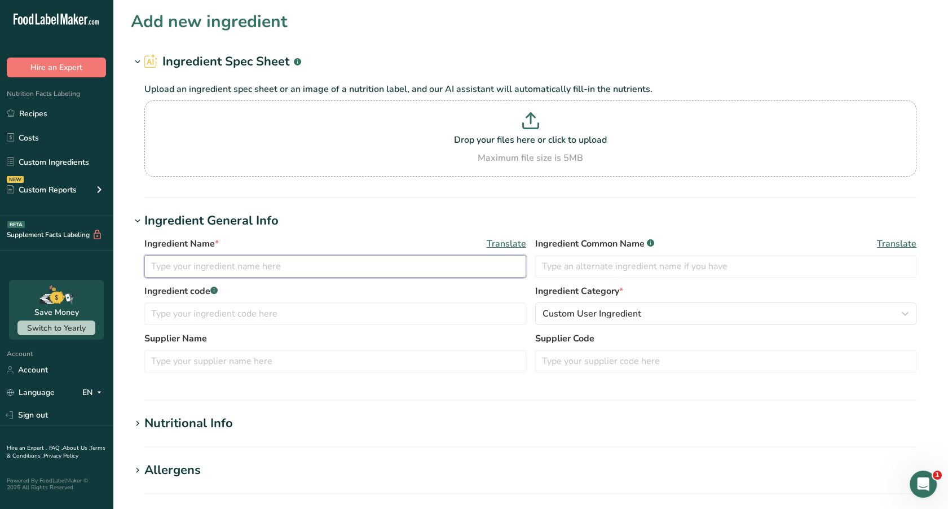
click at [306, 268] on input "text" at bounding box center [335, 266] width 382 height 23
paste input "47010 Roasted Garlic Caesar Sachet [DATE] 100g Nutrition"
drag, startPoint x: 270, startPoint y: 266, endPoint x: 191, endPoint y: 278, distance: 80.4
click at [191, 278] on div "Ingredient Name * Translate 47010 Roasted Garlic Caesar Sachet [DATE] 100g Nutr…" at bounding box center [530, 260] width 772 height 47
click at [298, 264] on input "47012 Southwest Ranch Sachet [DATE] 100g Nutrition" at bounding box center [335, 266] width 382 height 23
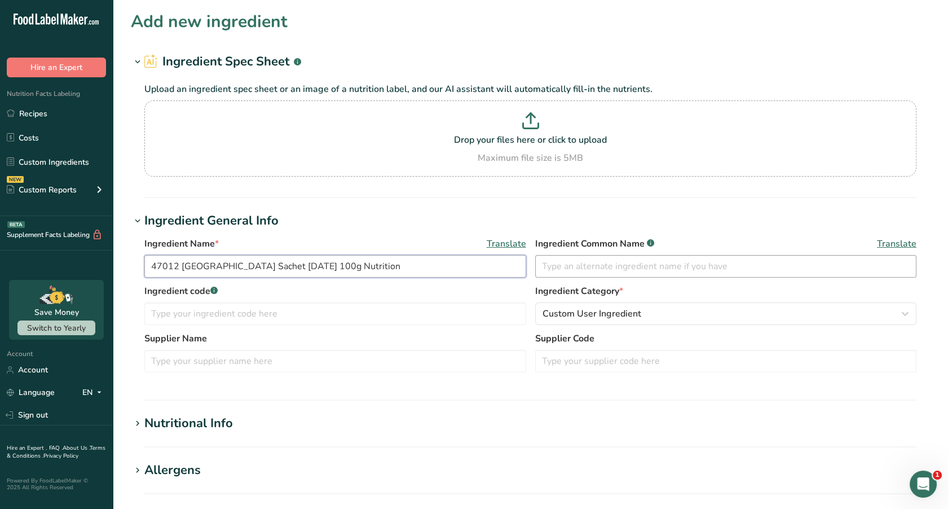
type input "47012 [GEOGRAPHIC_DATA] Sachet [DATE] 100g Nutrition"
click at [587, 266] on input "text" at bounding box center [726, 266] width 382 height 23
type input "SOUTHWEST RANCH VINAIGRETTE"
type input "47012"
click at [903, 312] on icon "button" at bounding box center [905, 313] width 14 height 20
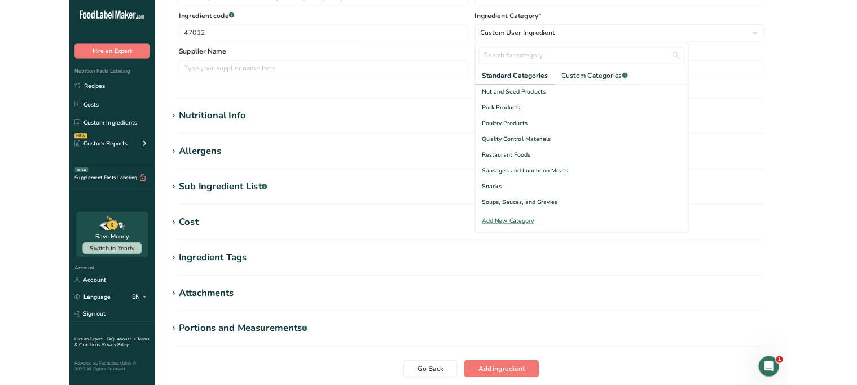
scroll to position [379, 0]
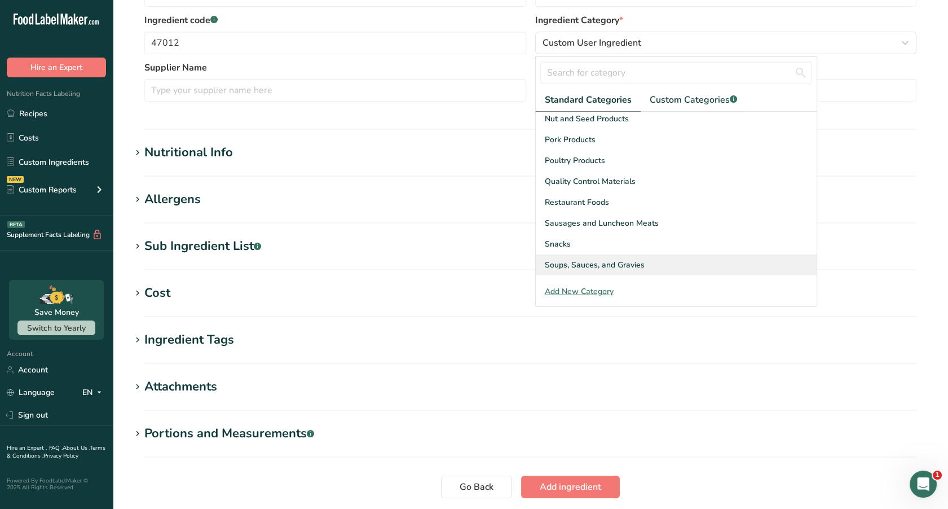
click at [624, 259] on span "Soups, Sauces, and Gravies" at bounding box center [595, 265] width 100 height 12
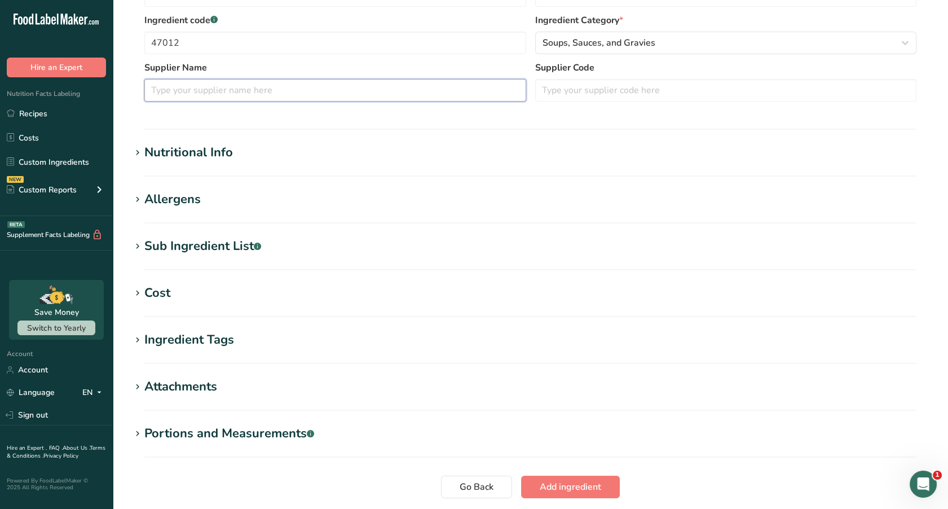
click at [217, 94] on input "text" at bounding box center [335, 90] width 382 height 23
type input "80 Acres Farms"
type input "47012"
click at [131, 151] on span at bounding box center [138, 153] width 14 height 14
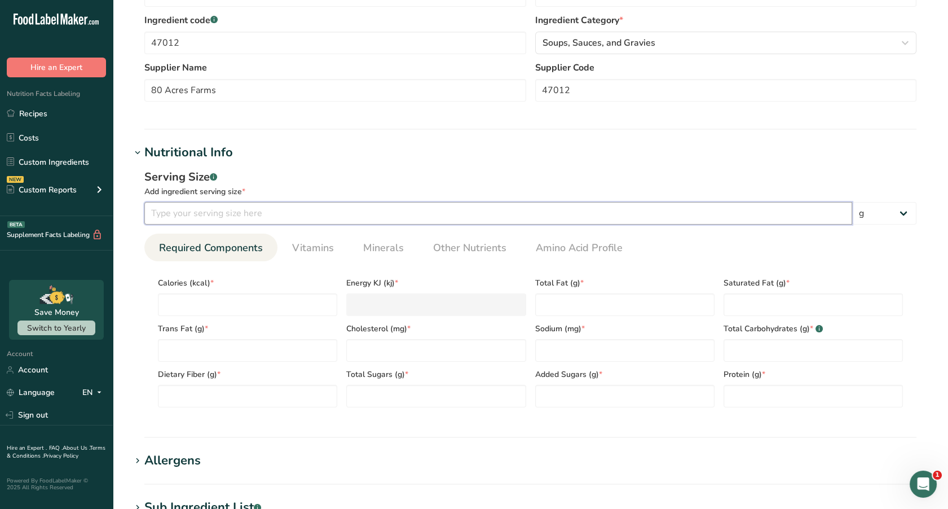
click at [170, 221] on input "number" at bounding box center [498, 213] width 708 height 23
type input "100"
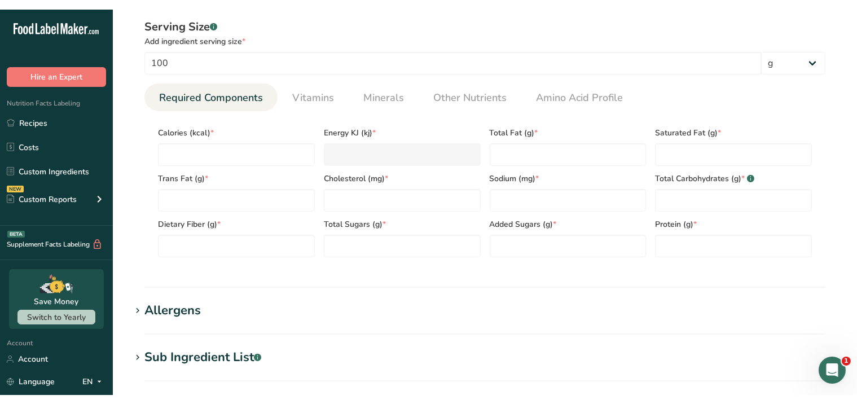
scroll to position [437, 0]
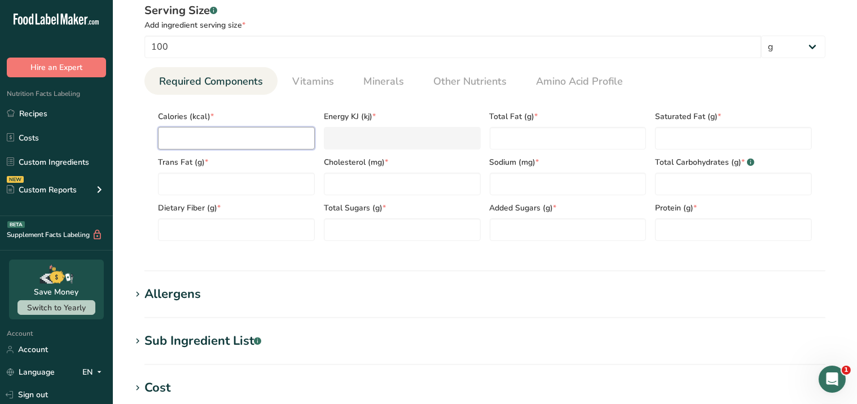
click at [201, 133] on input "number" at bounding box center [236, 138] width 157 height 23
type input "3"
type KJ "12.6"
type input "38"
type KJ "159"
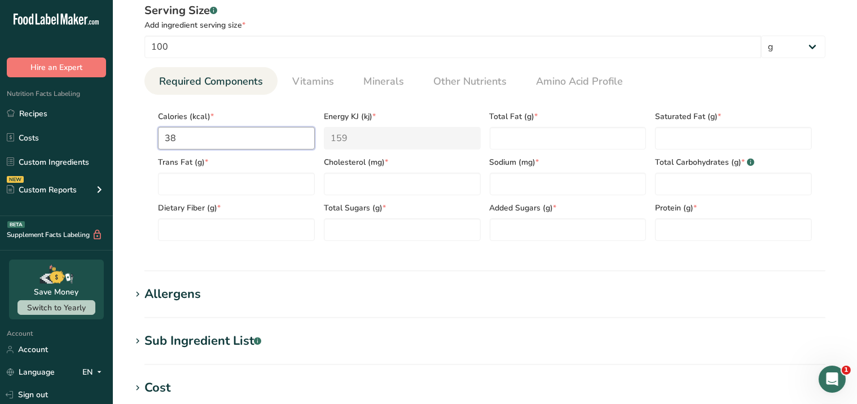
type input "384"
type KJ "1606.7"
type input "384.9"
type KJ "1610.4"
type input "384.97"
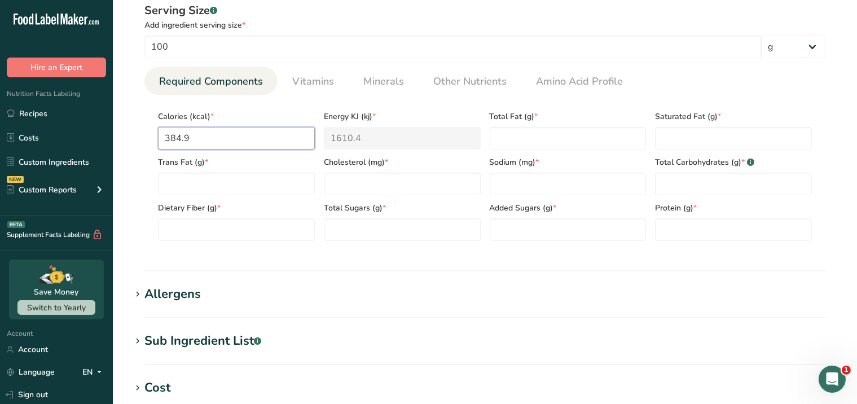
type KJ "1610.7"
type input "384.97"
type Fat "37.55"
click at [689, 133] on Fat "374" at bounding box center [733, 138] width 157 height 23
type Fat "3.74"
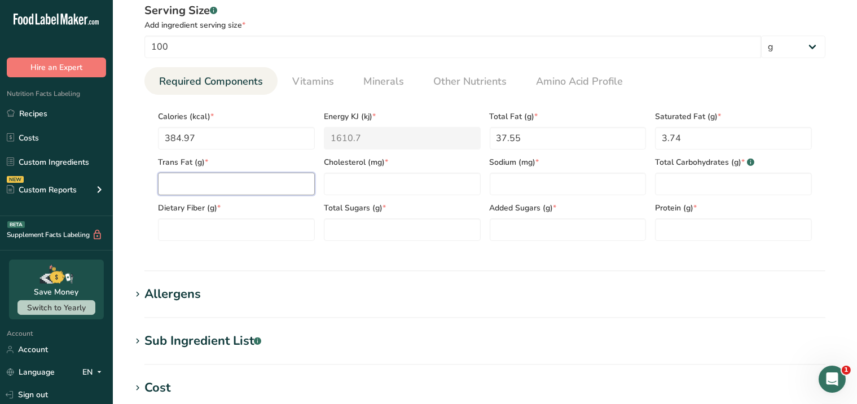
click at [271, 180] on Fat "number" at bounding box center [236, 184] width 157 height 23
type Fat "0"
type input "0.71"
click at [528, 189] on input "number" at bounding box center [568, 184] width 157 height 23
type input "606.02"
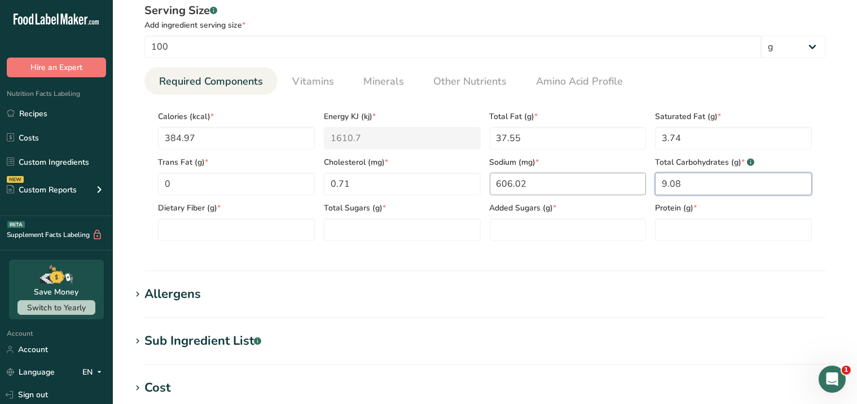
type Carbohydrates "9.08"
type Fiber "1.1"
type Sugars "6.07"
type Sugars "3.15"
type input "2.19"
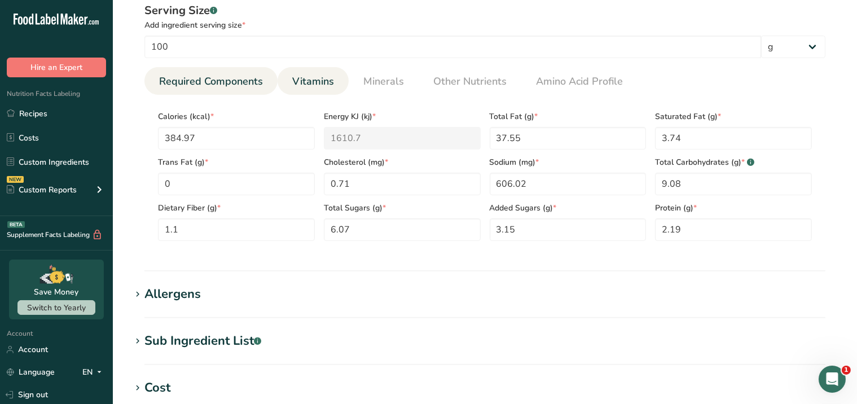
click at [319, 85] on span "Vitamins" at bounding box center [313, 81] width 42 height 15
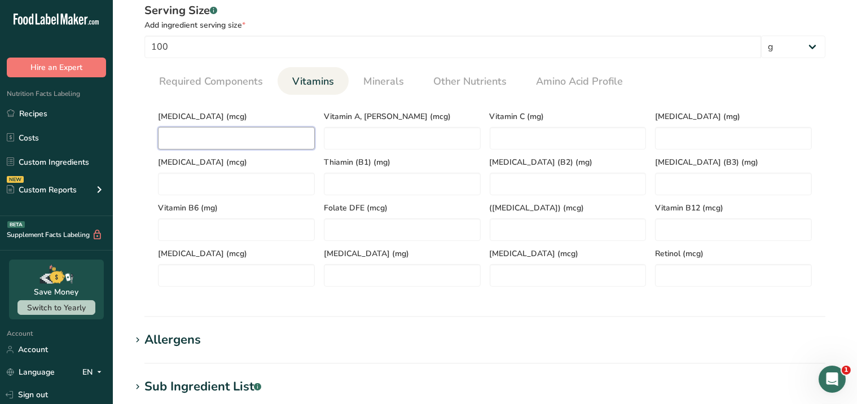
click at [249, 134] on D "number" at bounding box center [236, 138] width 157 height 23
type D "0"
click at [351, 89] on li "Minerals" at bounding box center [384, 81] width 70 height 28
click at [364, 85] on span "Minerals" at bounding box center [383, 81] width 41 height 15
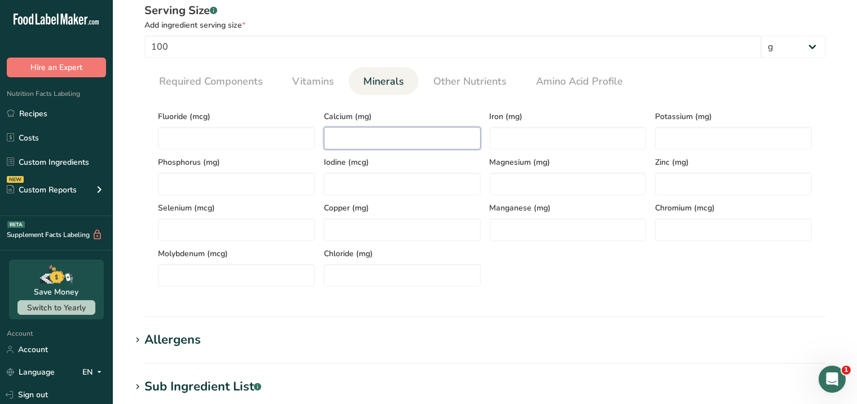
click at [340, 134] on input "number" at bounding box center [402, 138] width 157 height 23
type input "66.99"
click at [541, 144] on input "number" at bounding box center [568, 138] width 157 height 23
type input "0.79"
click at [678, 132] on input "number" at bounding box center [733, 138] width 157 height 23
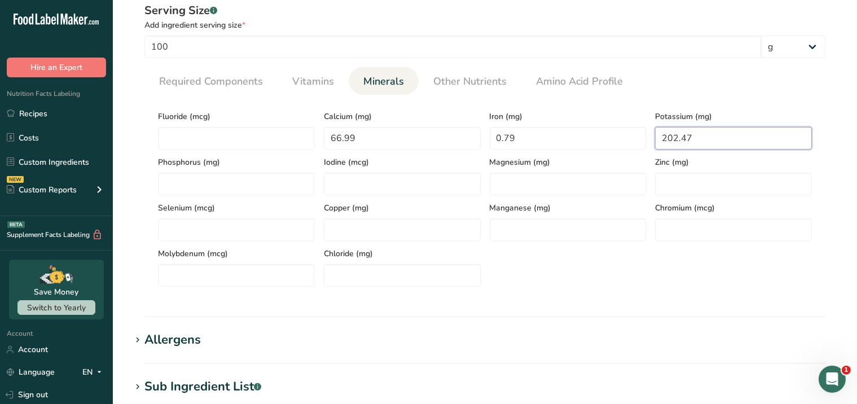
type input "202.47"
click at [769, 264] on div "Fluoride (mcg) Calcium (mg) 66.99 Iron (mg) 0.79 Potassium (mg) 202.47 Phosphor…" at bounding box center [484, 195] width 663 height 183
click at [149, 338] on div "Allergens" at bounding box center [172, 339] width 56 height 19
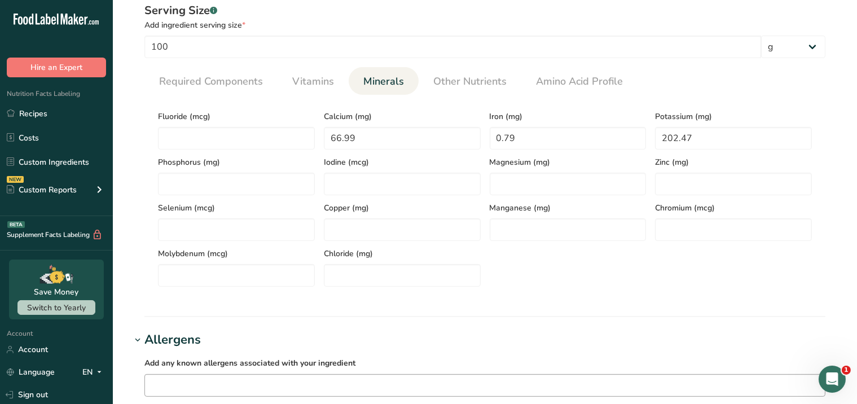
click at [159, 383] on input "text" at bounding box center [485, 384] width 680 height 17
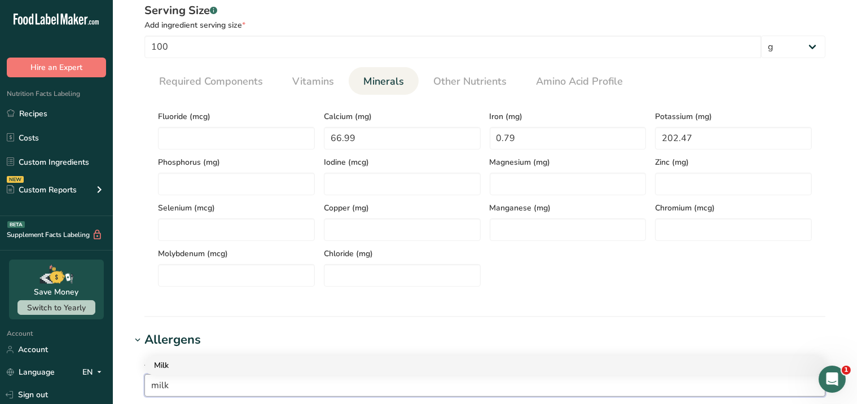
type input "milk"
click at [167, 357] on link "Milk" at bounding box center [485, 365] width 680 height 19
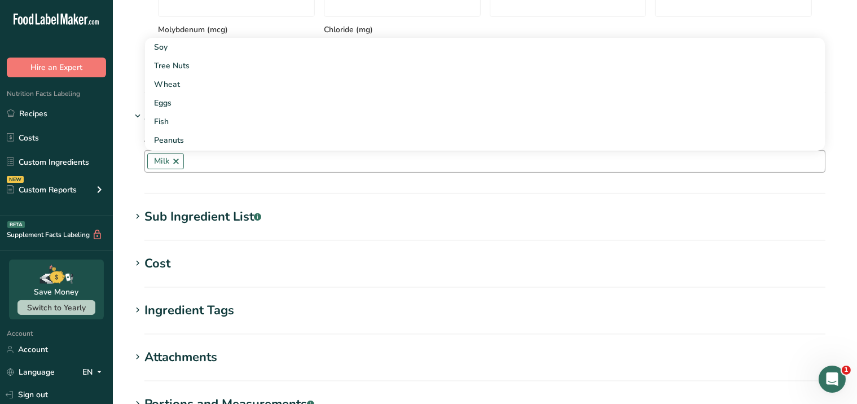
scroll to position [690, 0]
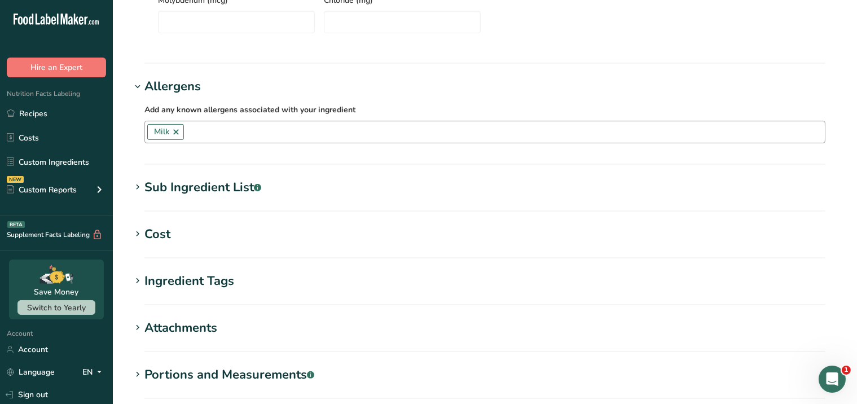
click at [174, 200] on section "Sub Ingredient List .a-a{fill:#347362;}.b-a{fill:#fff;} Translate" at bounding box center [485, 194] width 708 height 33
click at [148, 200] on section "Sub Ingredient List .a-a{fill:#347362;}.b-a{fill:#fff;} Translate" at bounding box center [485, 194] width 708 height 33
click at [136, 187] on icon at bounding box center [138, 187] width 10 height 16
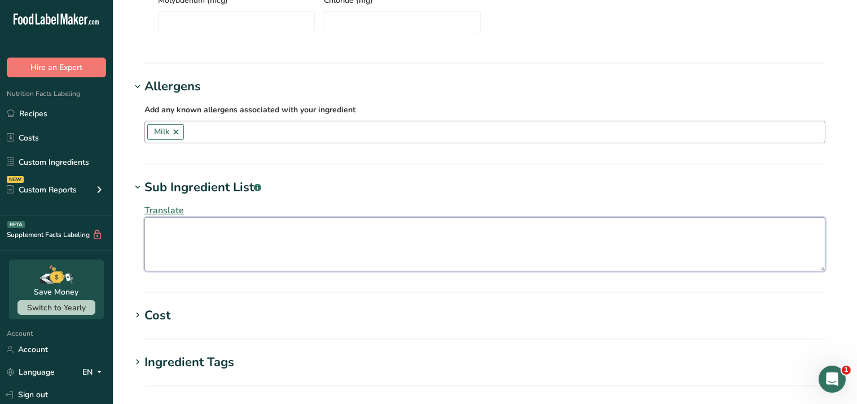
click at [238, 235] on textarea at bounding box center [484, 244] width 681 height 54
paste textarea "ORGANIC HIGH-OLEIC SUNFLOWER OIL, FILTERED WATER, ORGANIC APPLE CIDER VINEGAR, …"
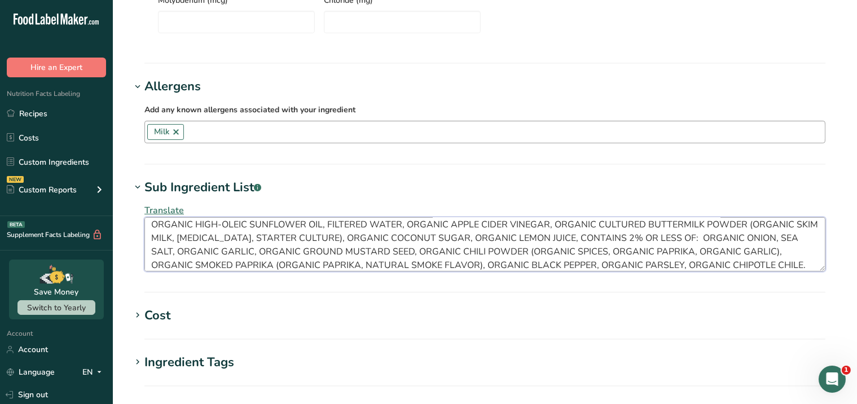
scroll to position [902, 0]
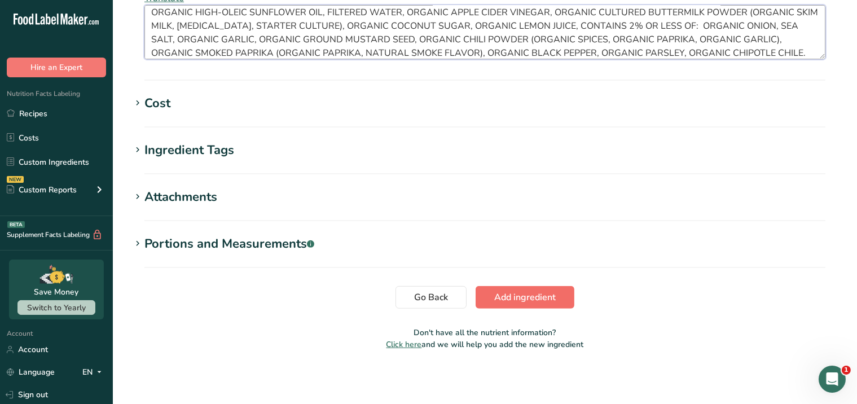
type textarea "ORGANIC HIGH-OLEIC SUNFLOWER OIL, FILTERED WATER, ORGANIC APPLE CIDER VINEGAR, …"
click at [505, 298] on span "Add ingredient" at bounding box center [524, 297] width 61 height 14
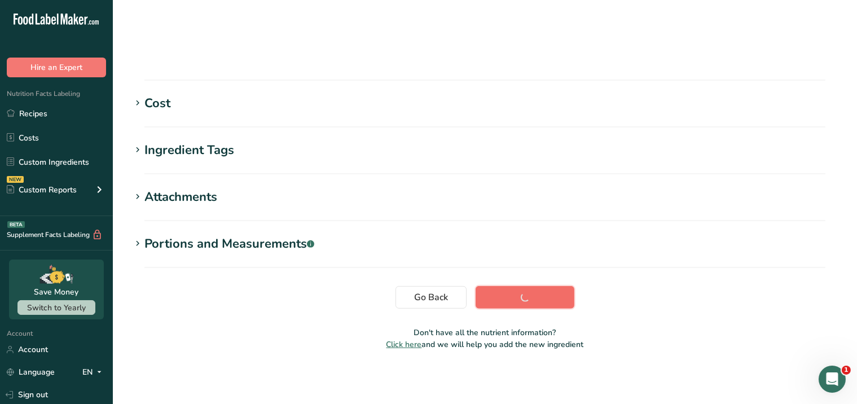
scroll to position [193, 0]
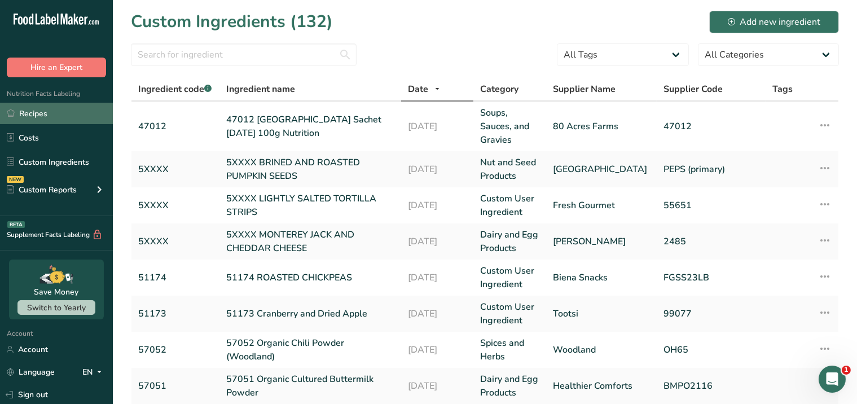
click at [37, 118] on link "Recipes" at bounding box center [56, 113] width 113 height 21
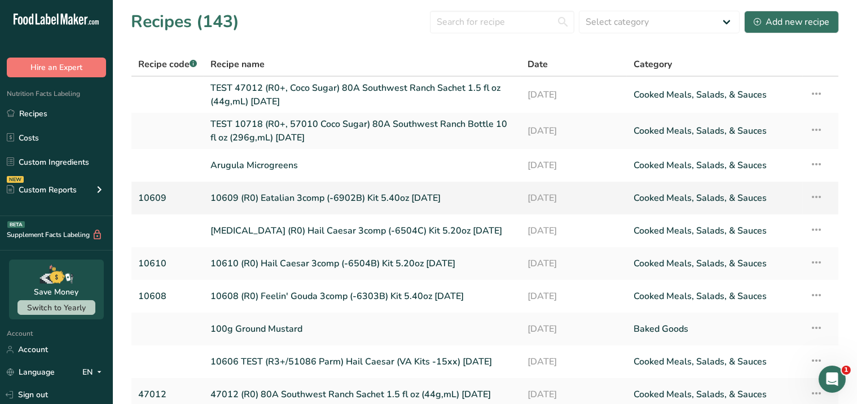
click at [261, 200] on link "10609 (R0) Eatalian 3comp (-6902B) Kit 5.40oz [DATE]" at bounding box center [361, 198] width 303 height 24
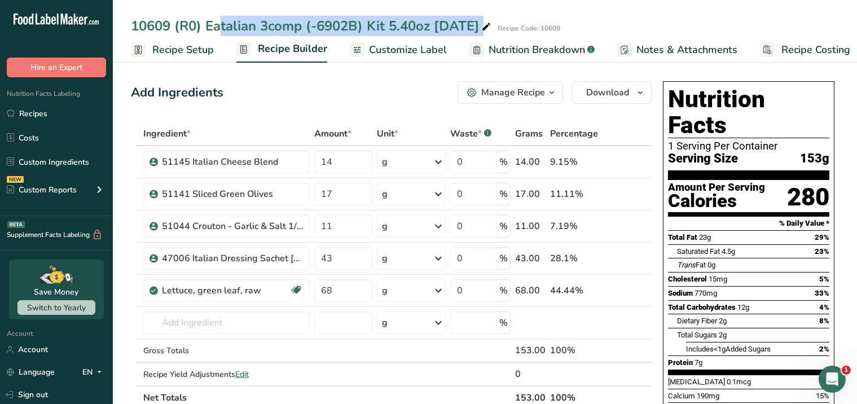
drag, startPoint x: 134, startPoint y: 20, endPoint x: 487, endPoint y: 19, distance: 353.0
click at [487, 19] on div "10609 (R0) Eatalian 3comp (-6902B) Kit 5.40oz [DATE]" at bounding box center [312, 26] width 362 height 20
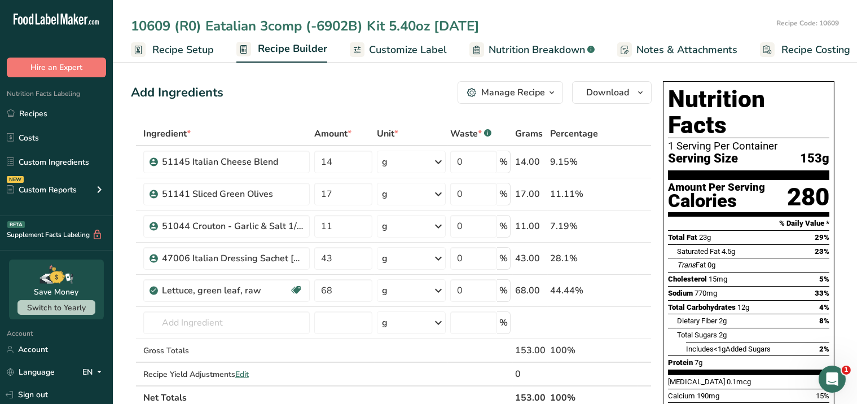
drag, startPoint x: 488, startPoint y: 26, endPoint x: 116, endPoint y: 37, distance: 372.9
click at [116, 37] on div "10609 (R0) Eatalian 3comp (-6902B) Kit 5.40oz [DATE] Recipe Code: 10609 Recipe …" at bounding box center [485, 31] width 744 height 63
click at [34, 114] on link "Recipes" at bounding box center [56, 113] width 113 height 21
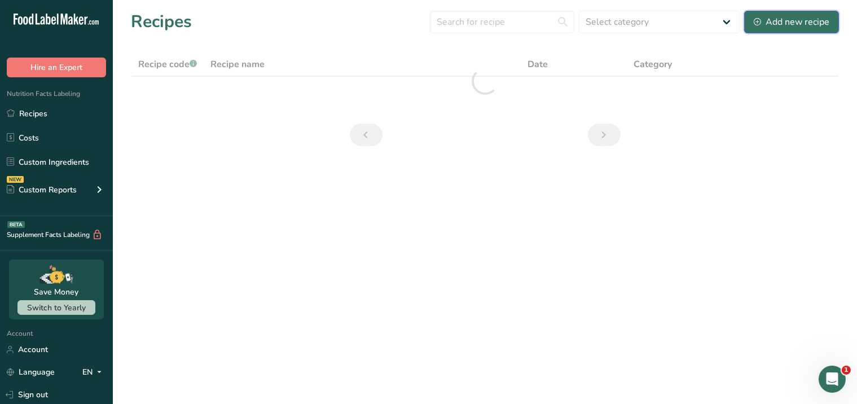
click at [778, 21] on div "Add new recipe" at bounding box center [791, 22] width 76 height 14
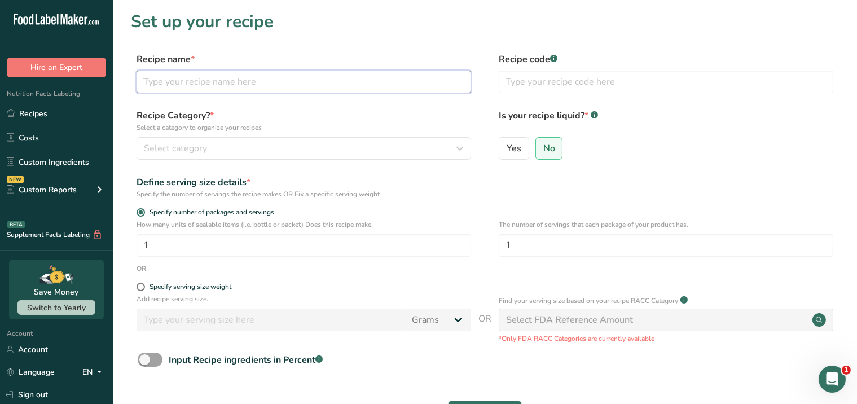
click at [263, 78] on input "text" at bounding box center [303, 81] width 334 height 23
paste input "10609 (R0) Eatalian 3comp (-6902B) Kit 5.40oz [DATE]"
click at [170, 82] on input "10609 (R0) Eatalian 3comp (-6902B) Kit 5.40oz [DATE]" at bounding box center [303, 81] width 334 height 23
click at [298, 82] on input "10611 (R0) Baja Bliss 3comp (-6902B) Kit 5.40oz [DATE]" at bounding box center [303, 81] width 334 height 23
click at [323, 80] on input "10611 (R0) Baja Bliss 3comp (-6010) Kit 5.40oz [DATE]" at bounding box center [303, 81] width 334 height 23
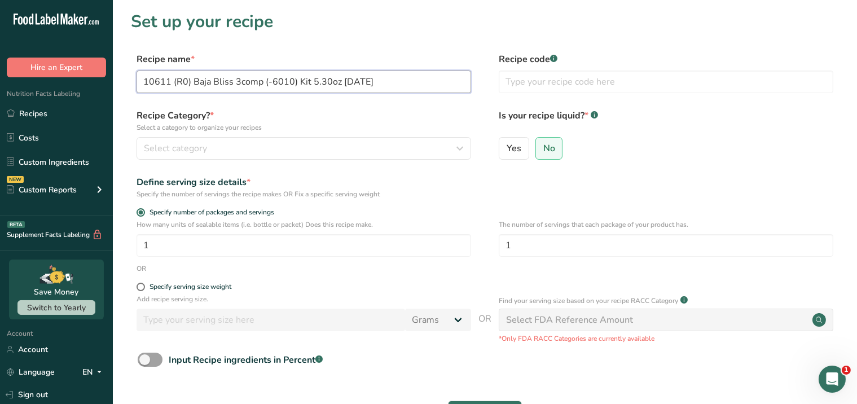
click at [360, 86] on input "10611 (R0) Baja Bliss 3comp (-6010) Kit 5.30oz [DATE]" at bounding box center [303, 81] width 334 height 23
type input "10611 (R0) Baja Bliss 3comp (-6010) Kit 5.30oz [DATE]"
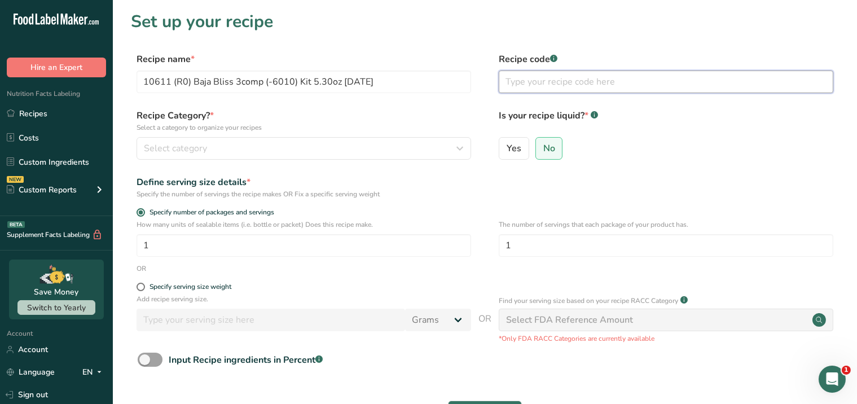
click at [544, 87] on input "text" at bounding box center [666, 81] width 334 height 23
type input "10611"
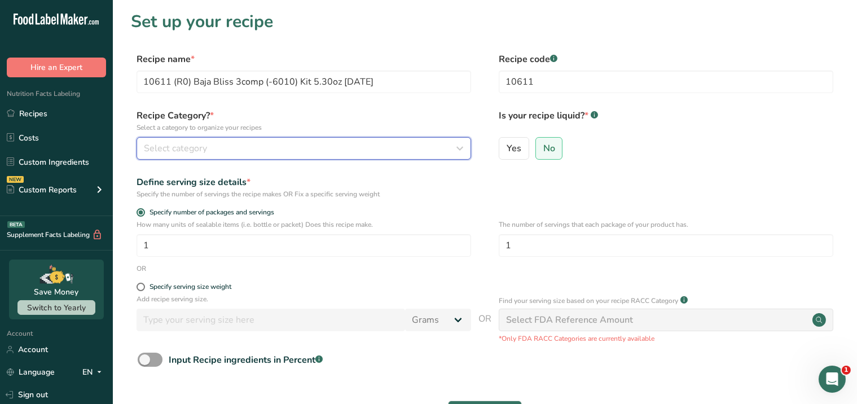
click at [460, 139] on icon "button" at bounding box center [460, 148] width 14 height 20
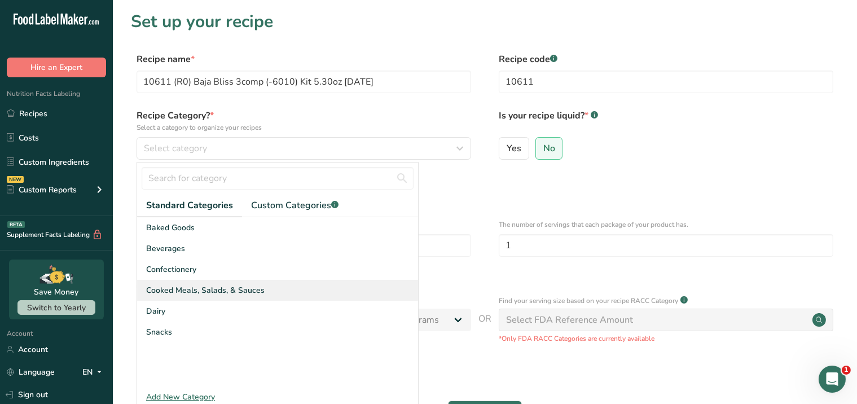
click at [319, 299] on div "Cooked Meals, Salads, & Sauces" at bounding box center [277, 290] width 281 height 21
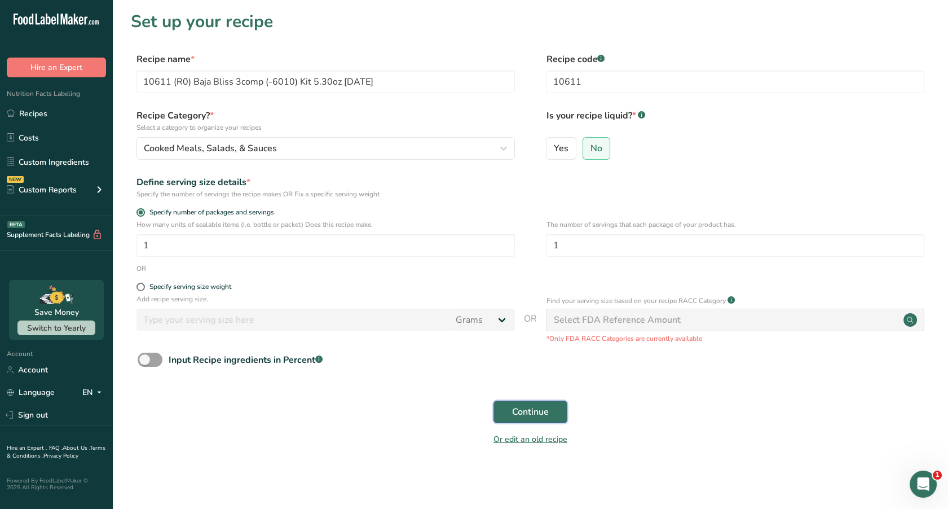
click at [533, 411] on span "Continue" at bounding box center [530, 412] width 37 height 14
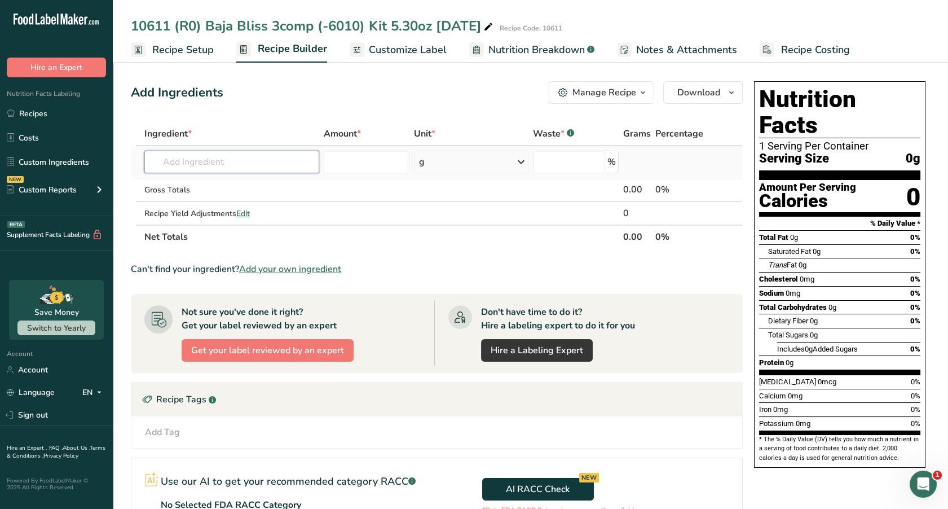
click at [197, 166] on input "text" at bounding box center [231, 162] width 175 height 23
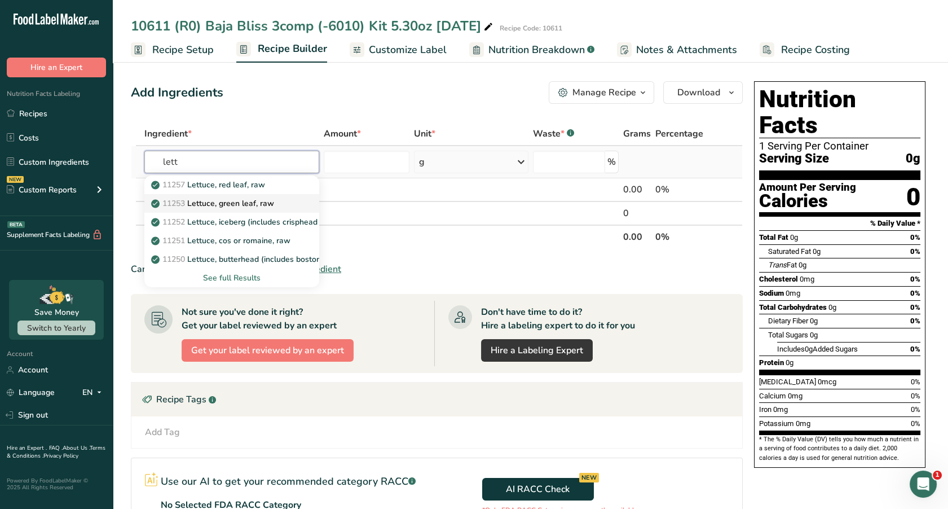
type input "lett"
click at [239, 196] on link "11253 Lettuce, green leaf, raw" at bounding box center [231, 203] width 175 height 19
type input "Lettuce, green leaf, raw"
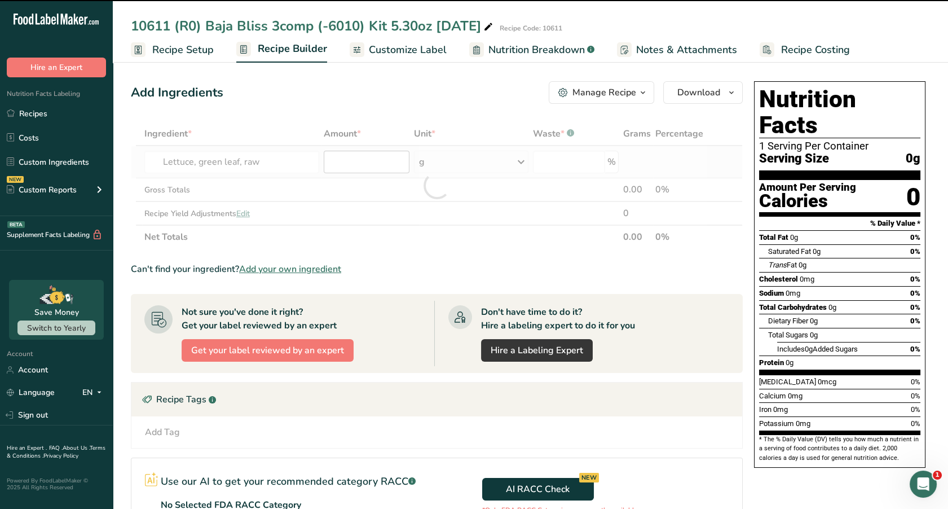
type input "0"
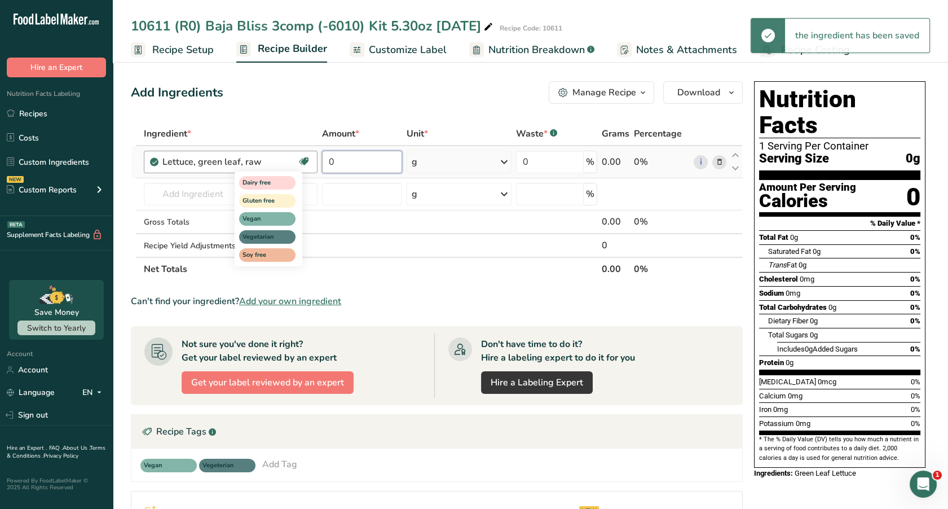
drag, startPoint x: 354, startPoint y: 161, endPoint x: 303, endPoint y: 162, distance: 50.2
click at [303, 162] on tr "Lettuce, green leaf, raw Dairy free Gluten free Vegan Vegetarian Soy free 0 g P…" at bounding box center [436, 162] width 611 height 32
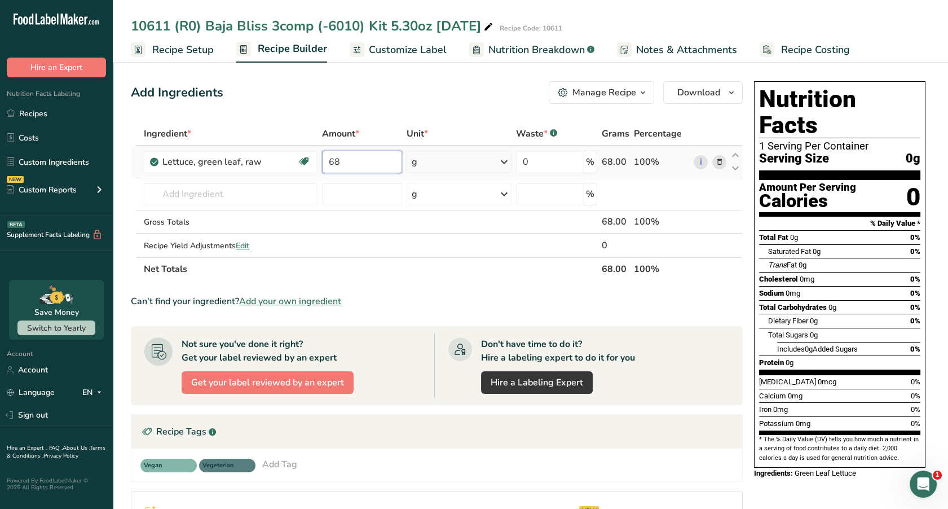
type input "68"
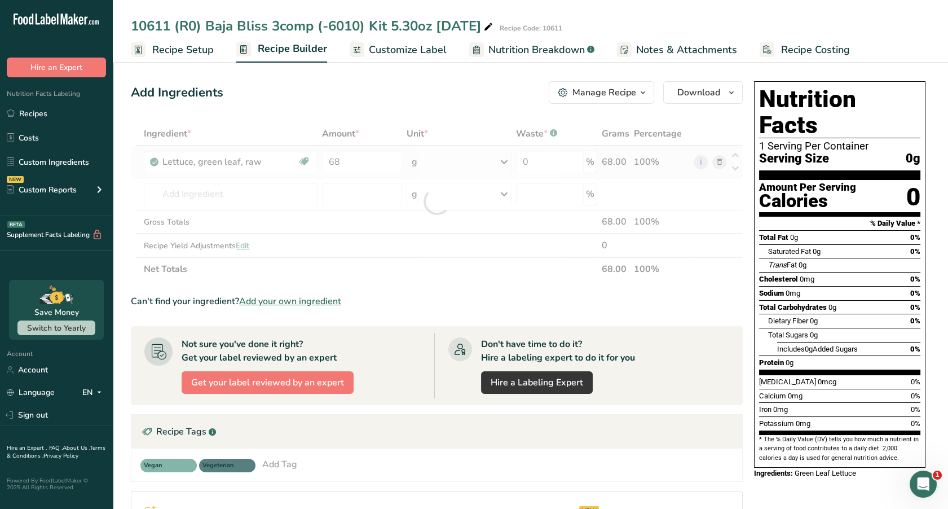
click at [435, 167] on div "Ingredient * Amount * Unit * Waste * .a-a{fill:#347362;}.b-a{fill:#fff;} Grams …" at bounding box center [437, 201] width 612 height 159
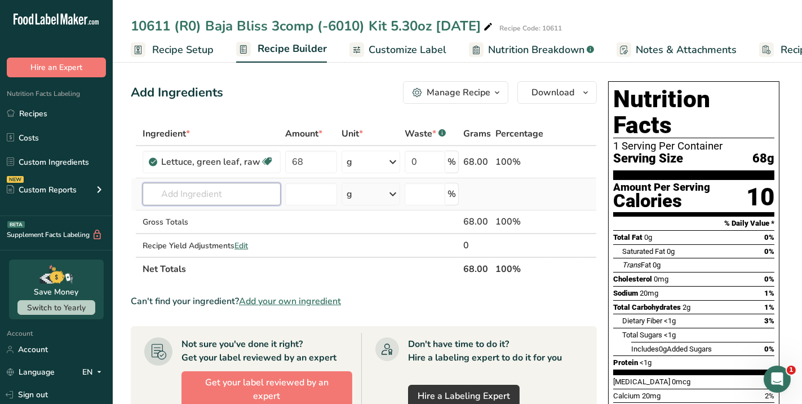
click at [200, 191] on input "text" at bounding box center [212, 194] width 138 height 23
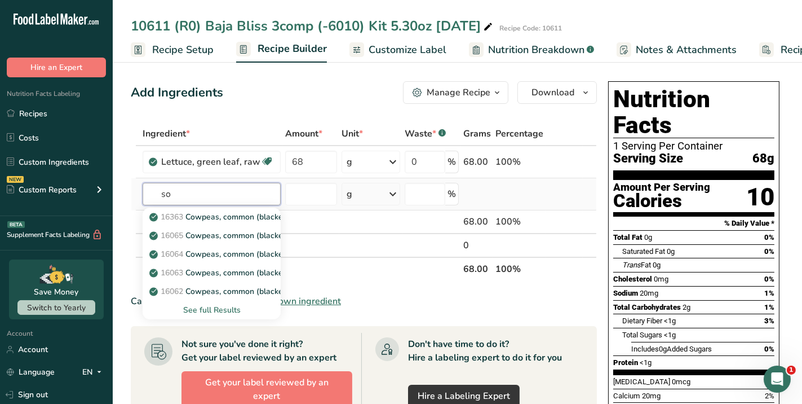
type input "s"
type input "5"
type input "47012"
click at [223, 222] on p "47012 47012 Southwest Ranch Sachet [DATE] 100g Nutrition" at bounding box center [277, 217] width 251 height 12
type input "47012 [GEOGRAPHIC_DATA] Sachet [DATE] 100g Nutrition"
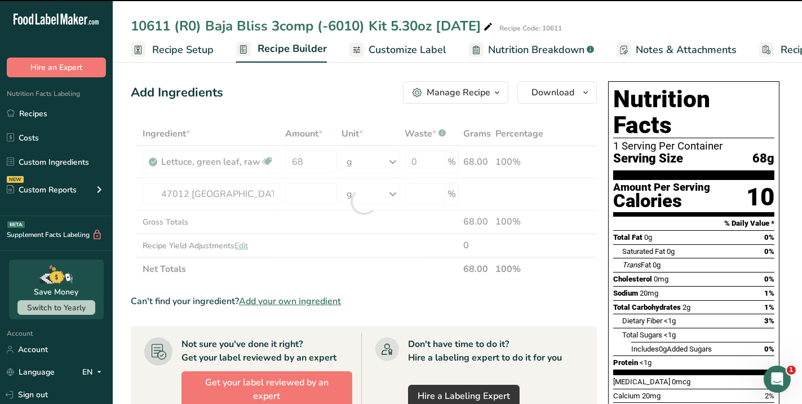
type input "0"
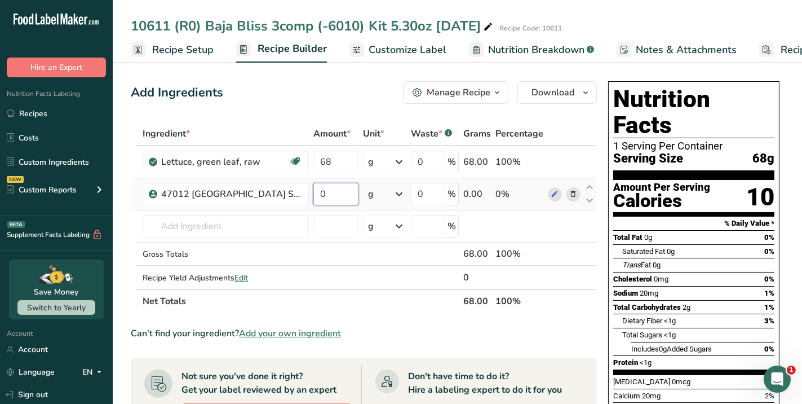
drag, startPoint x: 330, startPoint y: 189, endPoint x: 310, endPoint y: 189, distance: 20.9
click at [310, 189] on tr "47012 [GEOGRAPHIC_DATA] Sachet [DATE] 100g Nutrition 0 g Weight Units g kg mg S…" at bounding box center [363, 194] width 465 height 32
type input "43"
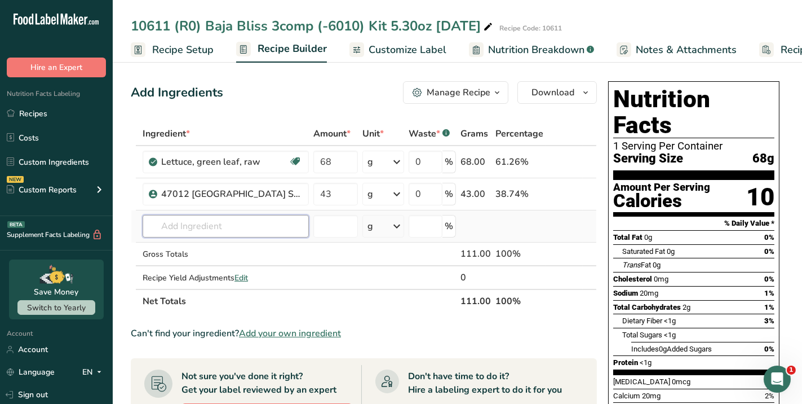
click at [236, 233] on div "Ingredient * Amount * Unit * Waste * .a-a{fill:#347362;}.b-a{fill:#fff;} Grams …" at bounding box center [364, 217] width 466 height 191
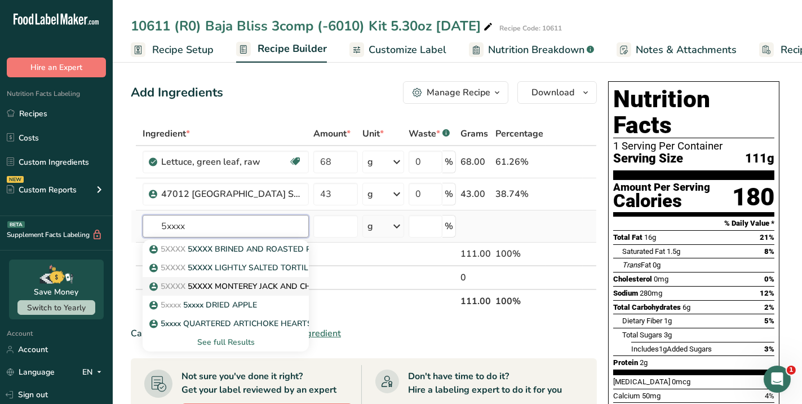
type input "5xxxx"
click at [254, 283] on p "5XXXX 5XXXX MONTEREY JACK AND CHEDDAR CHEESE" at bounding box center [261, 286] width 219 height 12
type input "5XXXX MONTEREY JACK AND CHEDDAR CHEESE"
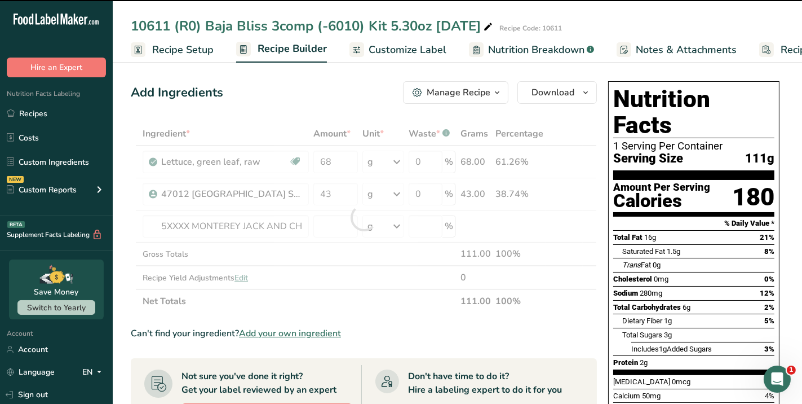
type input "0"
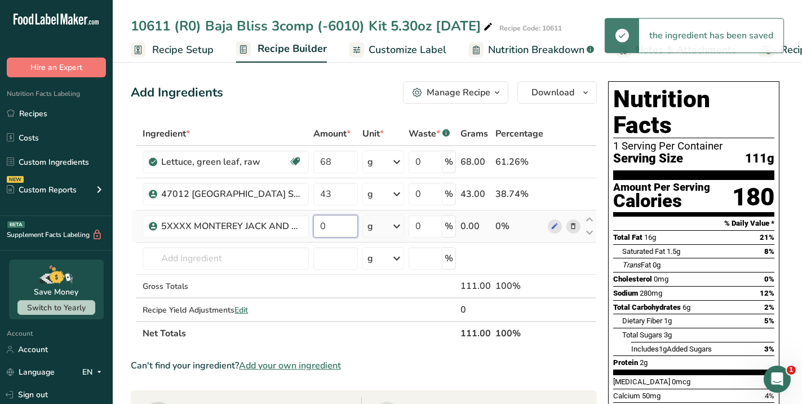
click at [338, 222] on input "0" at bounding box center [336, 226] width 45 height 23
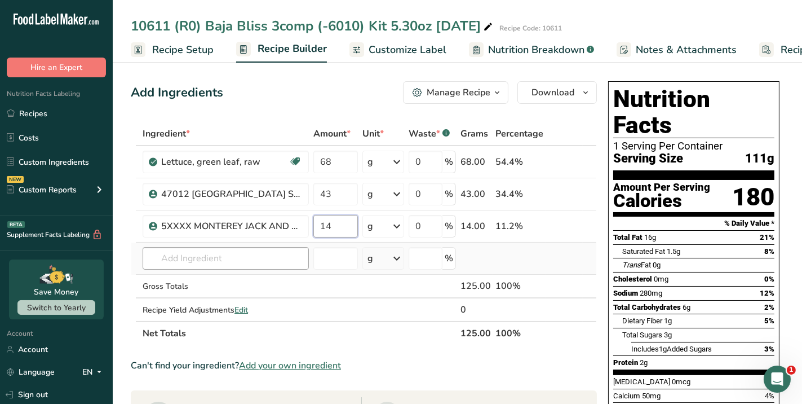
type input "14"
click at [235, 263] on div "Ingredient * Amount * Unit * Waste * .a-a{fill:#347362;}.b-a{fill:#fff;} Grams …" at bounding box center [364, 233] width 466 height 223
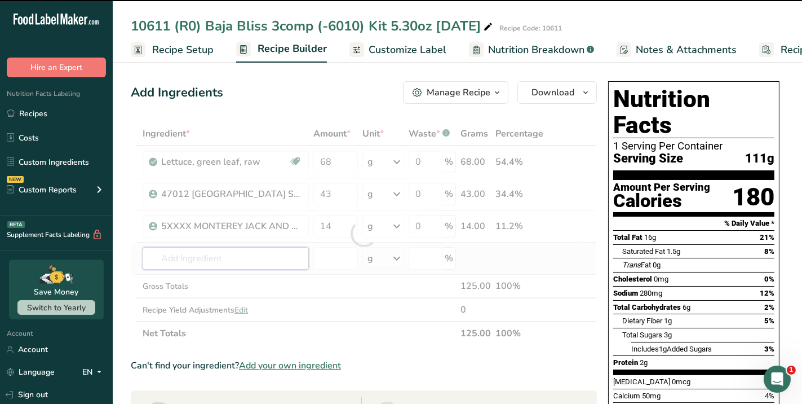
type input "5"
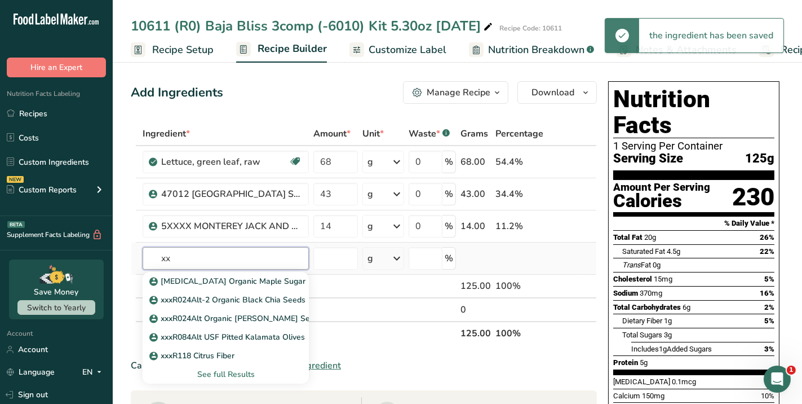
type input "x"
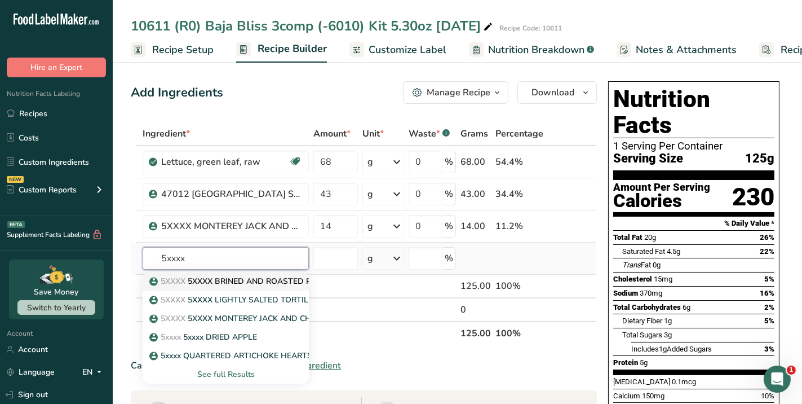
type input "5xxxx"
click at [278, 284] on p "5XXXX 5XXXX BRINED AND ROASTED PUMPKIN SEEDS" at bounding box center [261, 281] width 218 height 12
type input "5XXXX BRINED AND ROASTED PUMPKIN SEEDS"
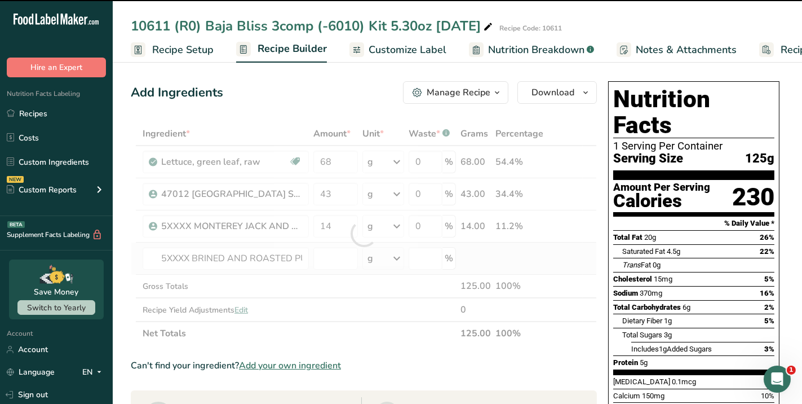
type input "0"
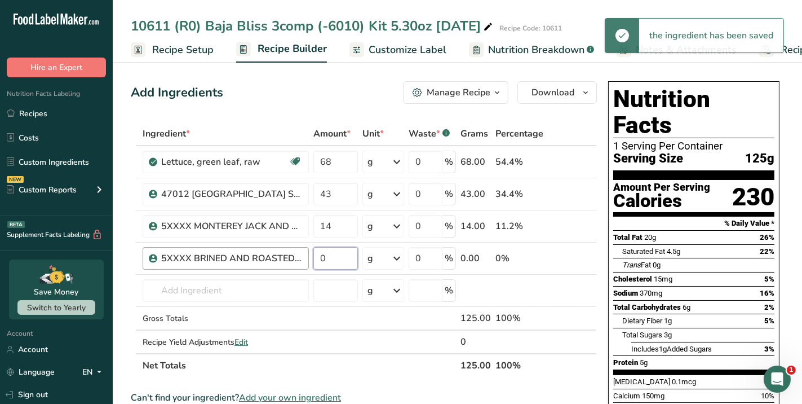
drag, startPoint x: 324, startPoint y: 259, endPoint x: 303, endPoint y: 259, distance: 20.9
click at [303, 259] on tr "5XXXX BRINED AND ROASTED PUMPKIN SEEDS 0 g Weight Units g kg mg See more Volume…" at bounding box center [363, 258] width 465 height 32
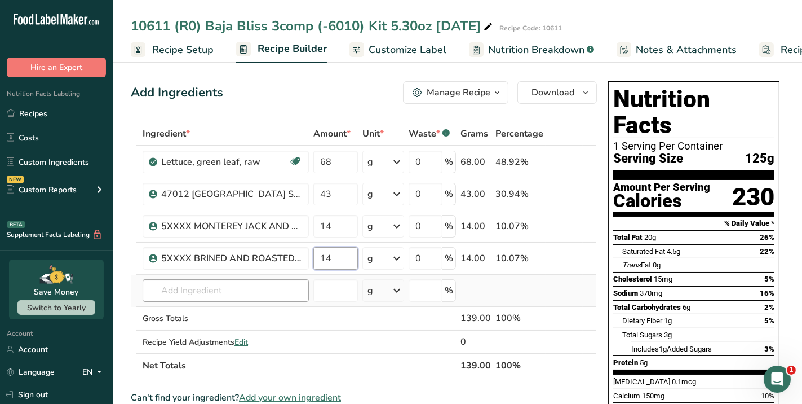
type input "14"
click at [279, 289] on div "Ingredient * Amount * Unit * Waste * .a-a{fill:#347362;}.b-a{fill:#fff;} Grams …" at bounding box center [364, 249] width 466 height 255
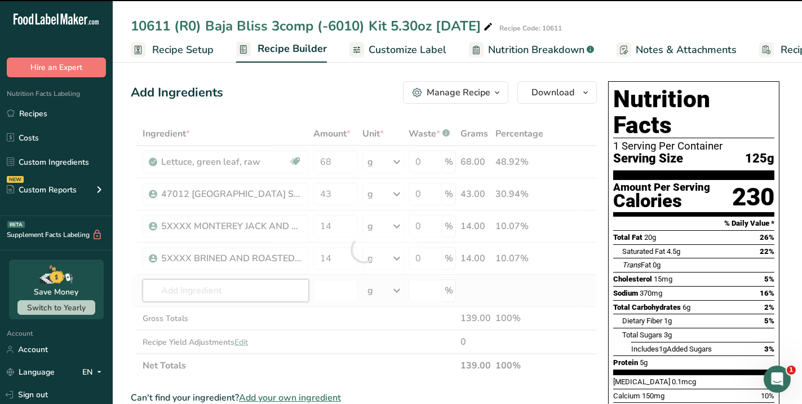
type input "5"
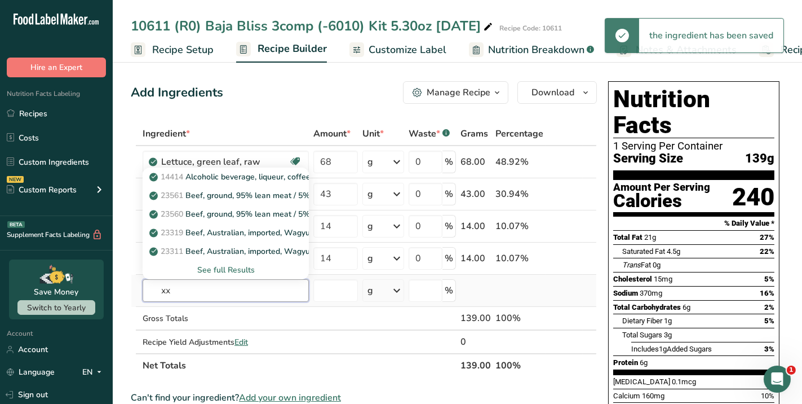
type input "x"
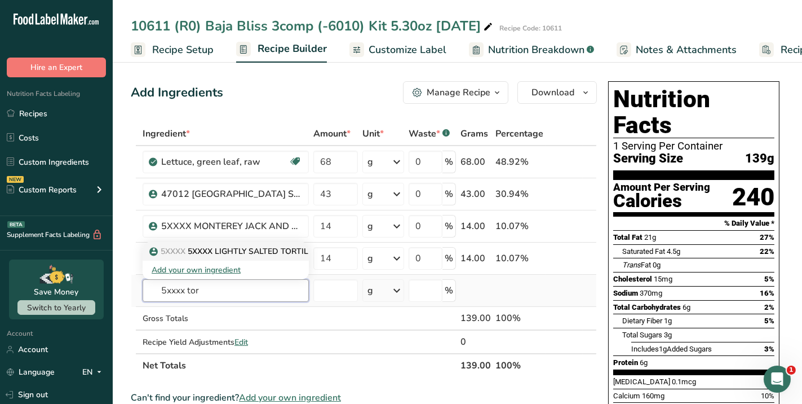
type input "5xxxx tor"
click at [280, 246] on p "5XXXX 5XXXX LIGHTLY SALTED TORTILLA STRIPS" at bounding box center [250, 251] width 197 height 12
type input "5XXXX LIGHTLY SALTED TORTILLA STRIPS"
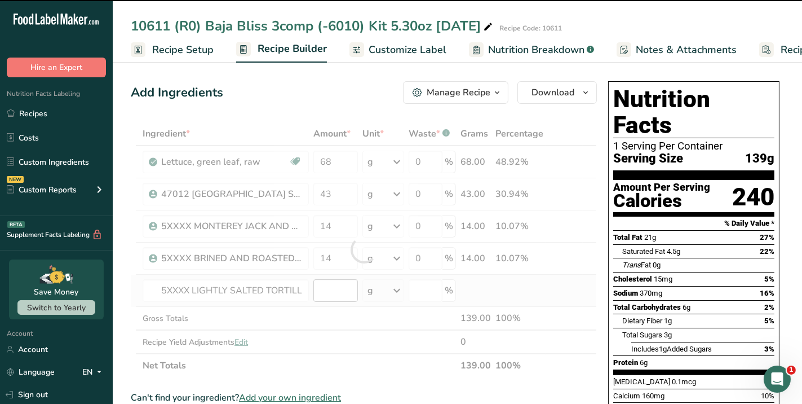
type input "0"
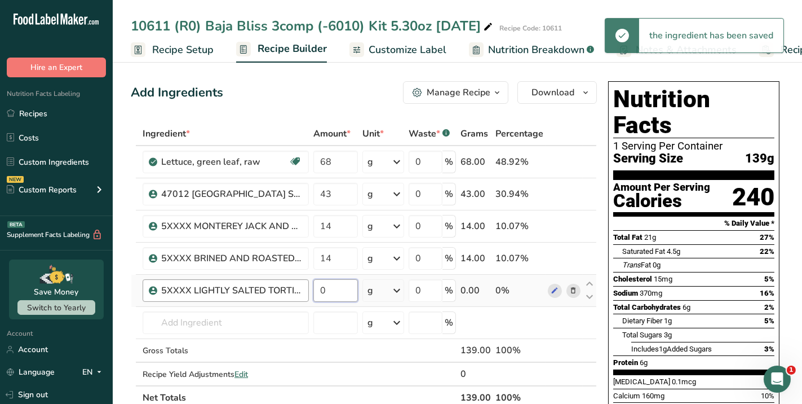
drag, startPoint x: 330, startPoint y: 289, endPoint x: 299, endPoint y: 293, distance: 31.3
click at [299, 293] on tr "5XXXX LIGHTLY SALTED TORTILLA STRIPS 0 g Weight Units g kg mg See more Volume U…" at bounding box center [363, 291] width 465 height 32
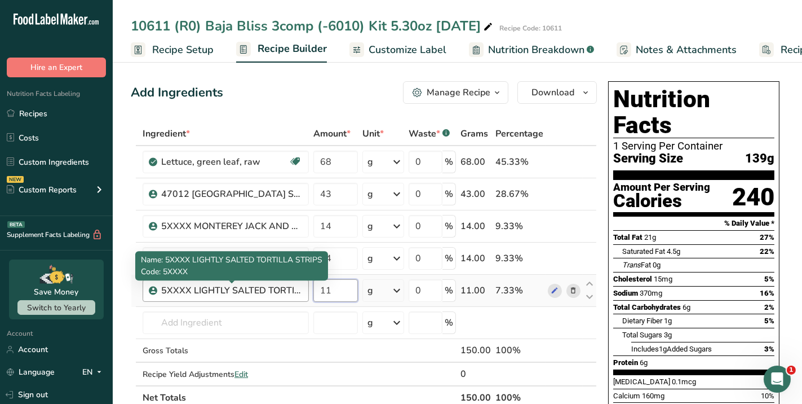
type input "11"
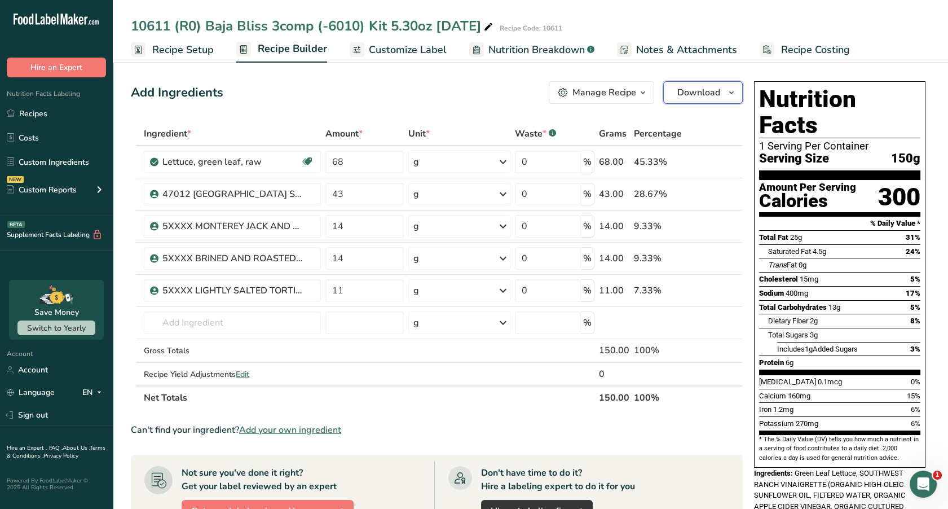
click at [725, 92] on span "button" at bounding box center [732, 93] width 14 height 14
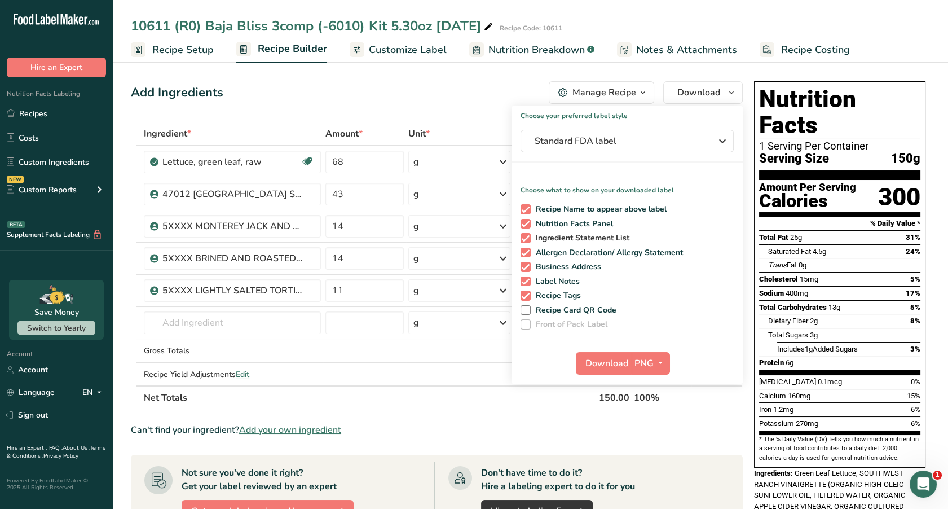
click at [526, 235] on span at bounding box center [526, 238] width 10 height 10
click at [526, 235] on input "Ingredient Statement List" at bounding box center [524, 237] width 7 height 7
checkbox input "false"
click at [525, 249] on span at bounding box center [526, 253] width 10 height 10
click at [525, 249] on input "Allergen Declaration/ Allergy Statement" at bounding box center [524, 252] width 7 height 7
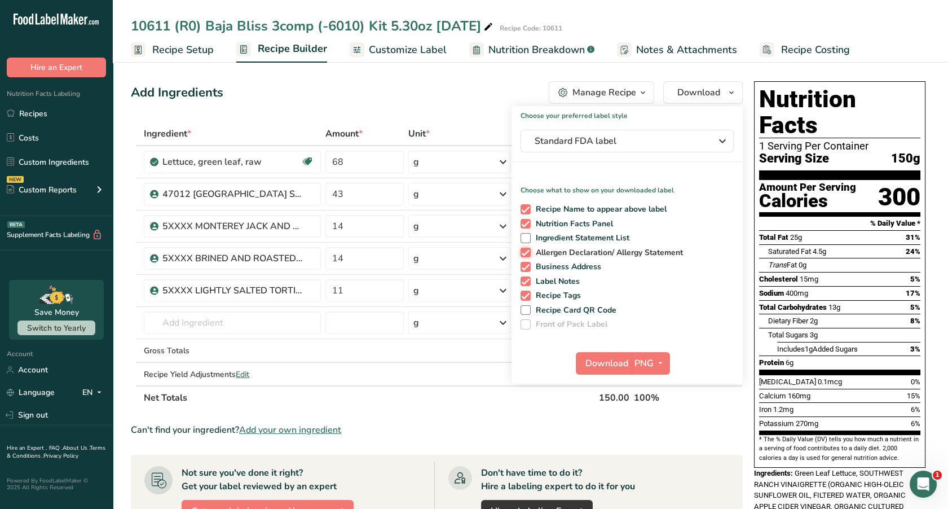
checkbox input "false"
click at [523, 262] on span at bounding box center [526, 267] width 10 height 10
click at [523, 263] on input "Business Address" at bounding box center [524, 266] width 7 height 7
checkbox input "false"
click at [522, 272] on div "Recipe Name to appear above label Nutrition Facts Panel Ingredient Statement Li…" at bounding box center [626, 265] width 231 height 130
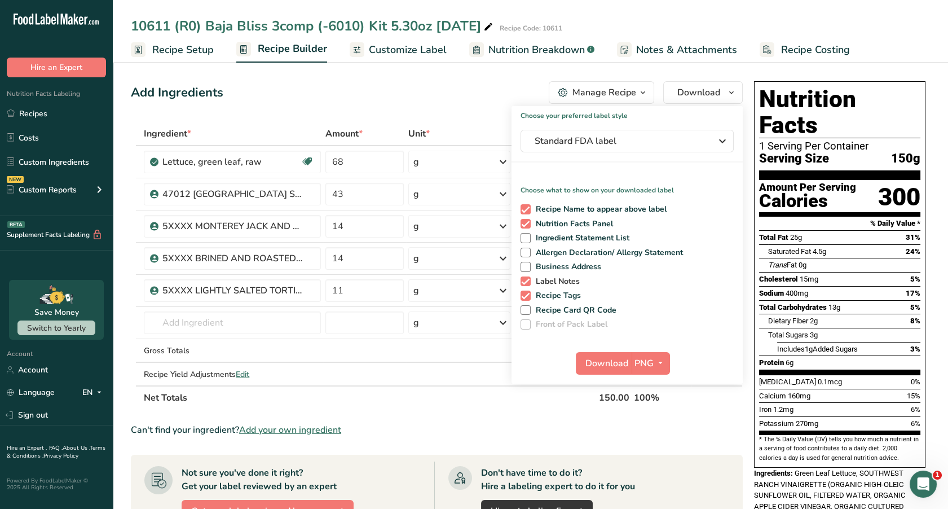
click at [524, 279] on span at bounding box center [526, 281] width 10 height 10
click at [524, 279] on input "Label Notes" at bounding box center [524, 280] width 7 height 7
checkbox input "false"
click at [524, 296] on span at bounding box center [526, 295] width 10 height 10
click at [524, 296] on input "Recipe Tags" at bounding box center [524, 295] width 7 height 7
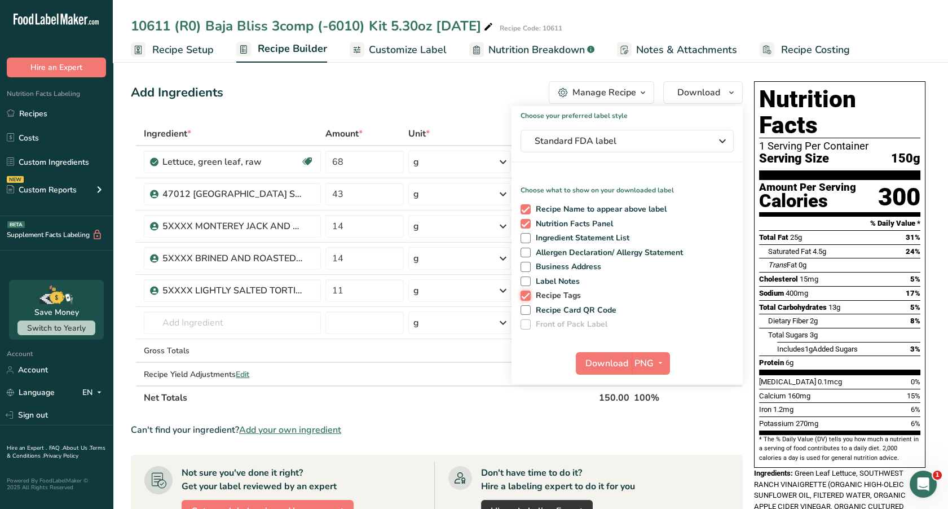
checkbox input "false"
click at [648, 363] on span "PNG" at bounding box center [643, 363] width 19 height 14
click at [642, 443] on link "PDF" at bounding box center [652, 442] width 36 height 19
click at [614, 368] on span "Download" at bounding box center [607, 363] width 43 height 14
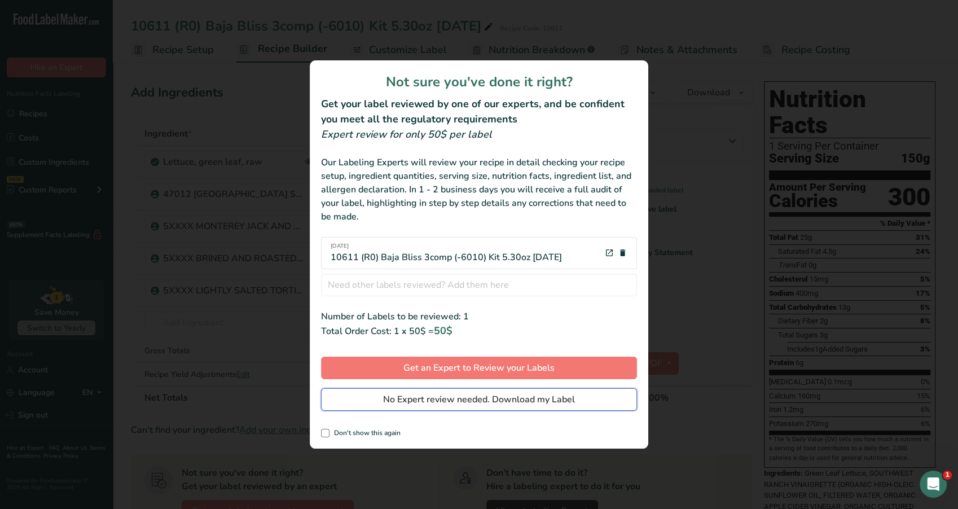
click at [550, 401] on span "No Expert review needed. Download my Label" at bounding box center [479, 400] width 192 height 14
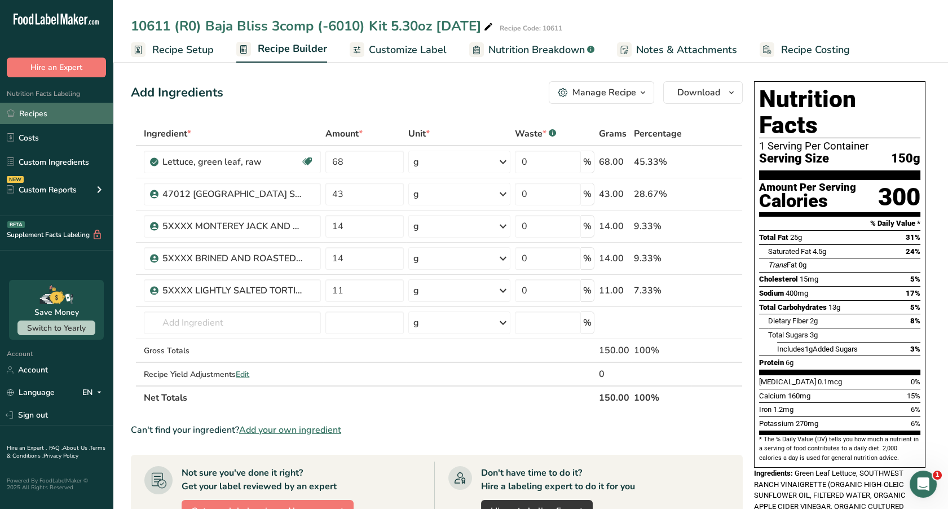
click at [43, 118] on link "Recipes" at bounding box center [56, 113] width 113 height 21
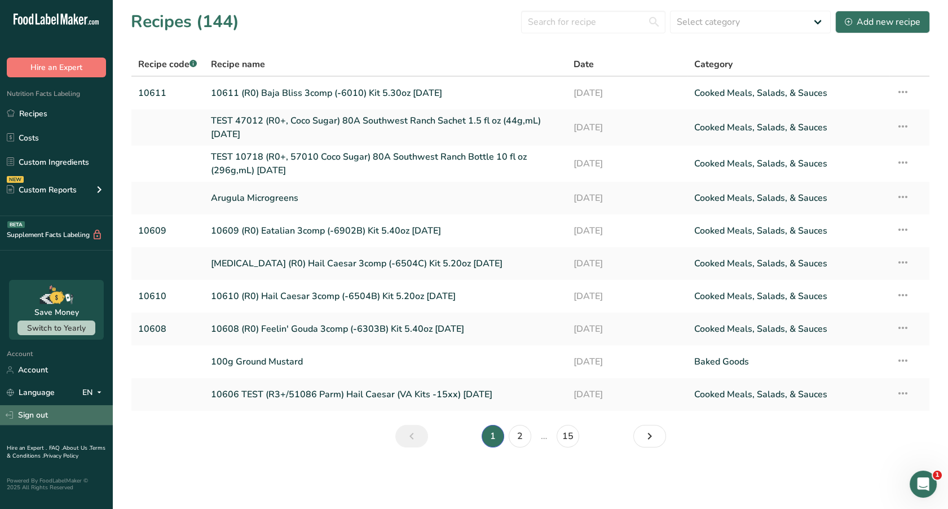
click at [42, 415] on link "Sign out" at bounding box center [56, 415] width 113 height 20
